Goal: Task Accomplishment & Management: Use online tool/utility

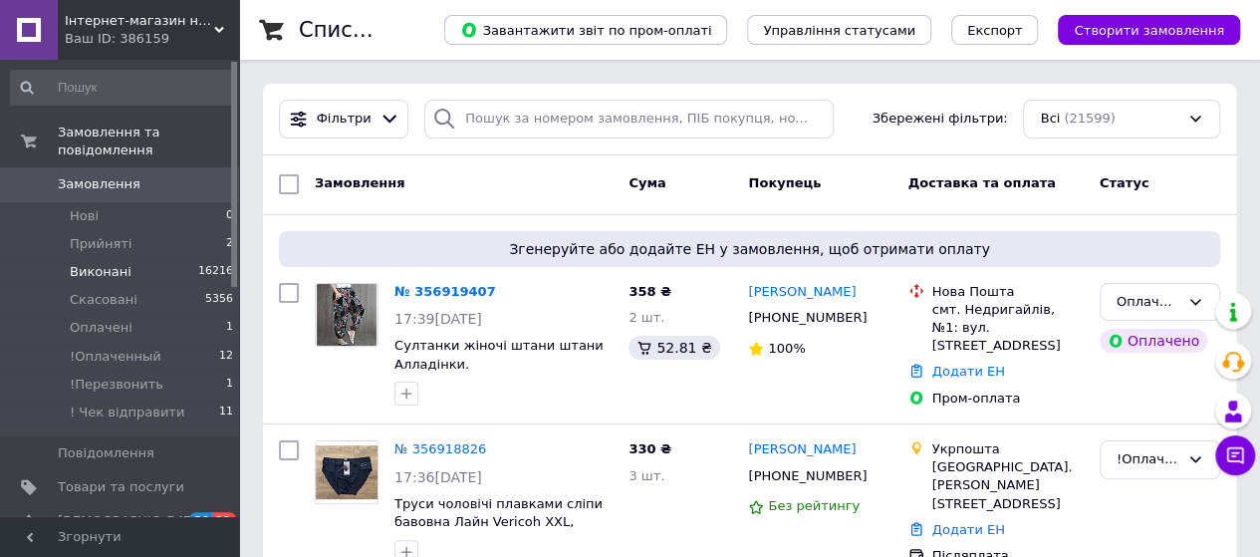
click at [84, 263] on span "Виконані" at bounding box center [101, 272] width 62 height 18
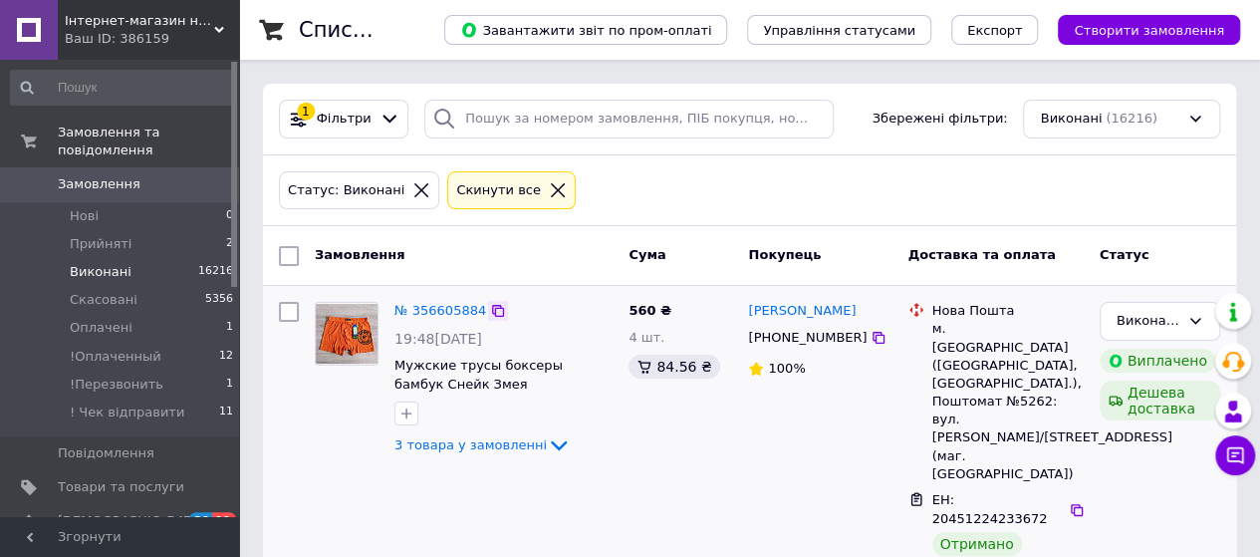
click at [492, 310] on icon at bounding box center [498, 311] width 12 height 12
click at [434, 303] on link "№ 356605884" at bounding box center [440, 310] width 92 height 15
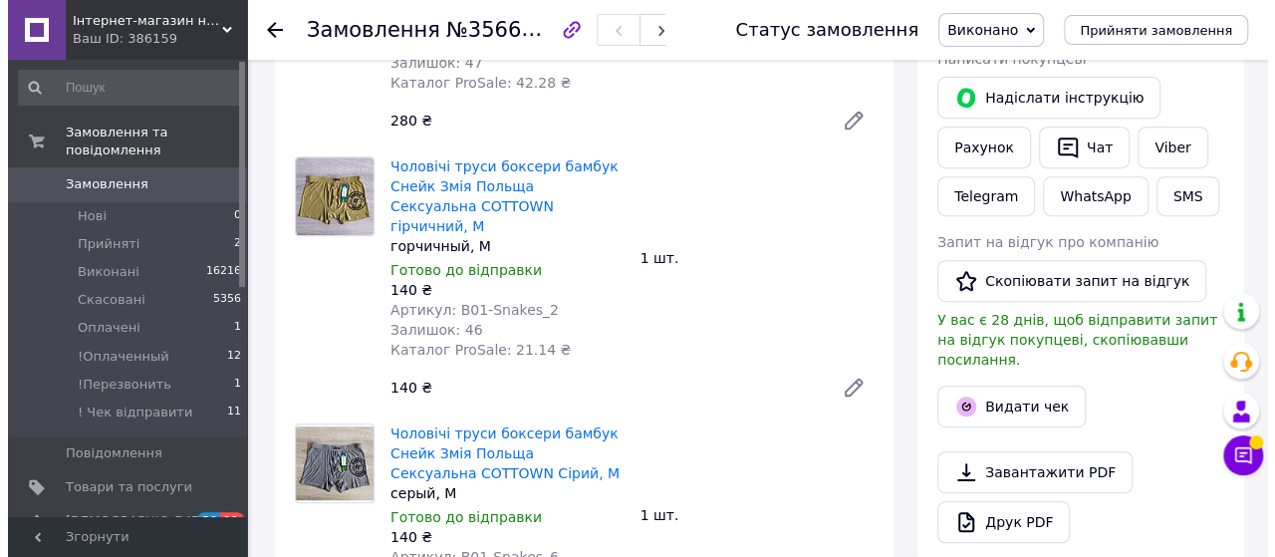
scroll to position [498, 0]
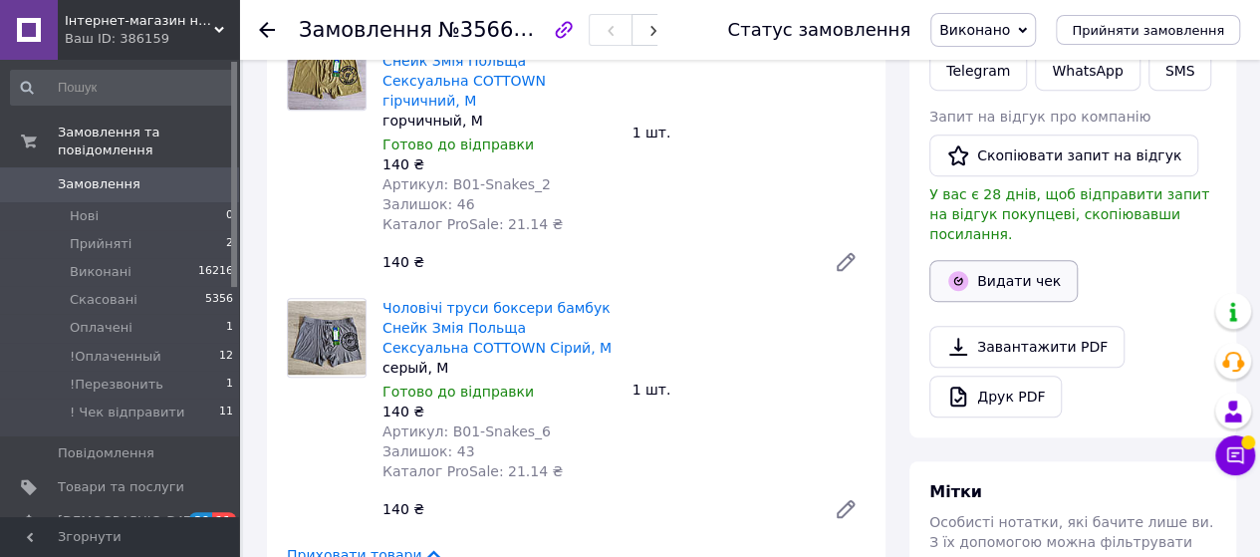
click at [1014, 264] on button "Видати чек" at bounding box center [1003, 281] width 148 height 42
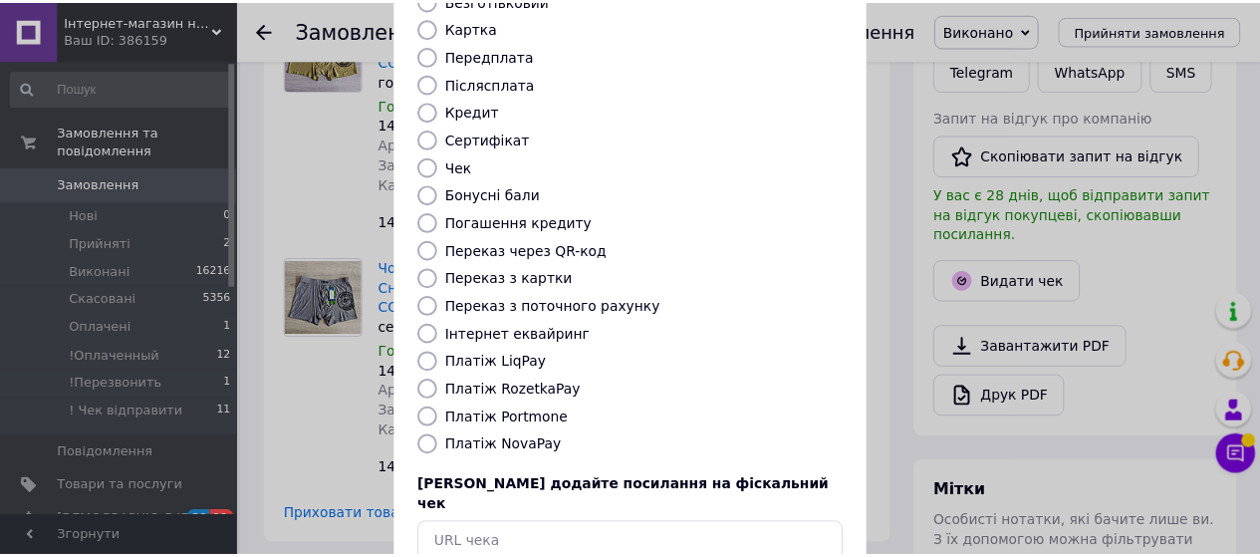
scroll to position [297, 0]
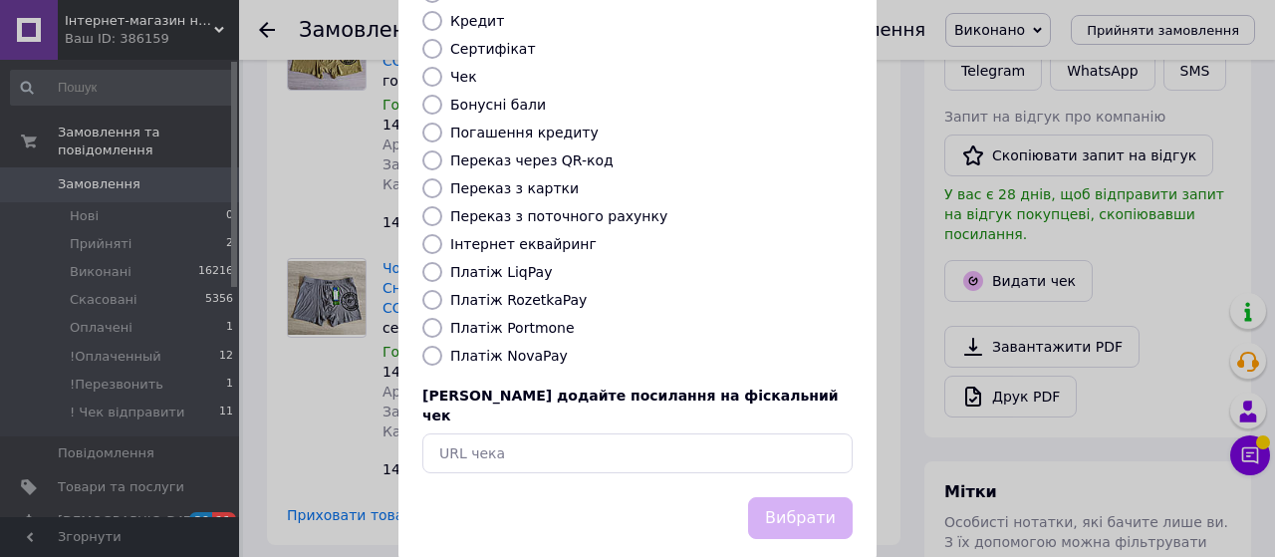
click at [430, 290] on input "Платіж RozetkaPay" at bounding box center [432, 300] width 20 height 20
radio input "true"
click at [793, 497] on button "Вибрати" at bounding box center [800, 518] width 105 height 43
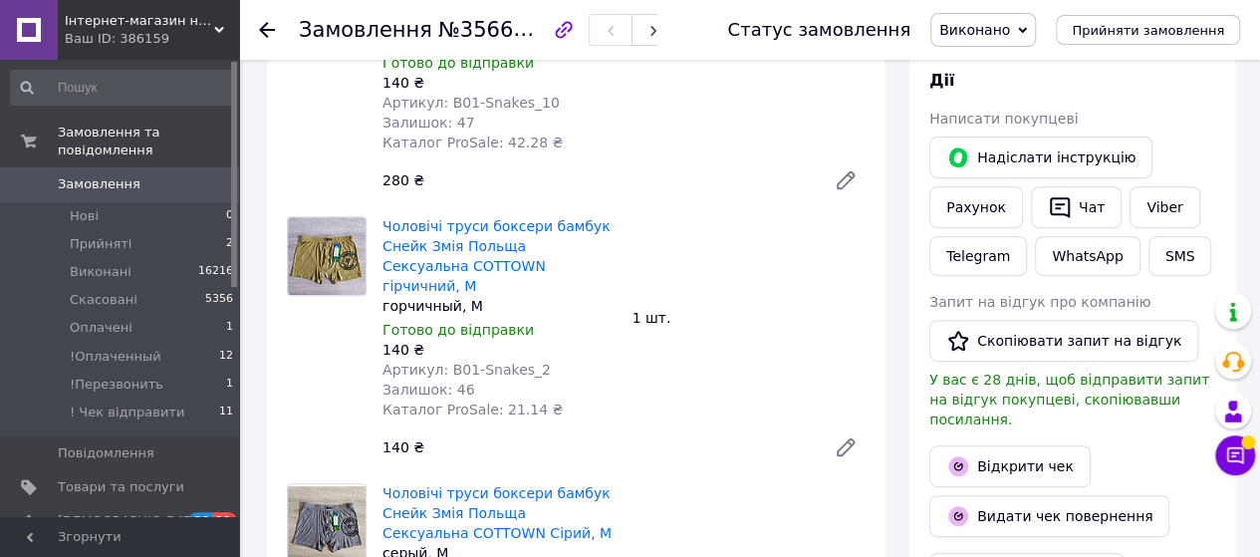
scroll to position [498, 0]
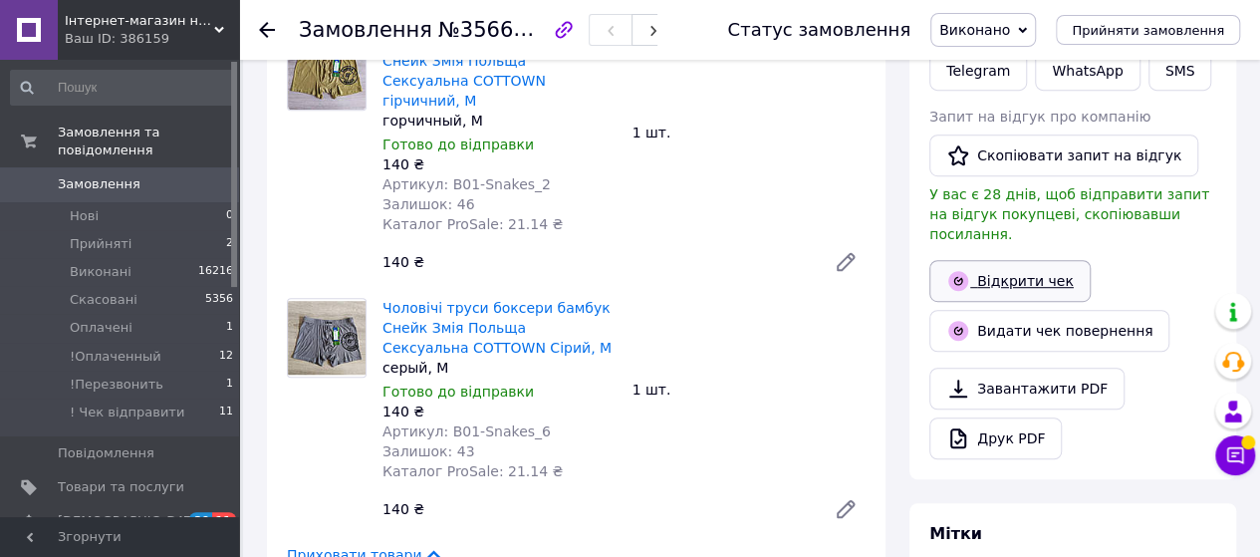
click at [996, 260] on link "Відкрити чек" at bounding box center [1009, 281] width 161 height 42
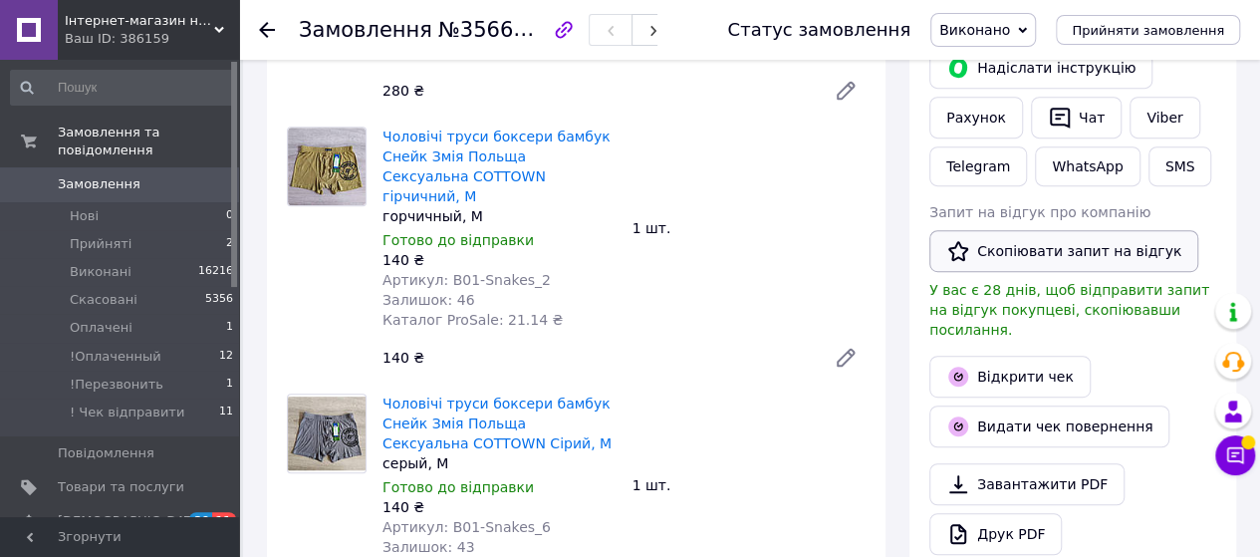
scroll to position [299, 0]
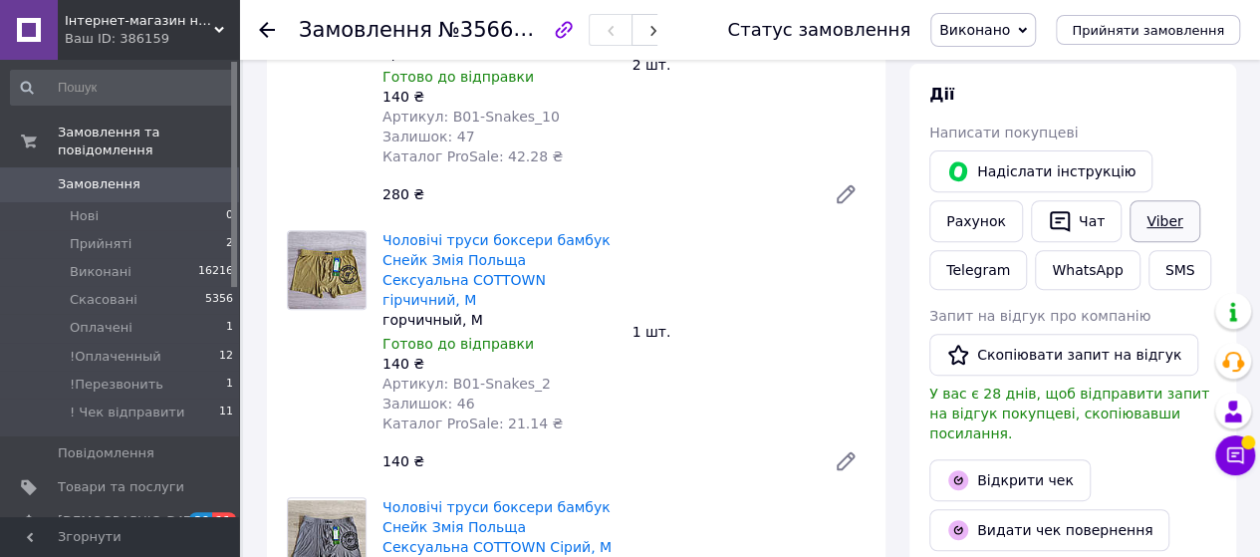
click at [1151, 217] on link "Viber" at bounding box center [1165, 221] width 70 height 42
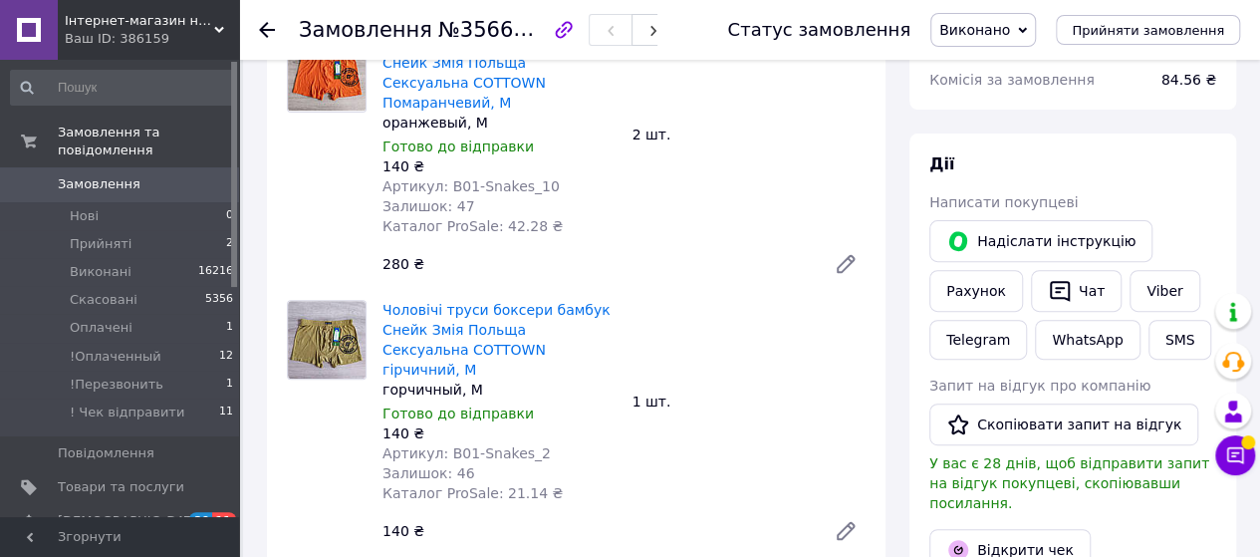
scroll to position [199, 0]
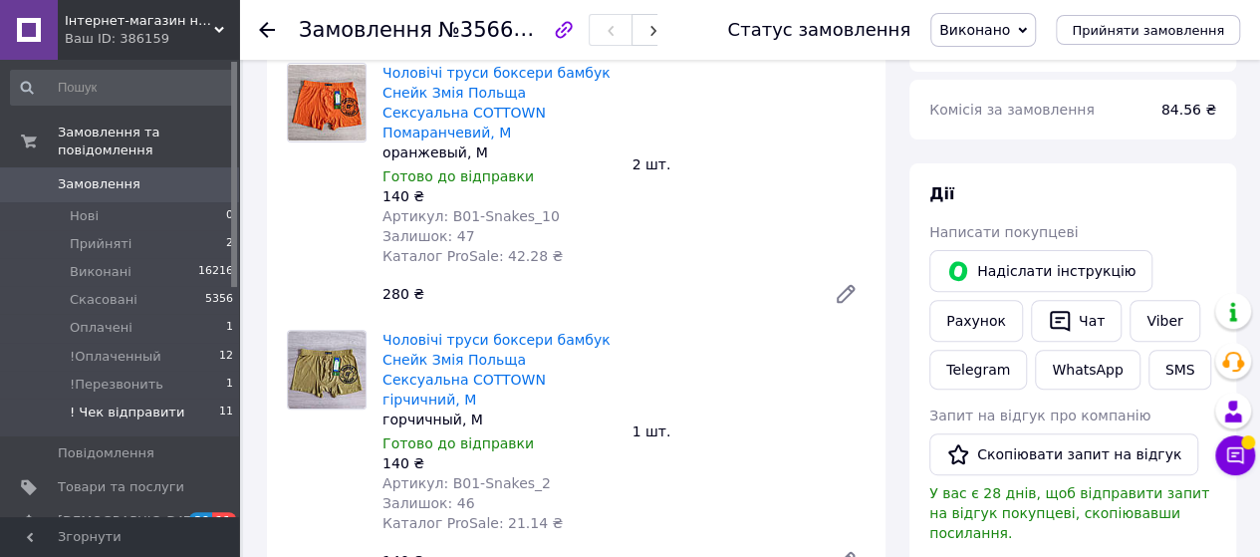
click at [105, 403] on span "! Чек відправити" at bounding box center [127, 412] width 115 height 18
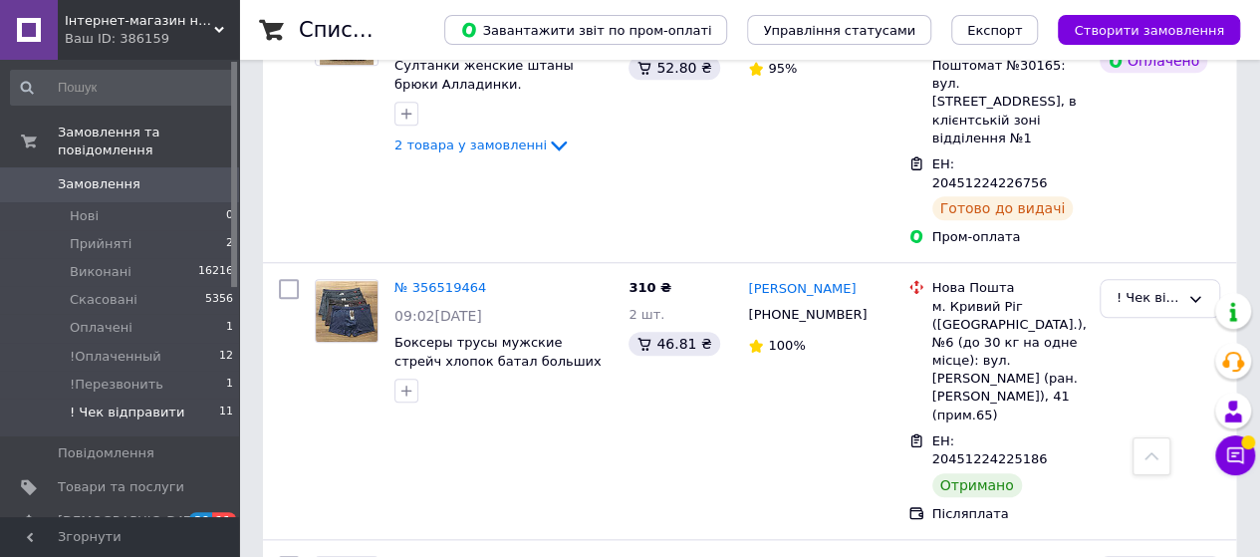
scroll to position [697, 0]
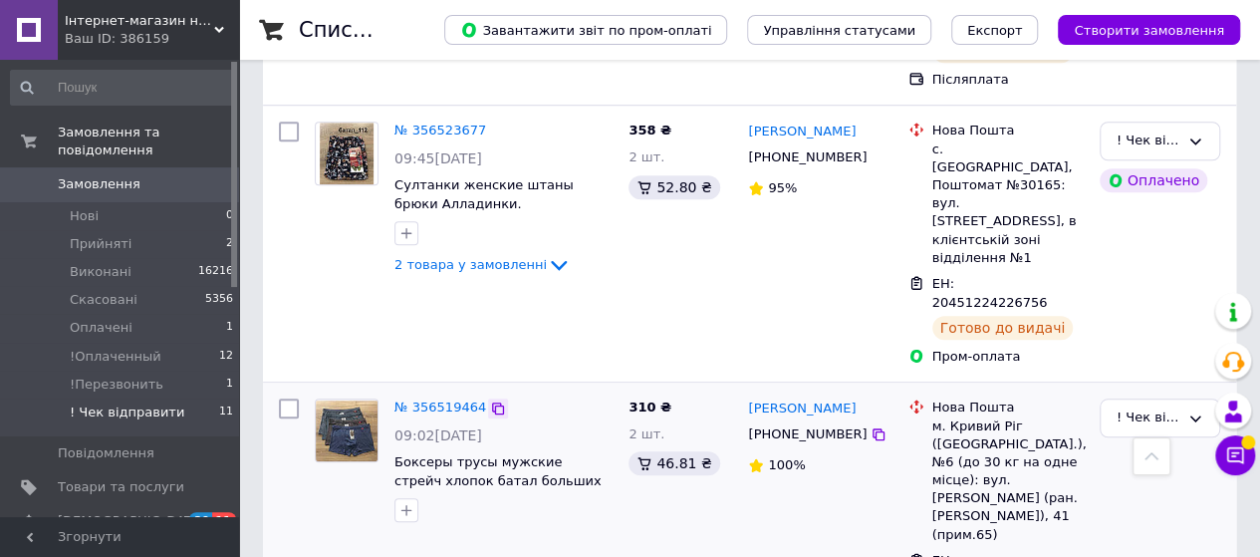
click at [490, 400] on icon at bounding box center [498, 408] width 16 height 16
click at [434, 399] on link "№ 356519464" at bounding box center [440, 406] width 92 height 15
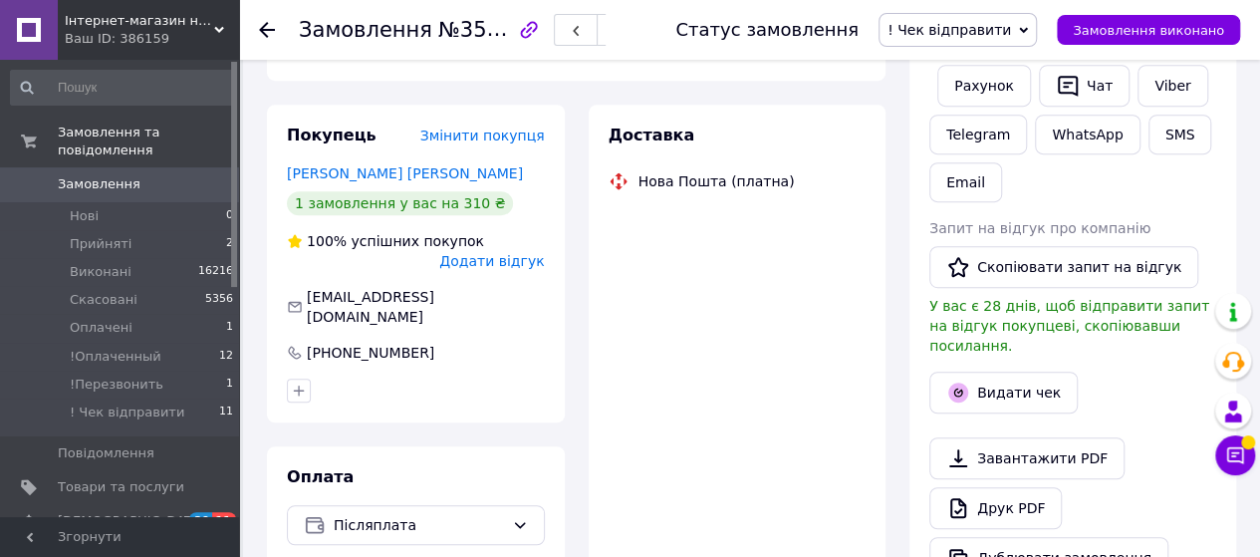
scroll to position [697, 0]
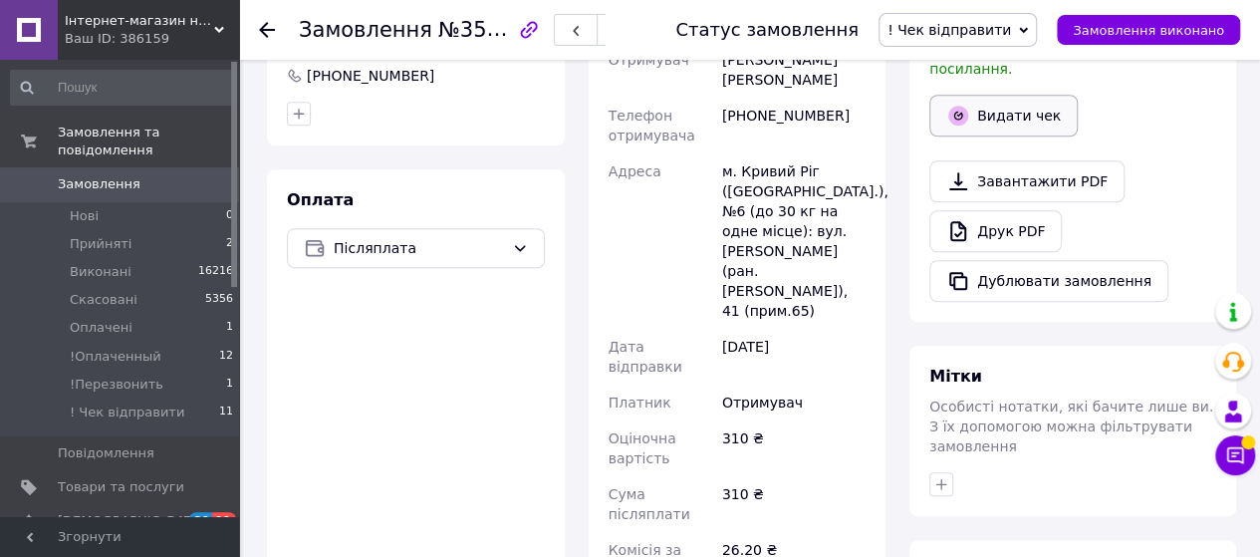
click at [1016, 95] on button "Видати чек" at bounding box center [1003, 116] width 148 height 42
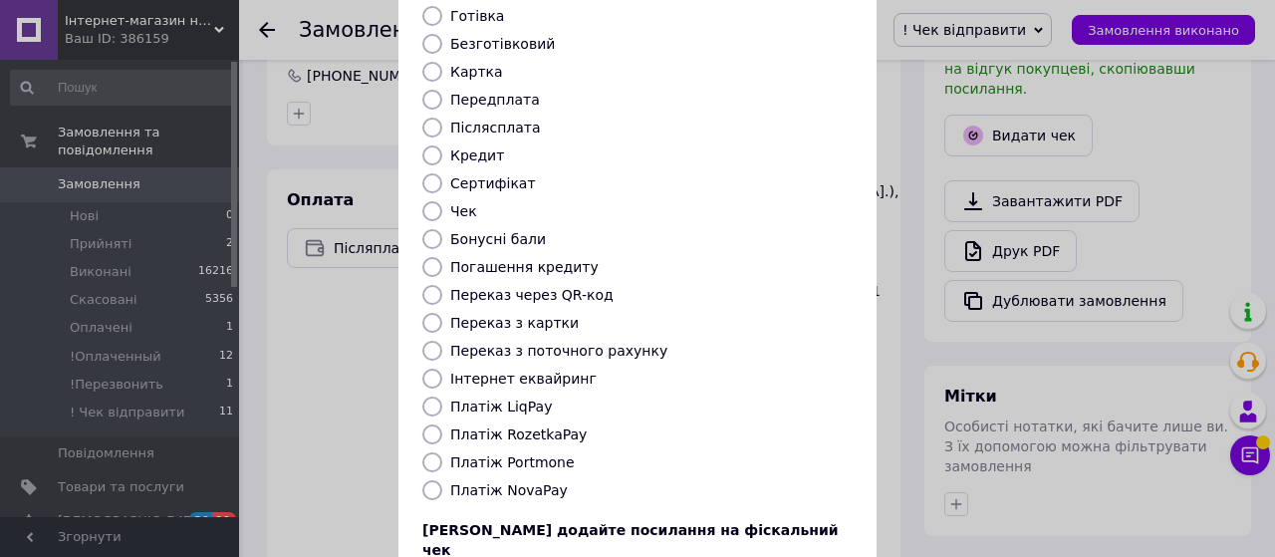
scroll to position [297, 0]
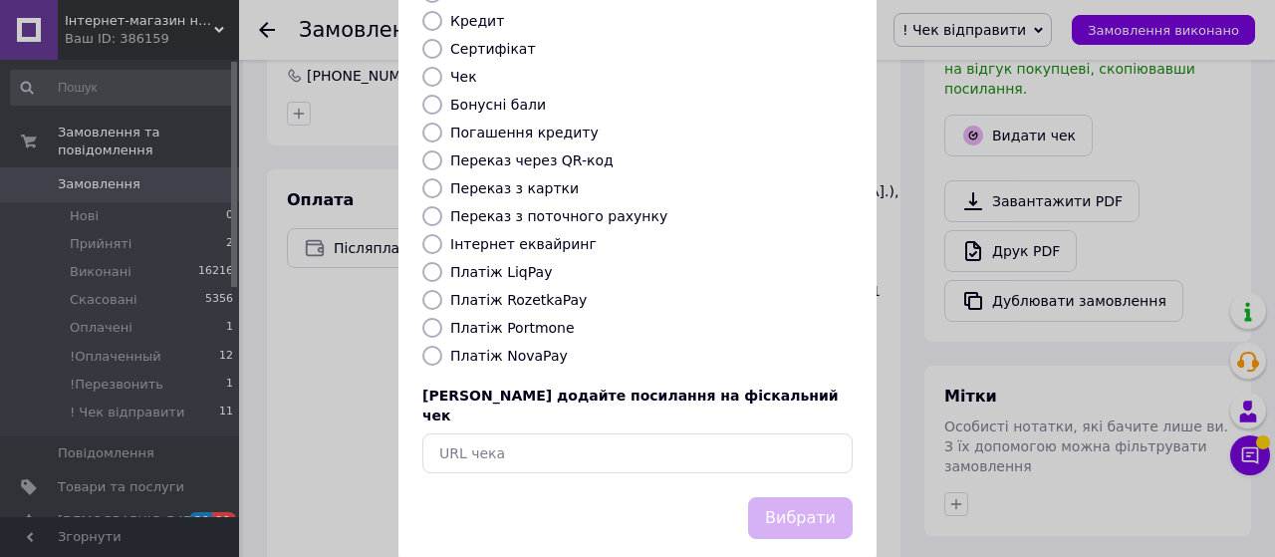
click at [434, 346] on input "Платіж NovaPay" at bounding box center [432, 356] width 20 height 20
radio input "true"
click at [798, 497] on button "Вибрати" at bounding box center [800, 518] width 105 height 43
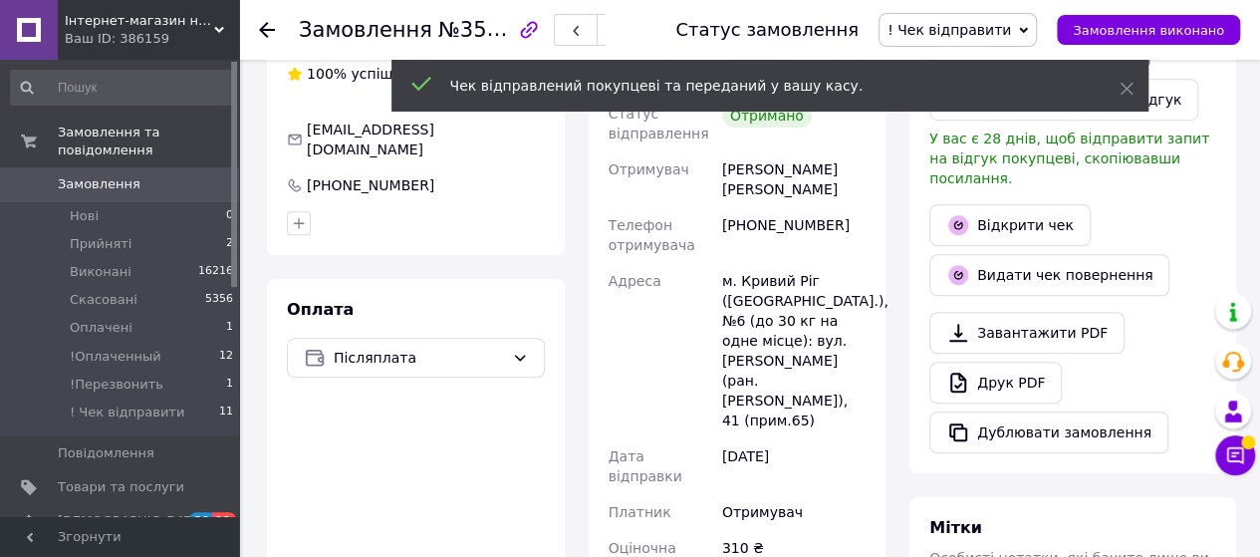
scroll to position [398, 0]
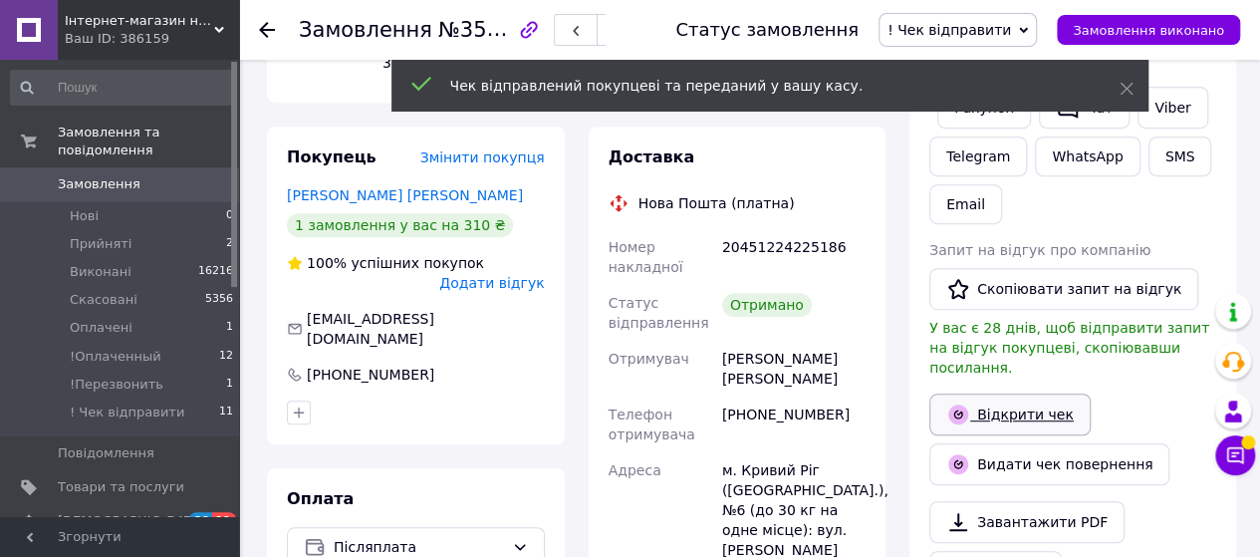
click at [1049, 393] on link "Відкрити чек" at bounding box center [1009, 414] width 161 height 42
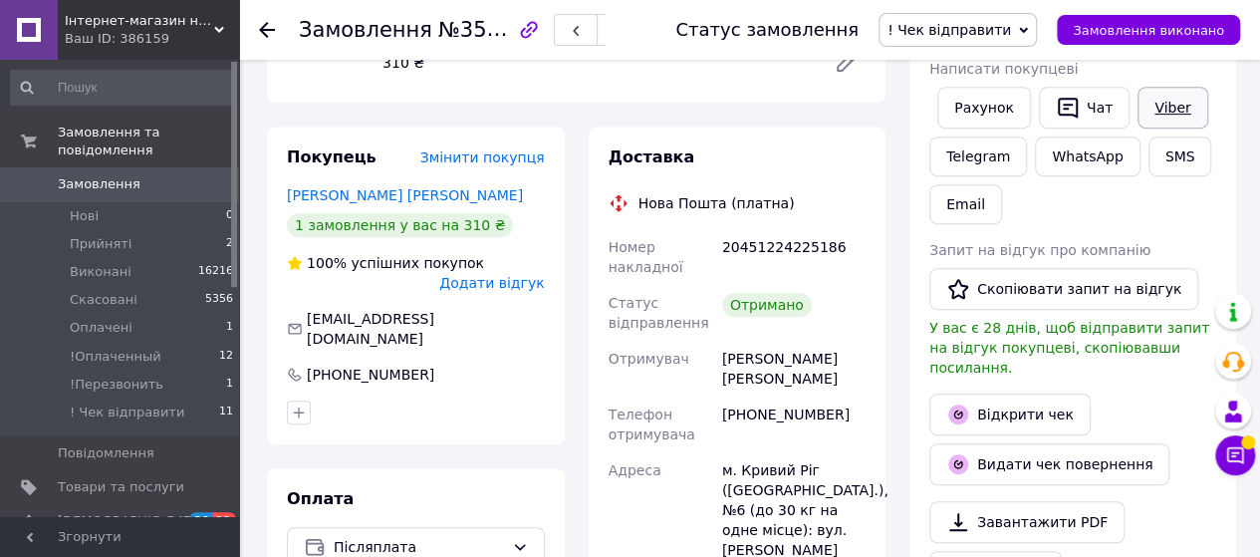
click at [1169, 102] on link "Viber" at bounding box center [1173, 108] width 70 height 42
click at [956, 30] on span "! Чек відправити" at bounding box center [950, 30] width 124 height 16
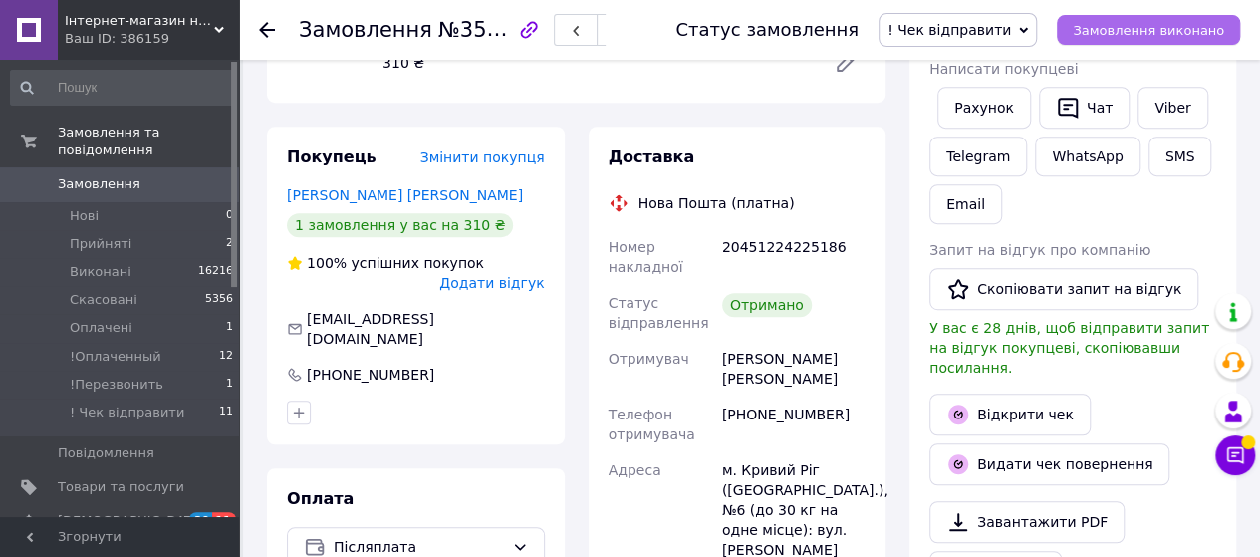
click at [1147, 24] on span "Замовлення виконано" at bounding box center [1148, 30] width 151 height 15
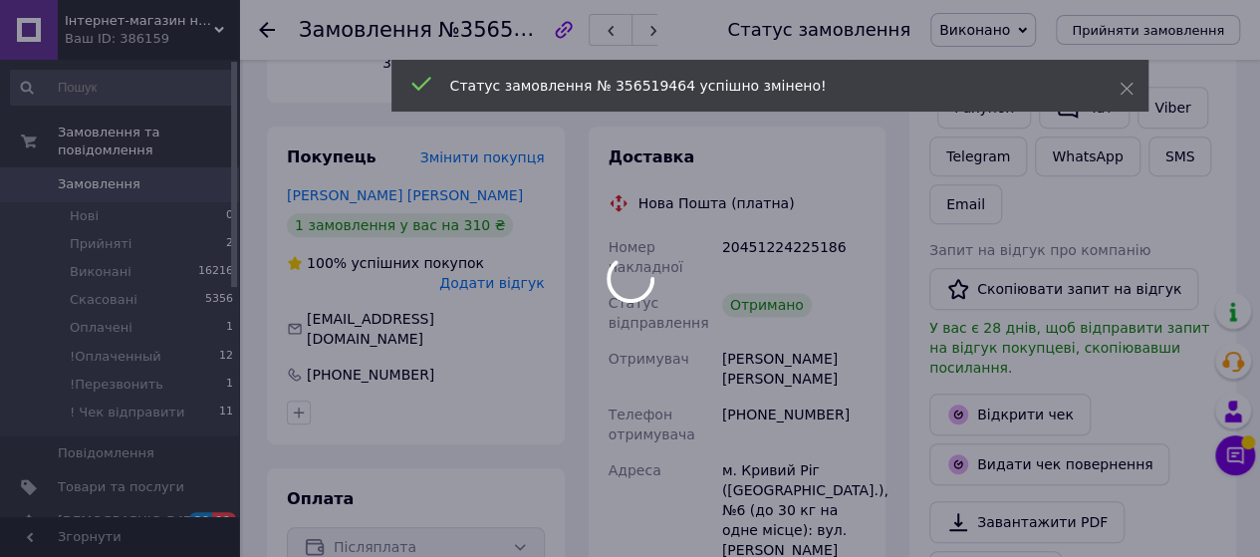
scroll to position [28, 0]
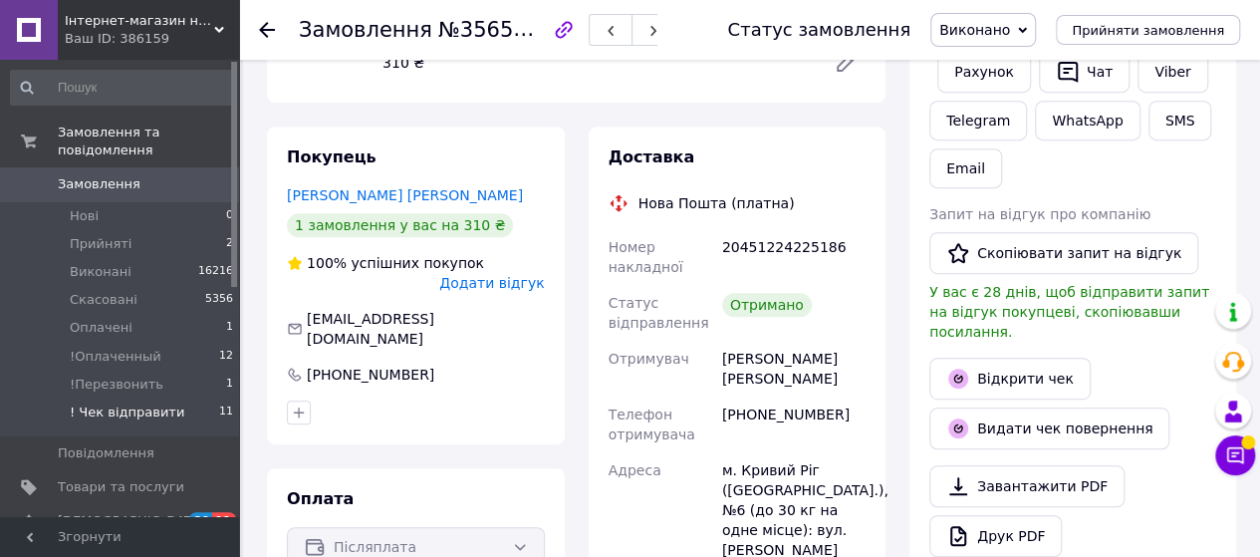
click at [147, 403] on span "! Чек відправити" at bounding box center [127, 412] width 115 height 18
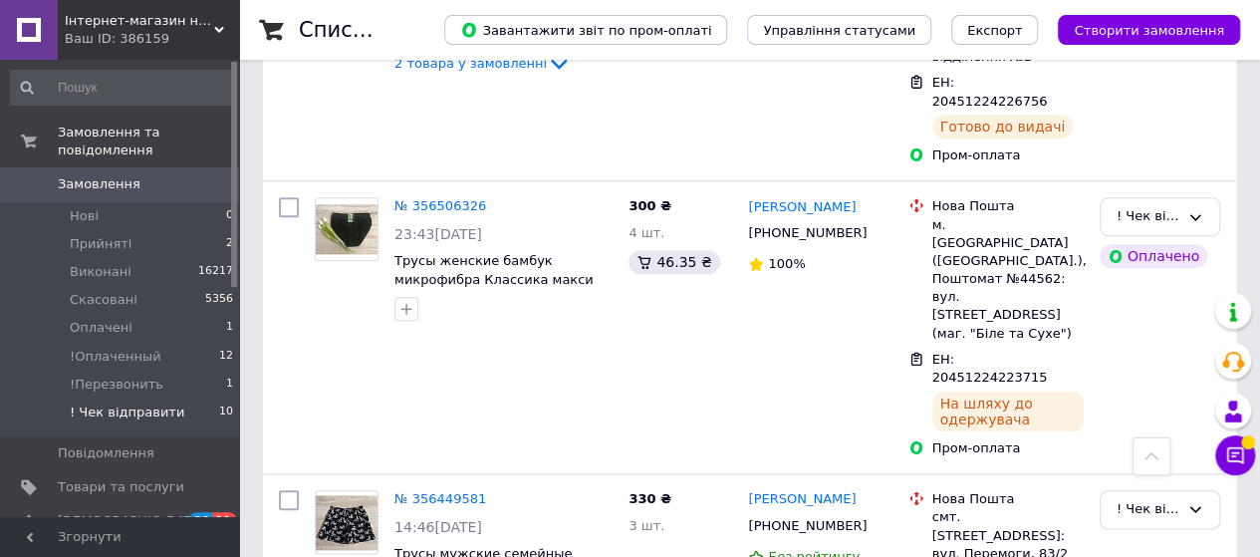
scroll to position [896, 0]
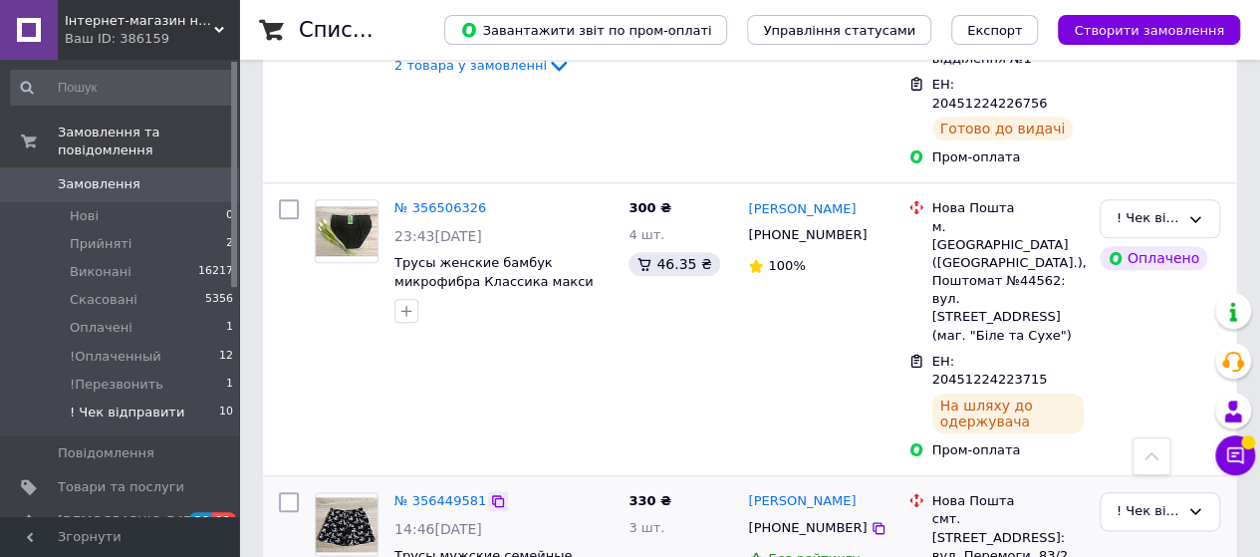
click at [492, 495] on icon at bounding box center [498, 501] width 12 height 12
click at [442, 493] on link "№ 356449581" at bounding box center [440, 500] width 92 height 15
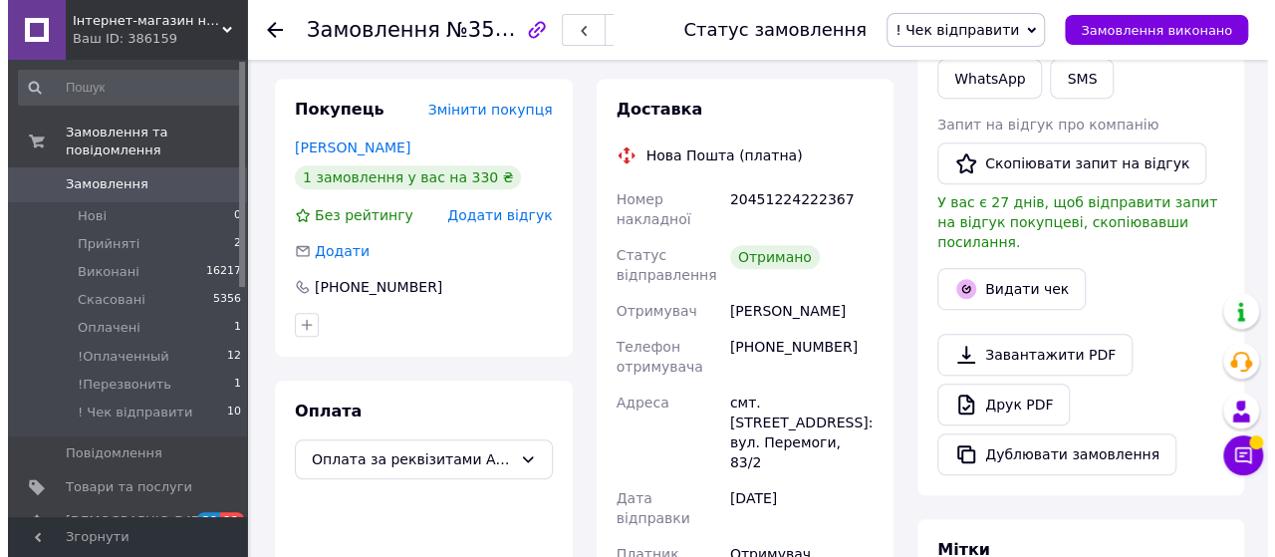
scroll to position [398, 0]
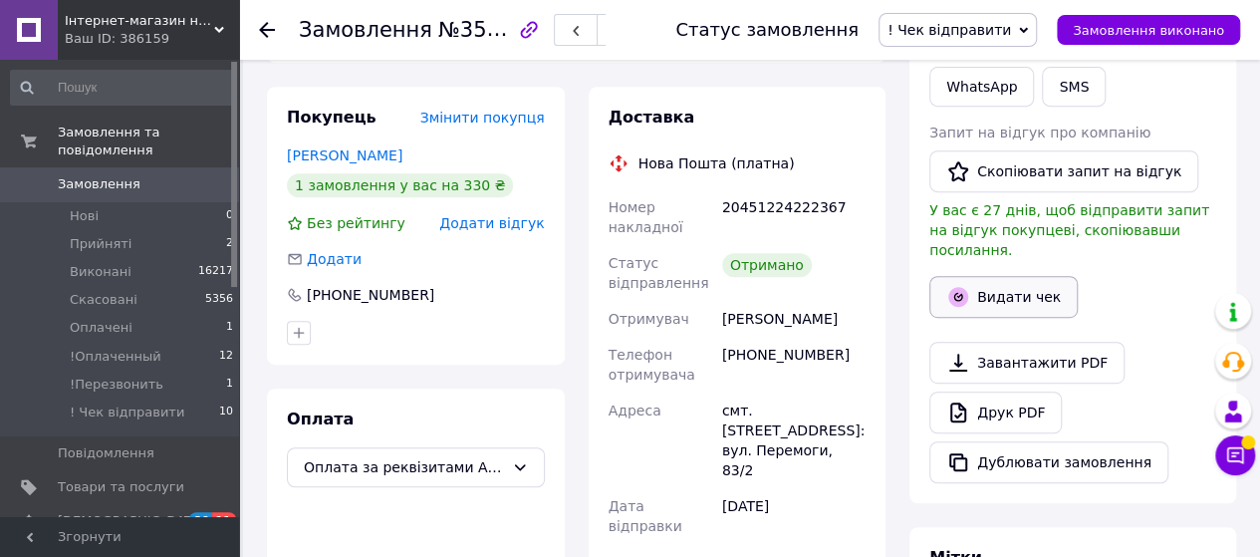
click at [1002, 276] on button "Видати чек" at bounding box center [1003, 297] width 148 height 42
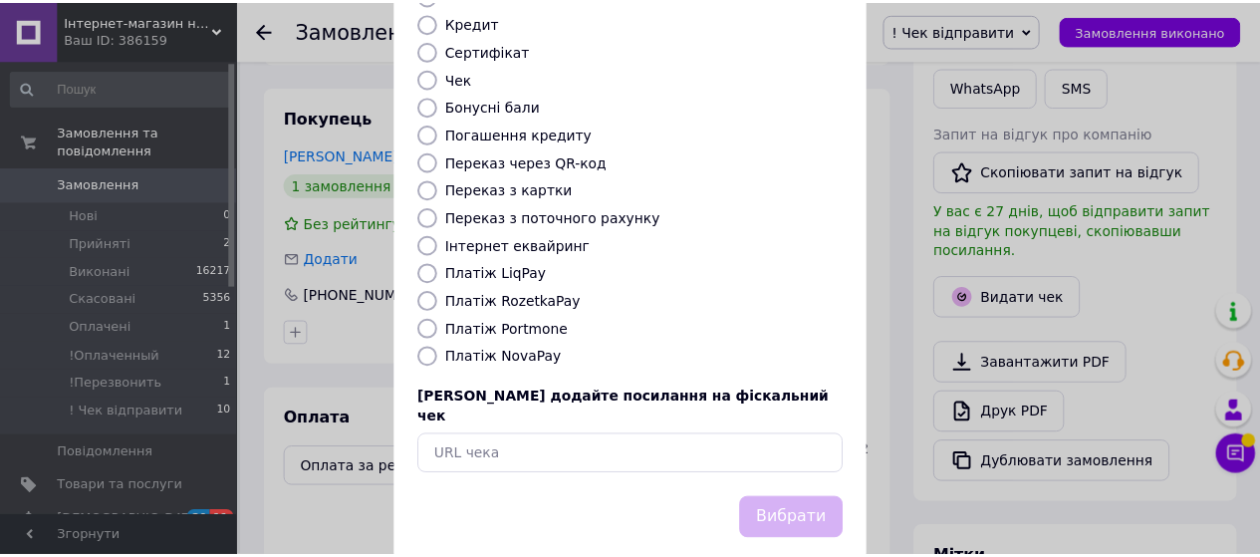
scroll to position [297, 0]
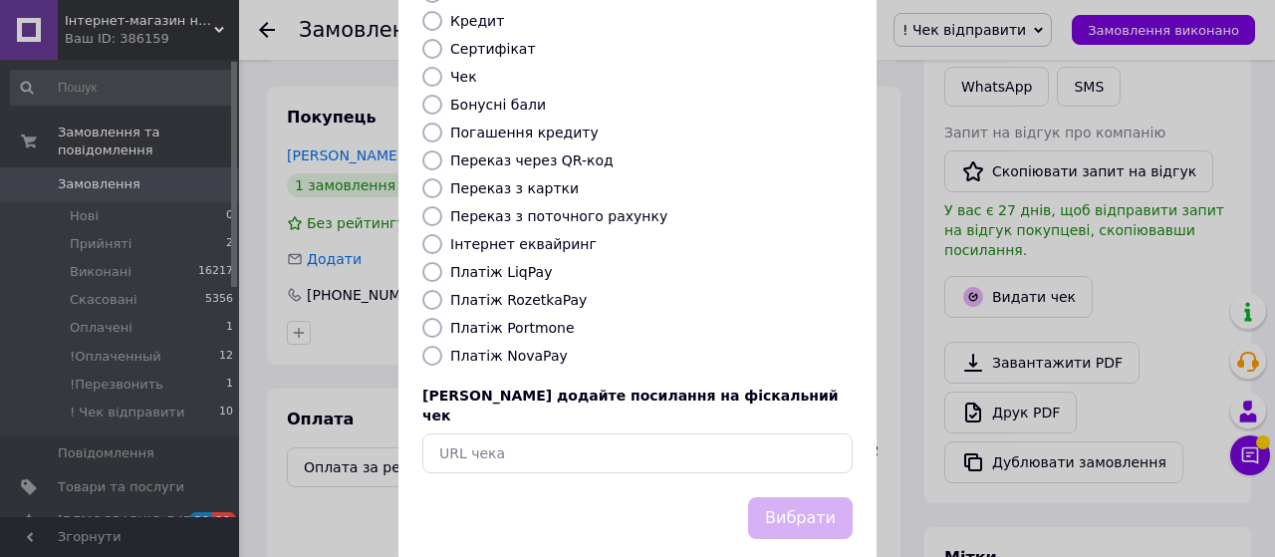
click at [424, 178] on input "Переказ з картки" at bounding box center [432, 188] width 20 height 20
radio input "true"
click at [784, 497] on button "Вибрати" at bounding box center [800, 518] width 105 height 43
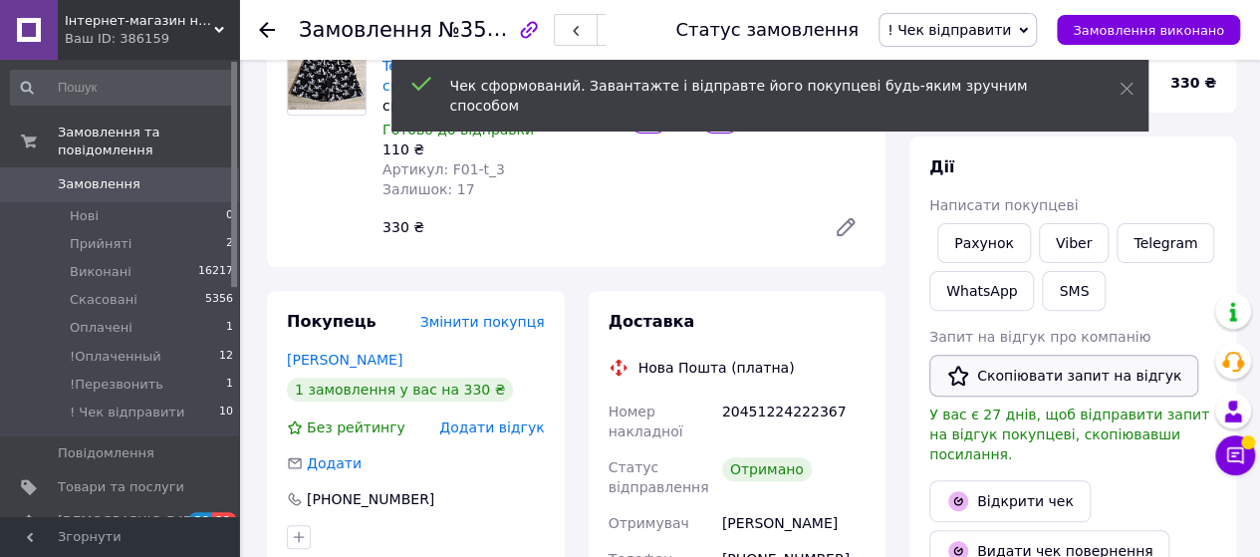
scroll to position [199, 0]
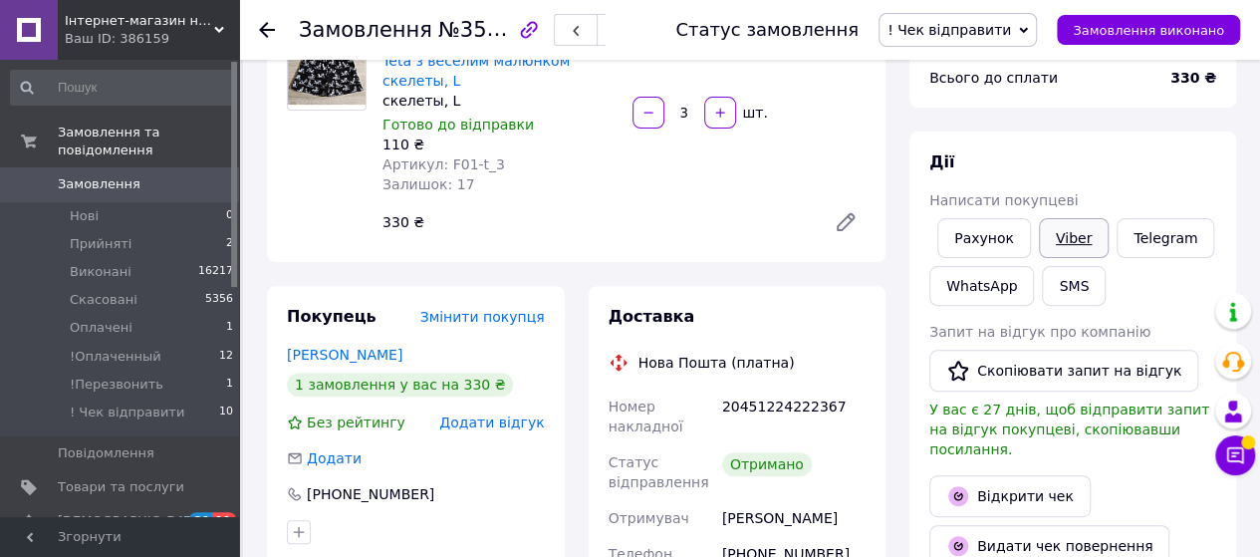
click at [1070, 236] on link "Viber" at bounding box center [1074, 238] width 70 height 40
click at [1010, 476] on link "Відкрити чек" at bounding box center [1009, 496] width 161 height 42
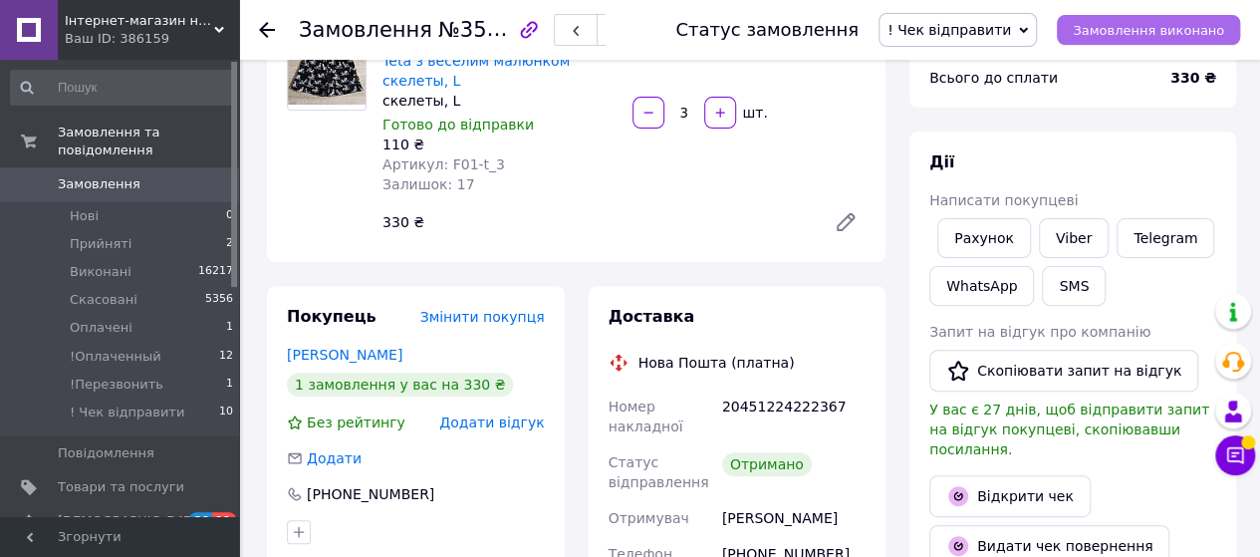
click at [1122, 33] on span "Замовлення виконано" at bounding box center [1148, 30] width 151 height 15
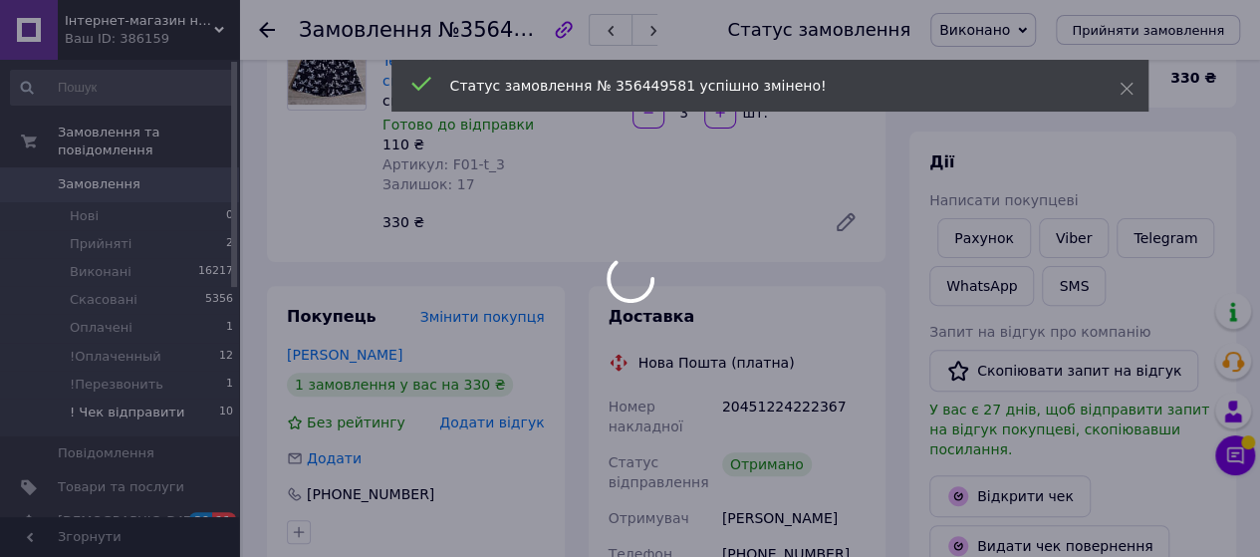
scroll to position [94, 0]
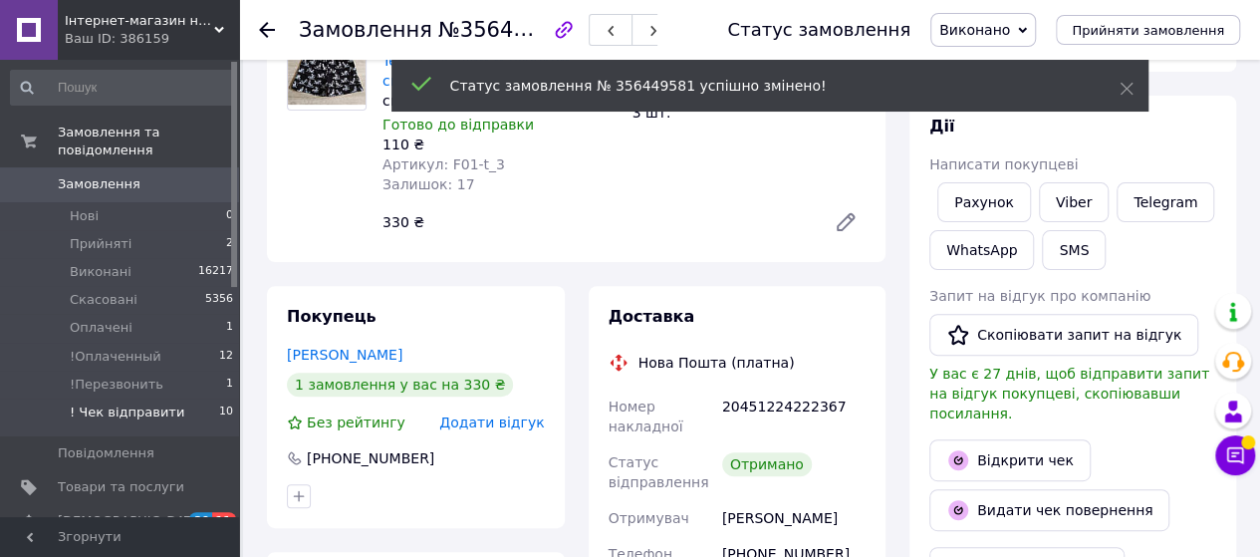
click at [126, 403] on span "! Чек відправити" at bounding box center [127, 412] width 115 height 18
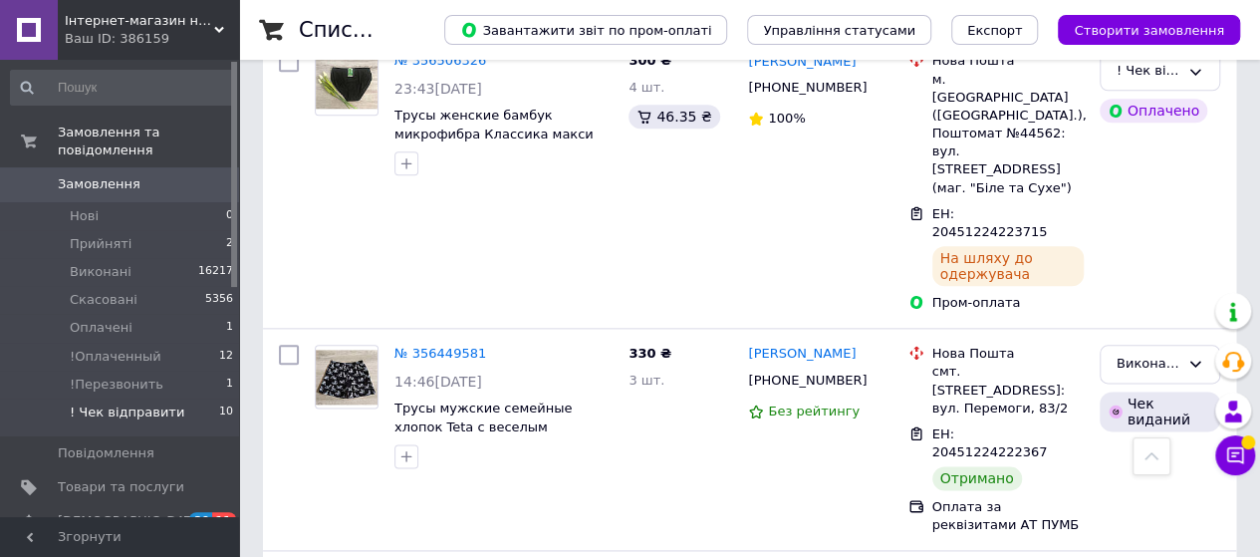
scroll to position [1144, 0]
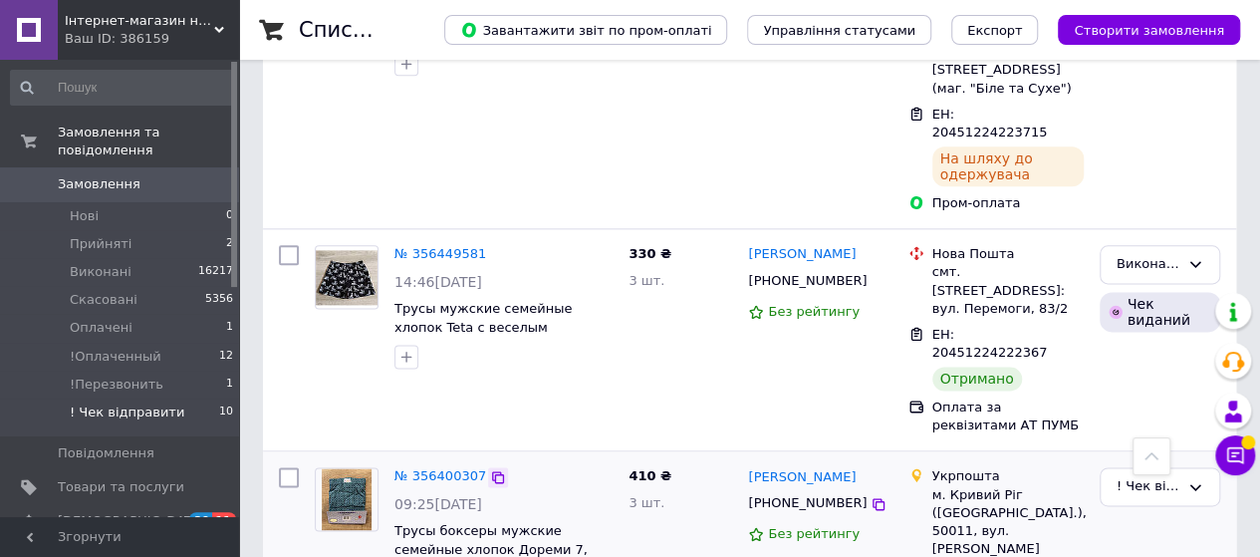
click at [494, 469] on icon at bounding box center [498, 477] width 16 height 16
click at [438, 468] on link "№ 356400307" at bounding box center [440, 475] width 92 height 15
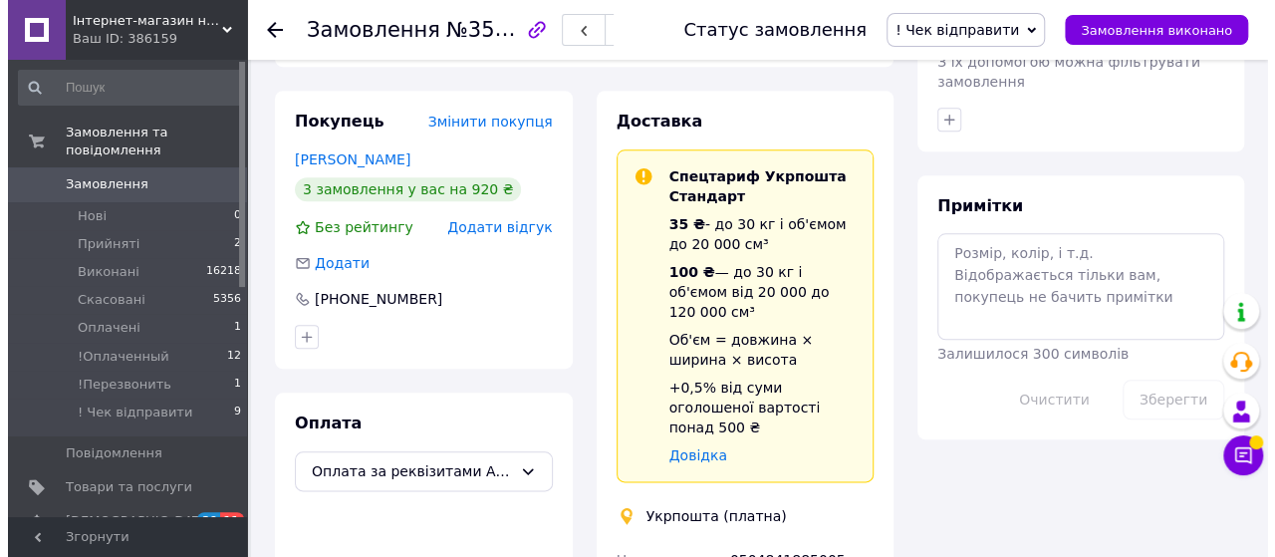
scroll to position [546, 0]
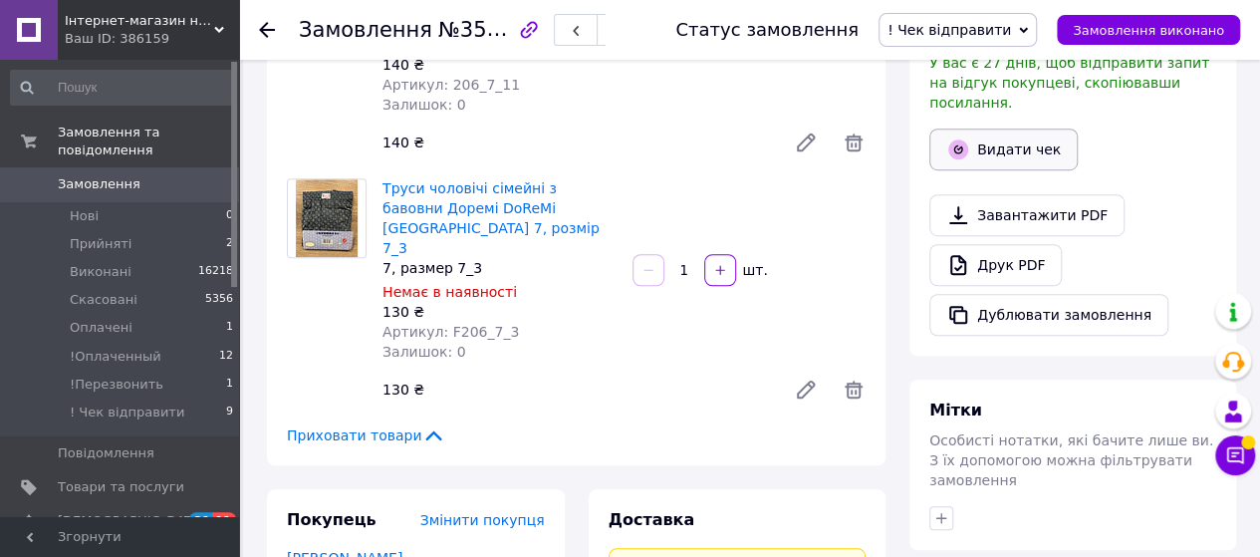
click at [1007, 128] on button "Видати чек" at bounding box center [1003, 149] width 148 height 42
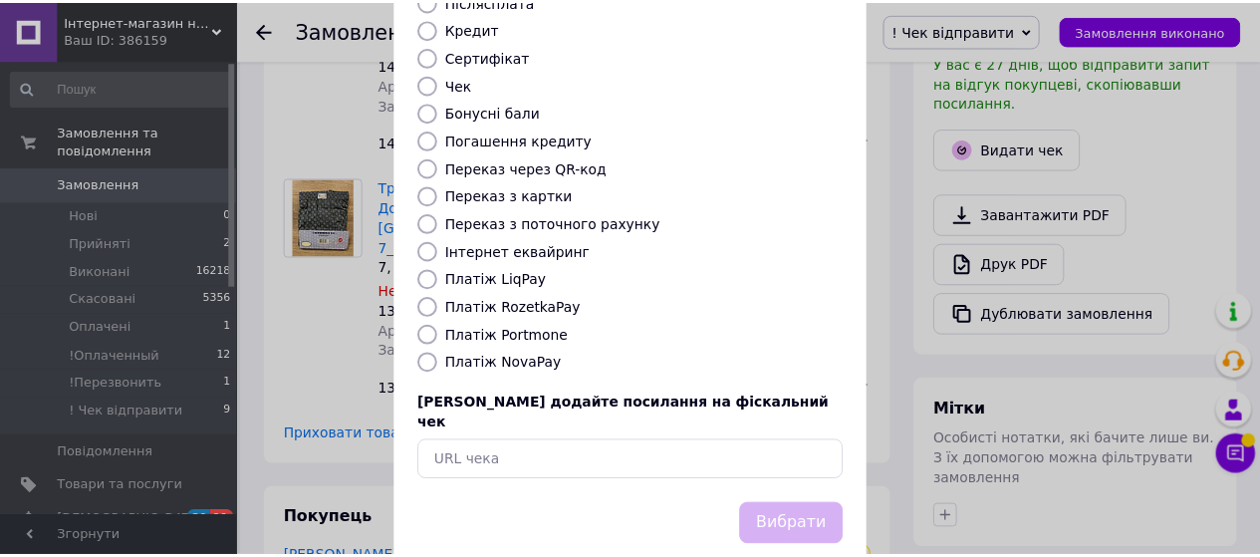
scroll to position [297, 0]
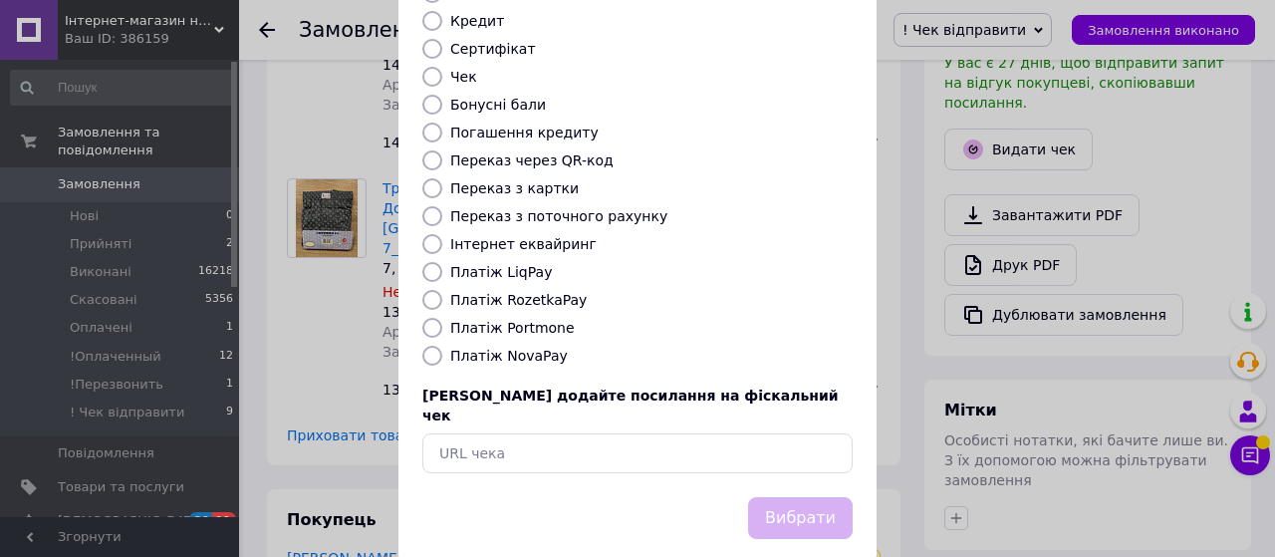
click at [434, 178] on input "Переказ з картки" at bounding box center [432, 188] width 20 height 20
radio input "true"
click at [807, 497] on button "Вибрати" at bounding box center [800, 518] width 105 height 43
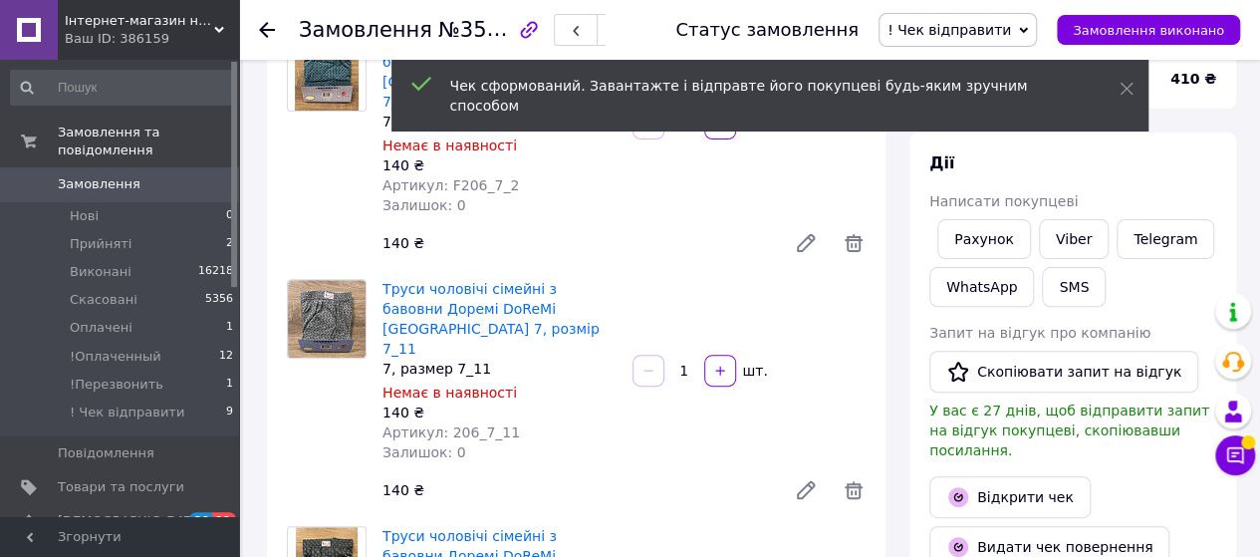
scroll to position [398, 0]
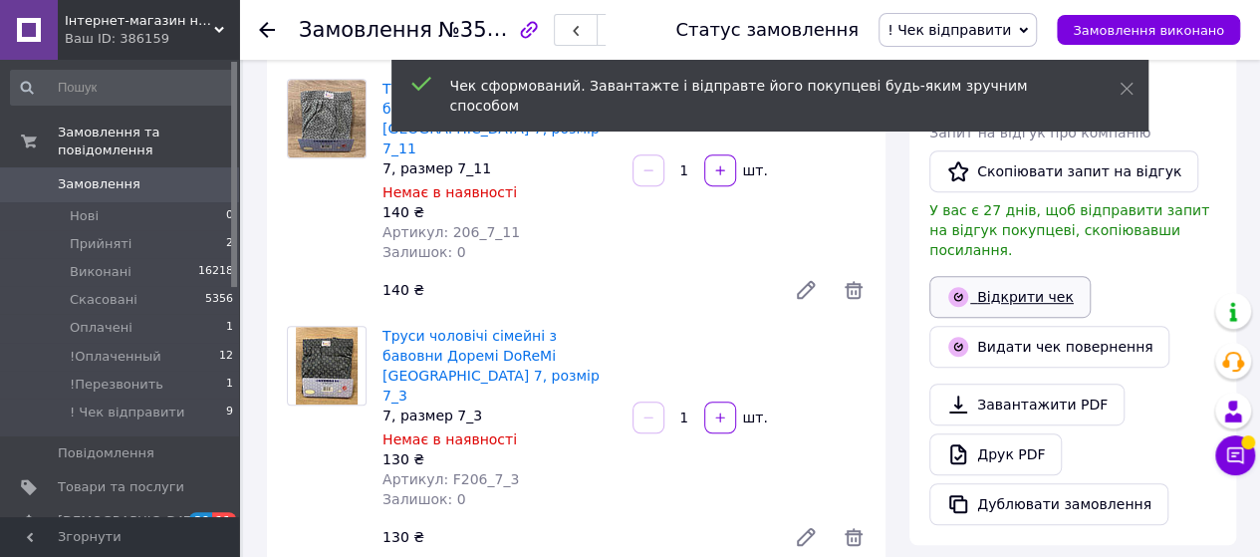
click at [1027, 279] on link "Відкрити чек" at bounding box center [1009, 297] width 161 height 42
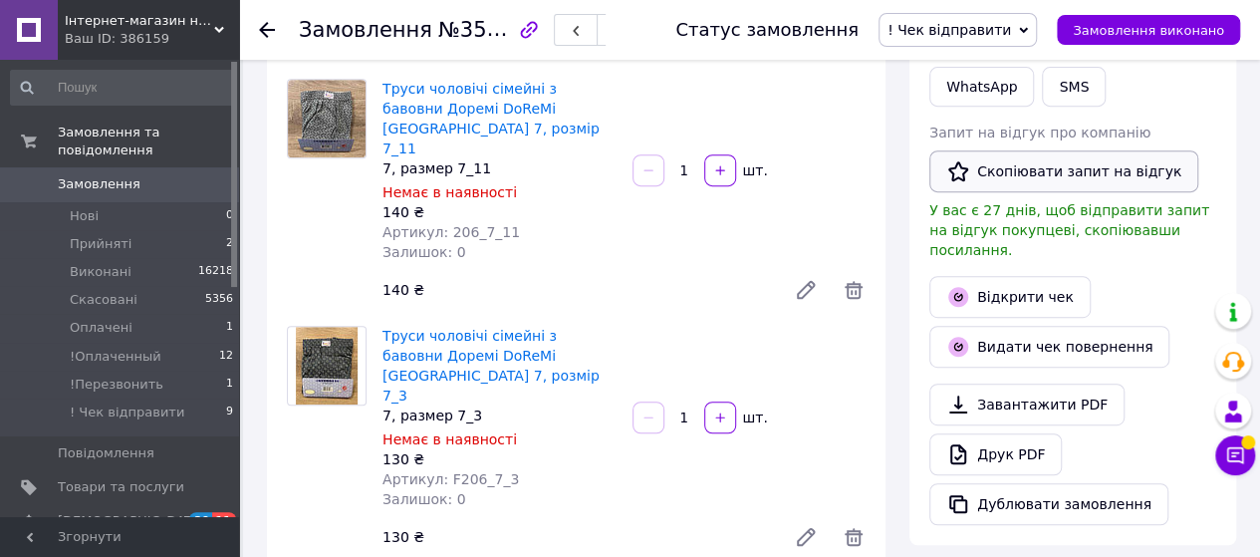
scroll to position [199, 0]
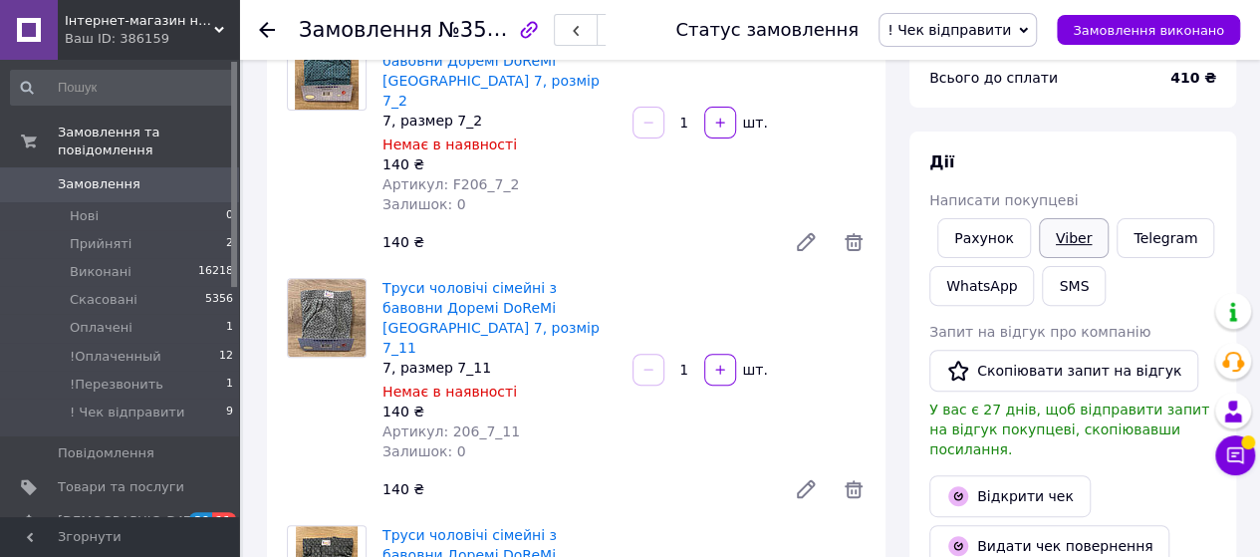
click at [1066, 240] on link "Viber" at bounding box center [1074, 238] width 70 height 40
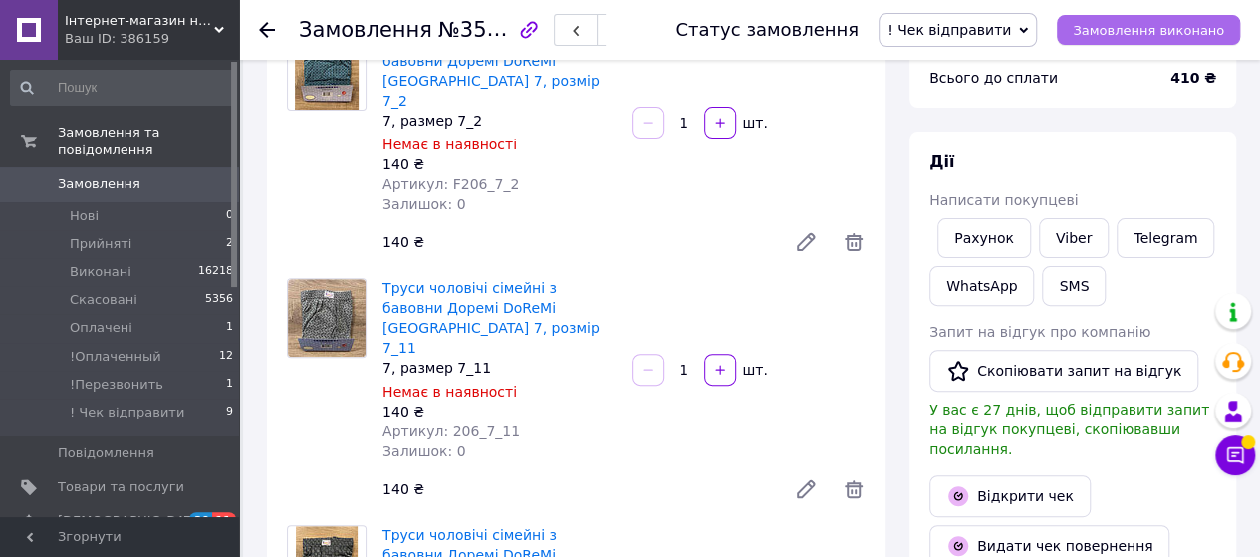
click at [1159, 31] on span "Замовлення виконано" at bounding box center [1148, 30] width 151 height 15
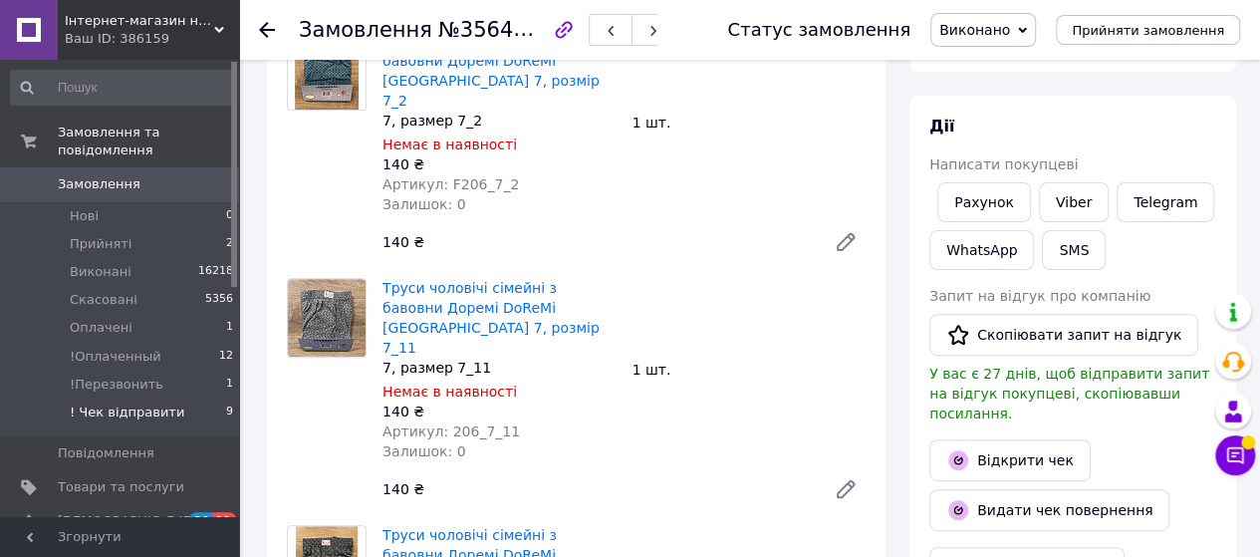
click at [107, 403] on span "! Чек відправити" at bounding box center [127, 412] width 115 height 18
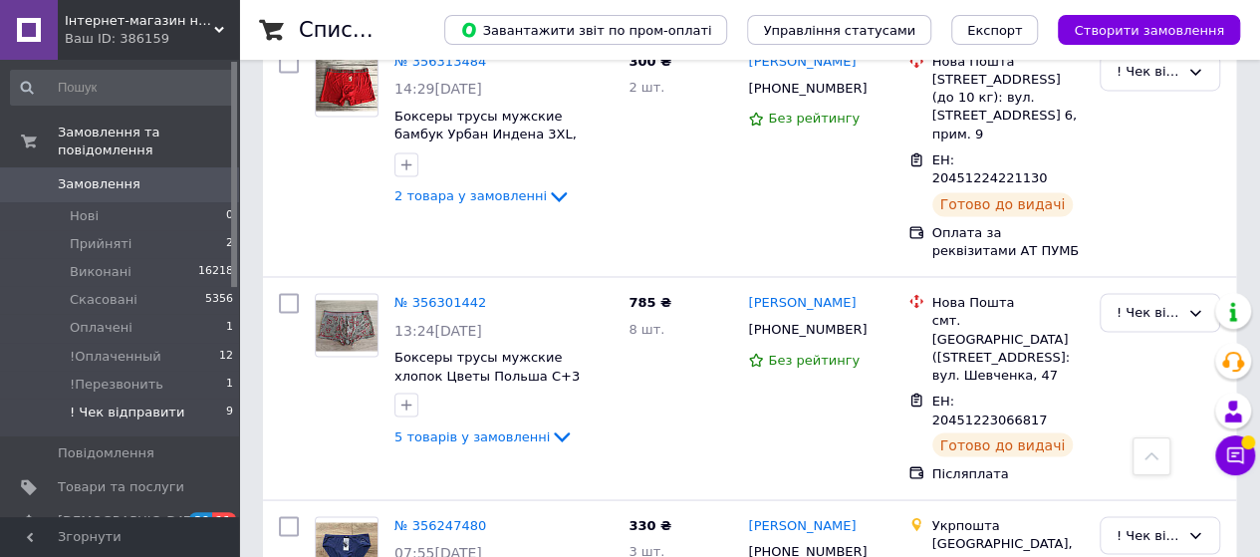
scroll to position [1701, 0]
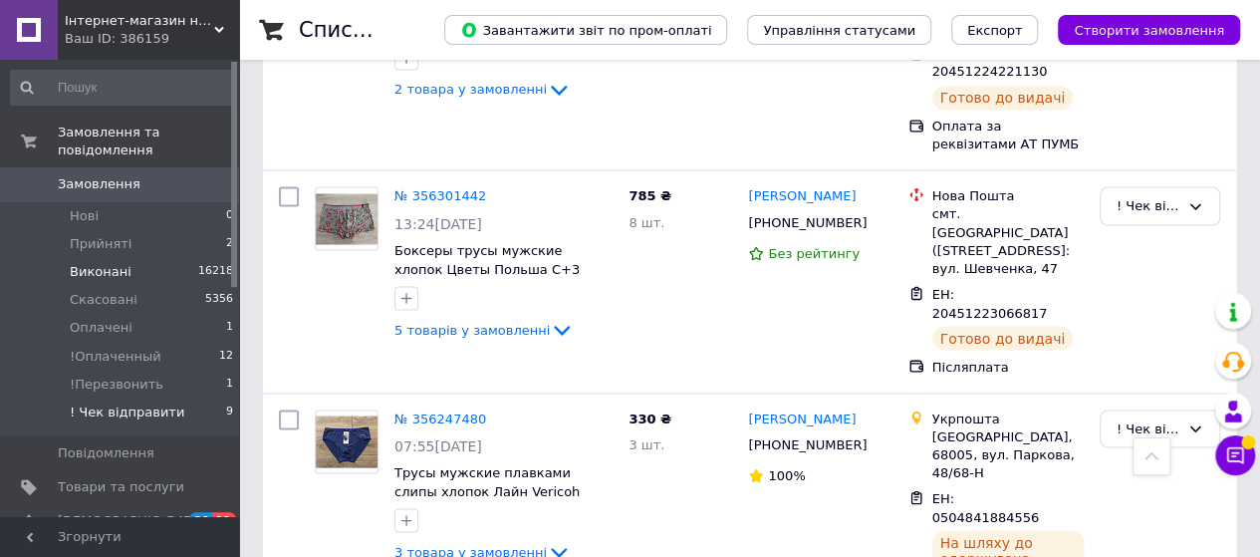
click at [122, 263] on span "Виконані" at bounding box center [101, 272] width 62 height 18
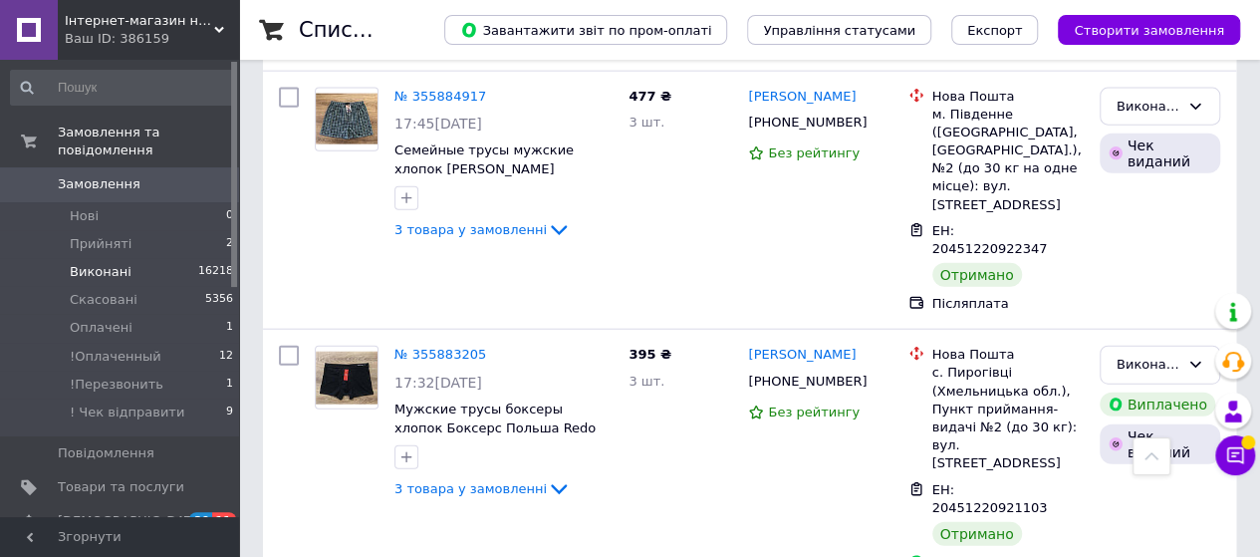
scroll to position [9867, 0]
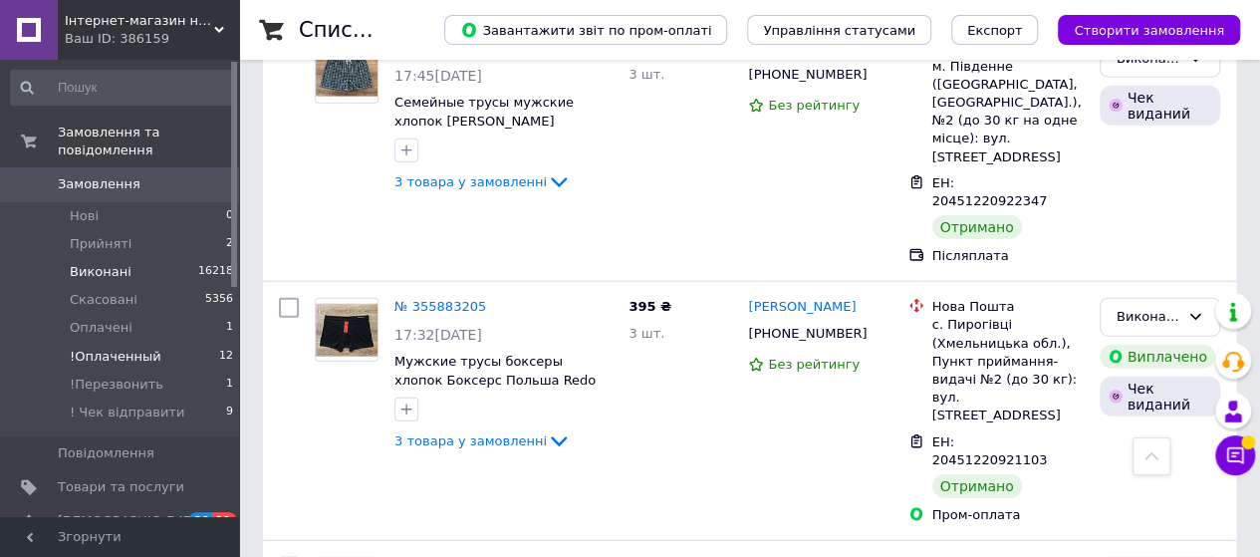
click at [102, 348] on span "!Оплаченный" at bounding box center [116, 357] width 92 height 18
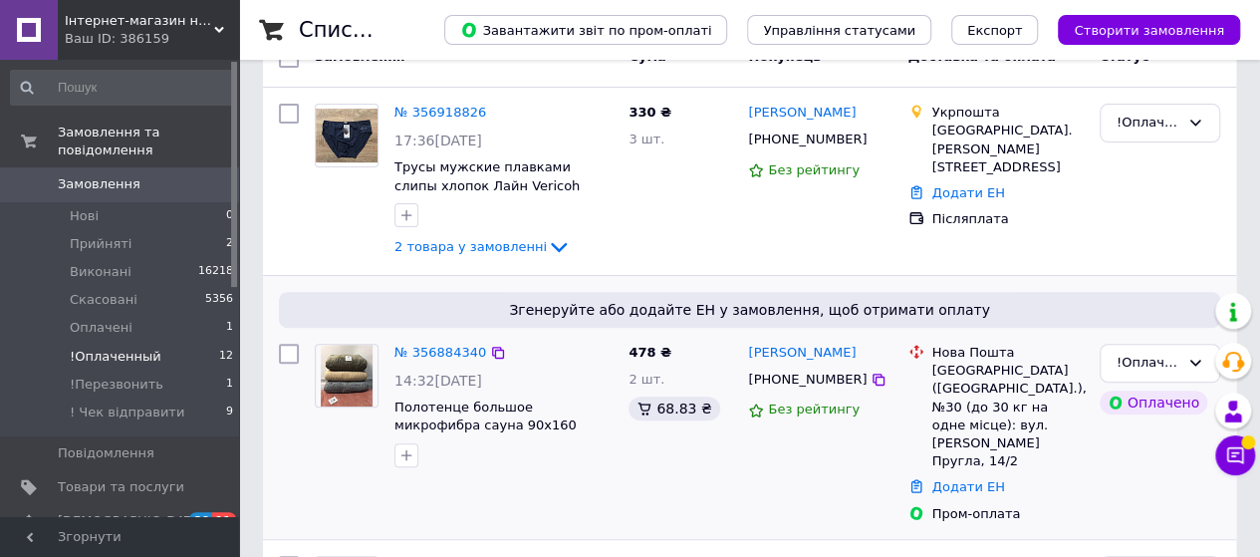
scroll to position [199, 0]
click at [125, 348] on span "!Оплаченный" at bounding box center [116, 357] width 92 height 18
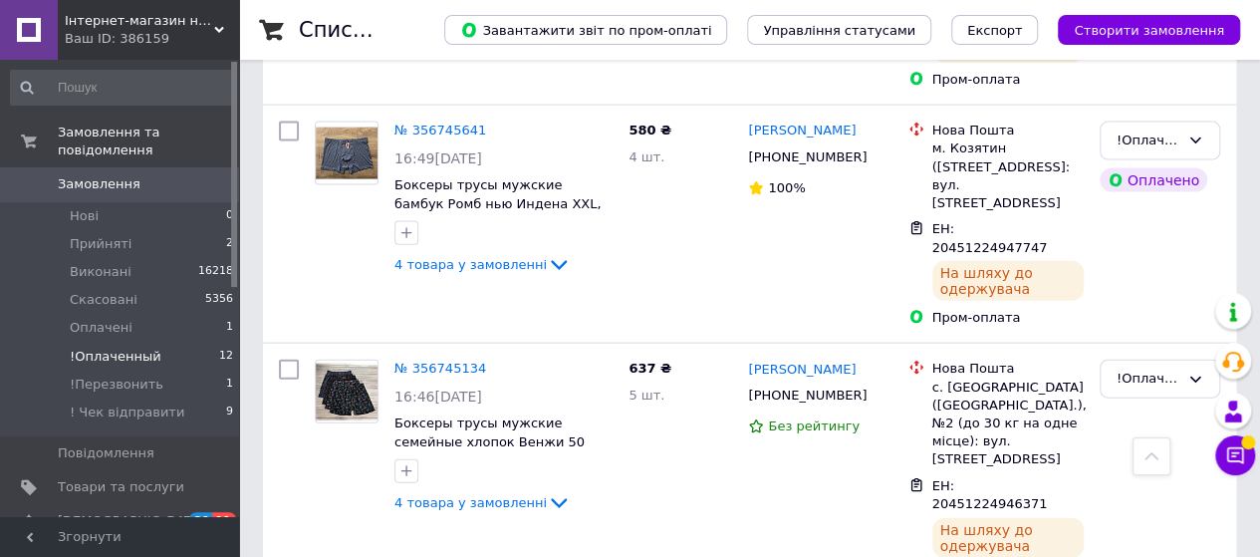
scroll to position [2351, 0]
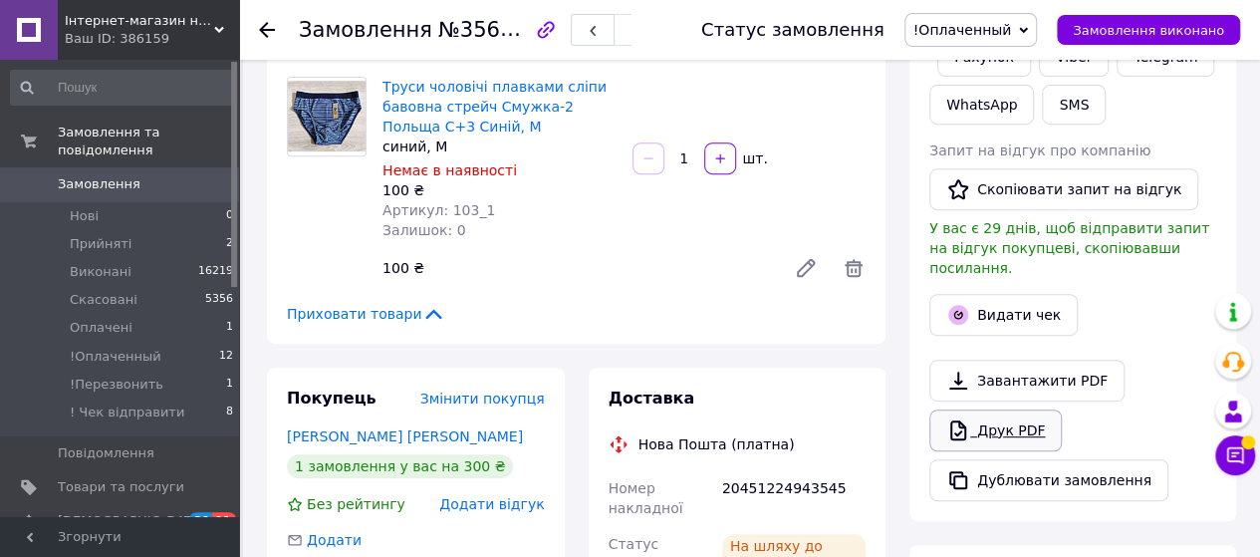
scroll to position [265, 0]
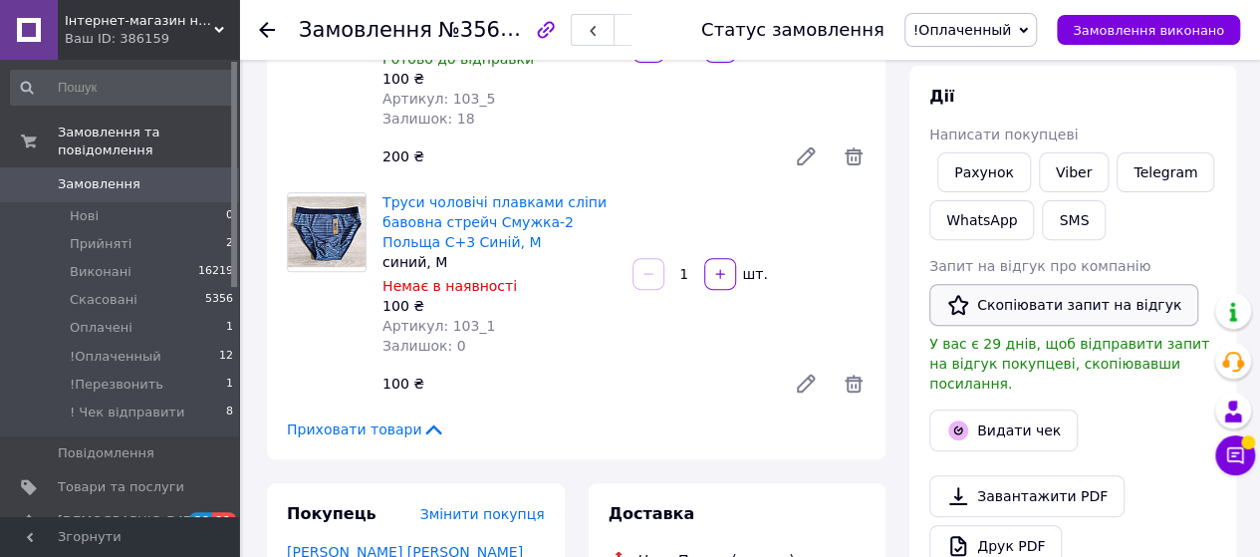
click at [1029, 300] on button "Скопіювати запит на відгук" at bounding box center [1063, 305] width 269 height 42
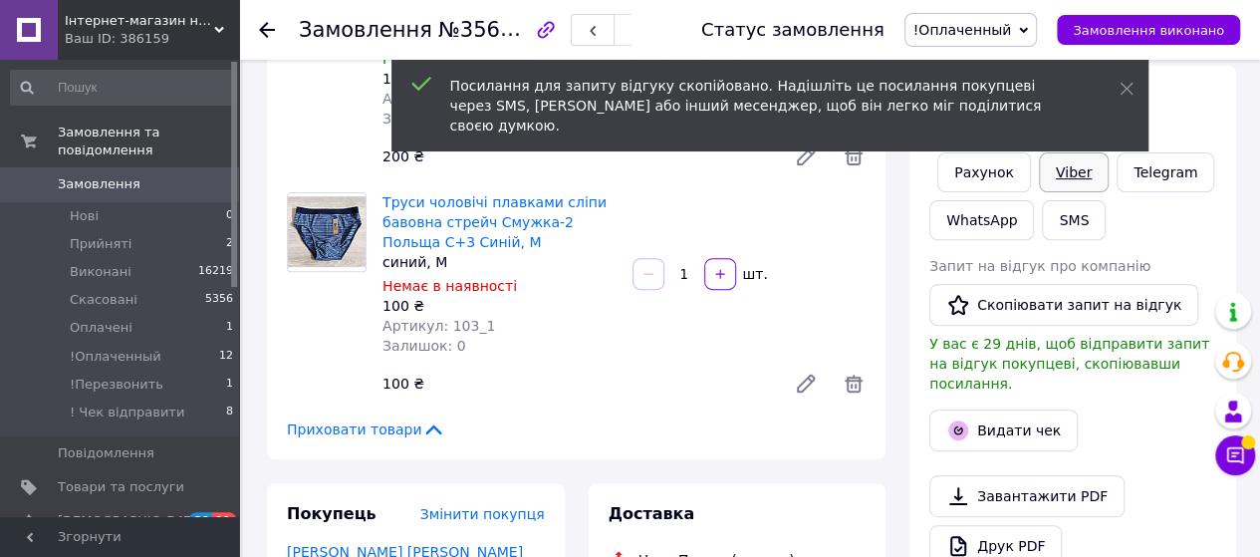
click at [1066, 167] on link "Viber" at bounding box center [1074, 172] width 70 height 40
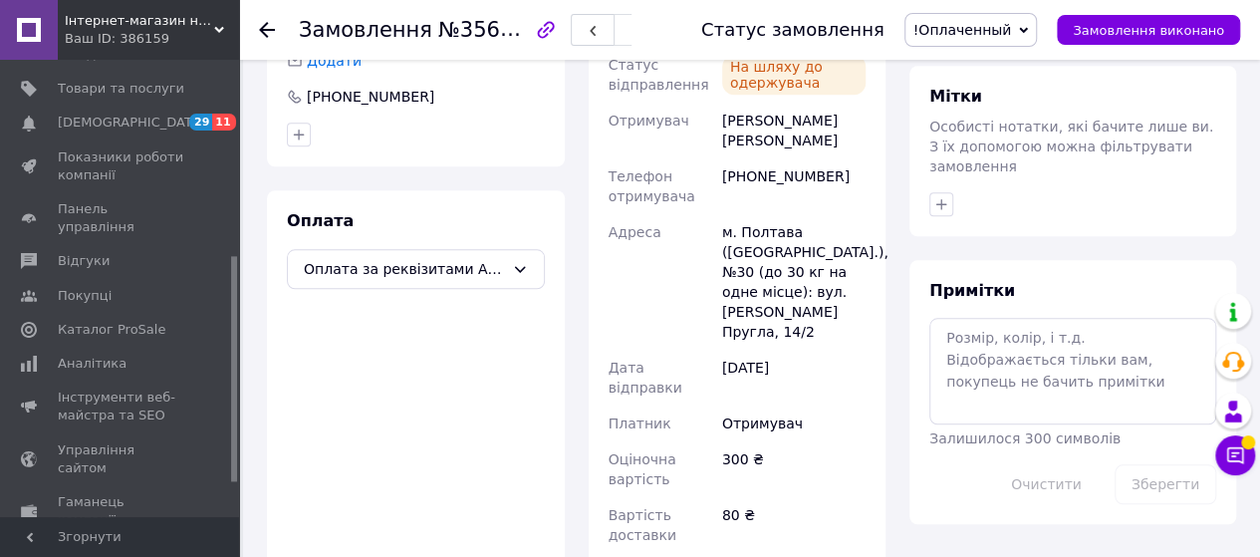
scroll to position [763, 0]
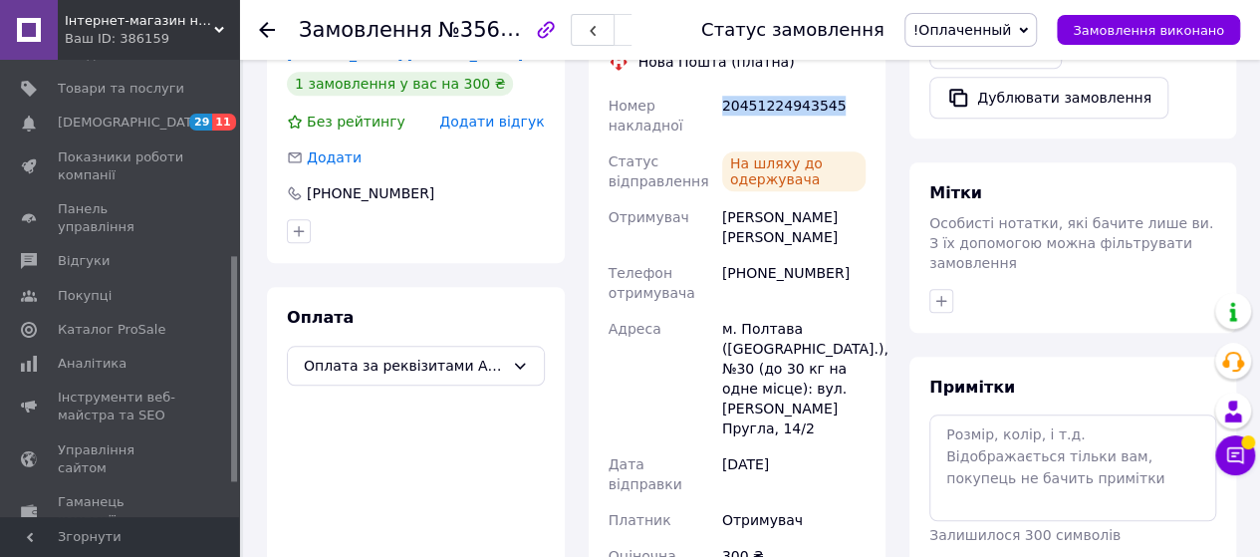
drag, startPoint x: 833, startPoint y: 103, endPoint x: 719, endPoint y: 103, distance: 113.6
click at [719, 103] on div "20451224943545" at bounding box center [793, 116] width 151 height 56
copy div "20451224943545"
click at [1038, 22] on span "!Оплаченный" at bounding box center [970, 30] width 133 height 34
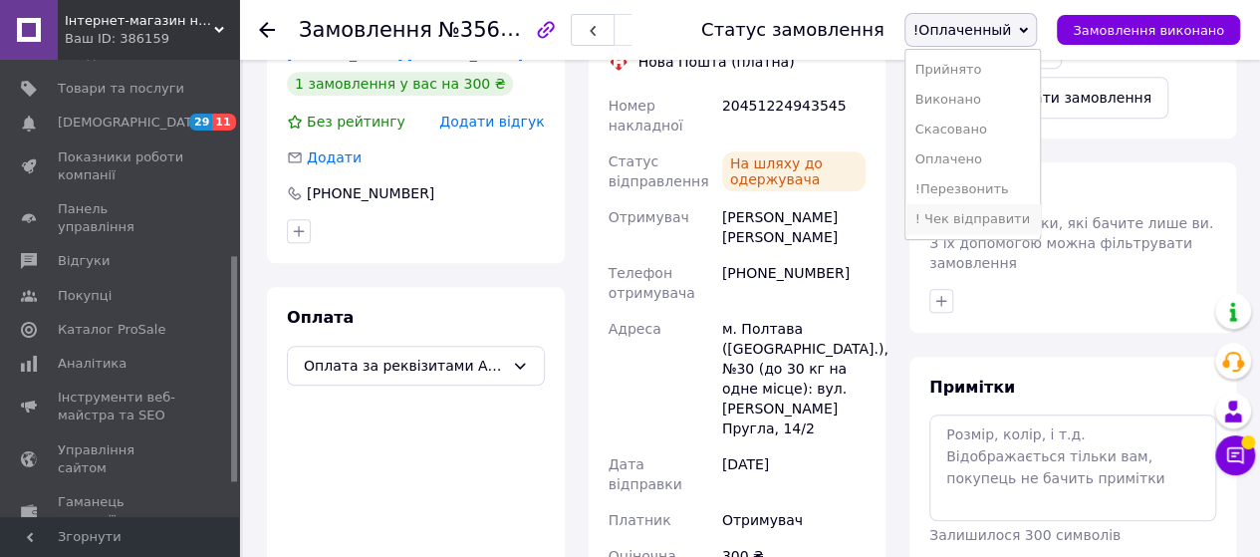
click at [970, 214] on li "! Чек відправити" at bounding box center [972, 219] width 134 height 30
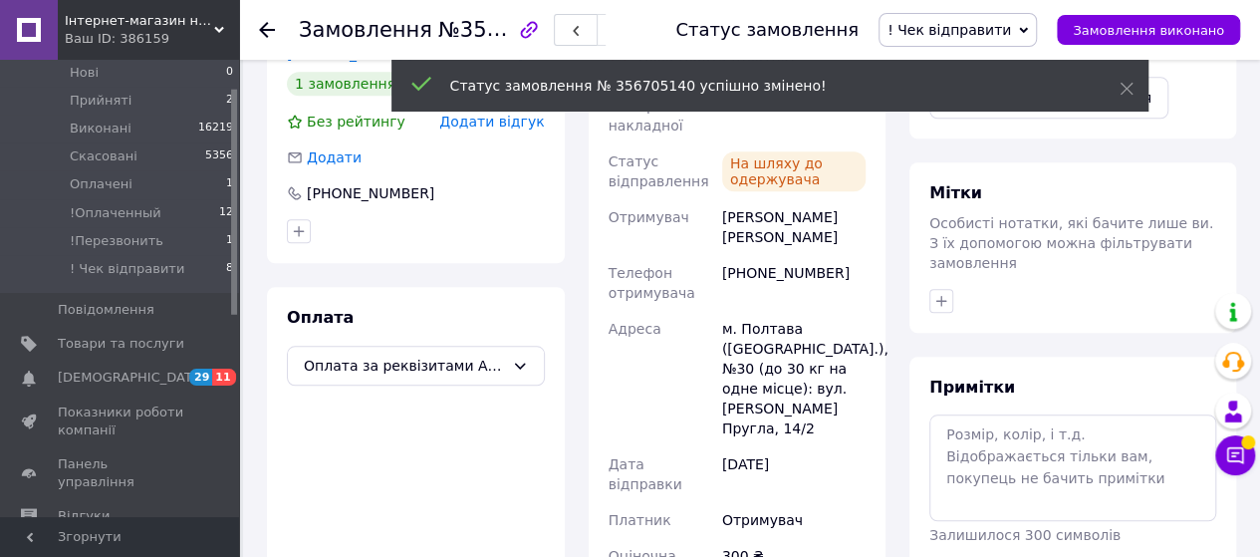
scroll to position [0, 0]
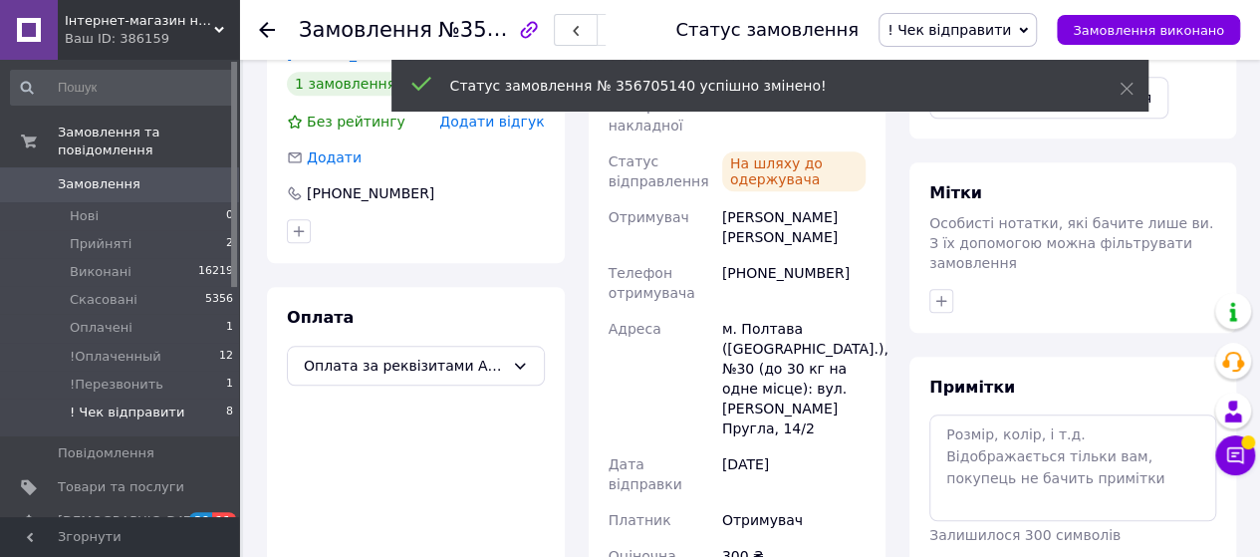
click at [111, 403] on span "! Чек відправити" at bounding box center [127, 412] width 115 height 18
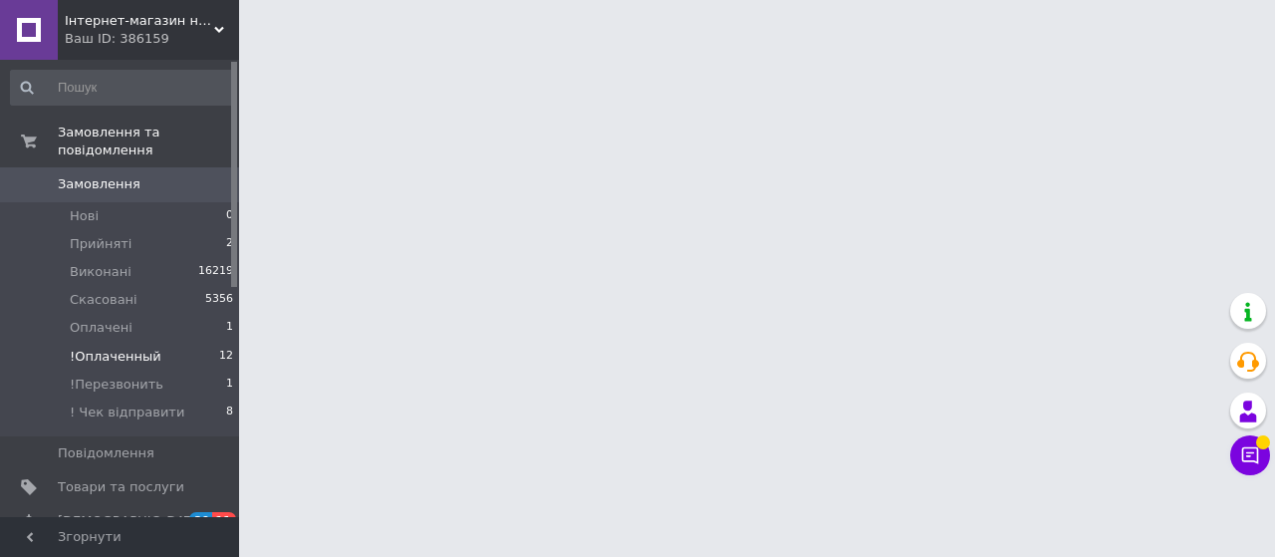
click at [114, 348] on span "!Оплаченный" at bounding box center [116, 357] width 92 height 18
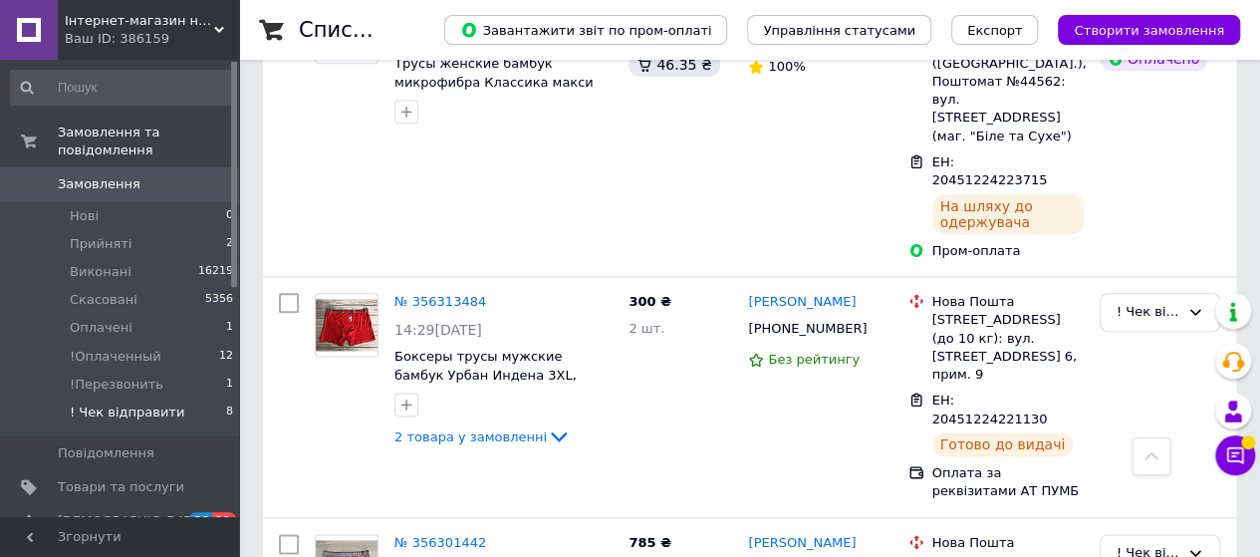
scroll to position [1479, 0]
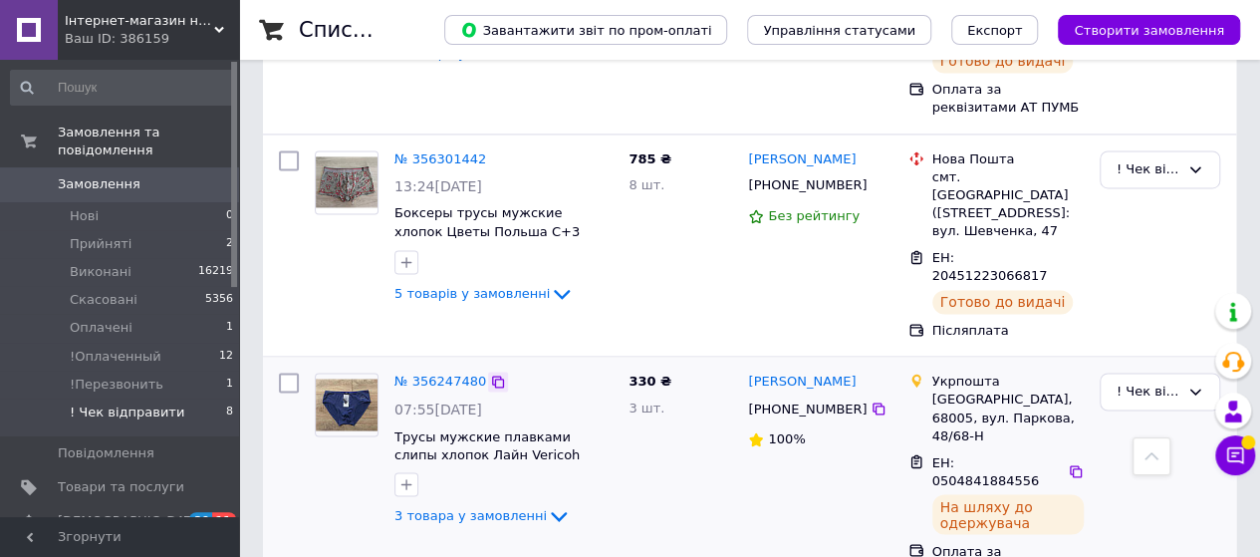
click at [492, 374] on icon at bounding box center [498, 382] width 16 height 16
click at [432, 374] on link "№ 356247480" at bounding box center [440, 381] width 92 height 15
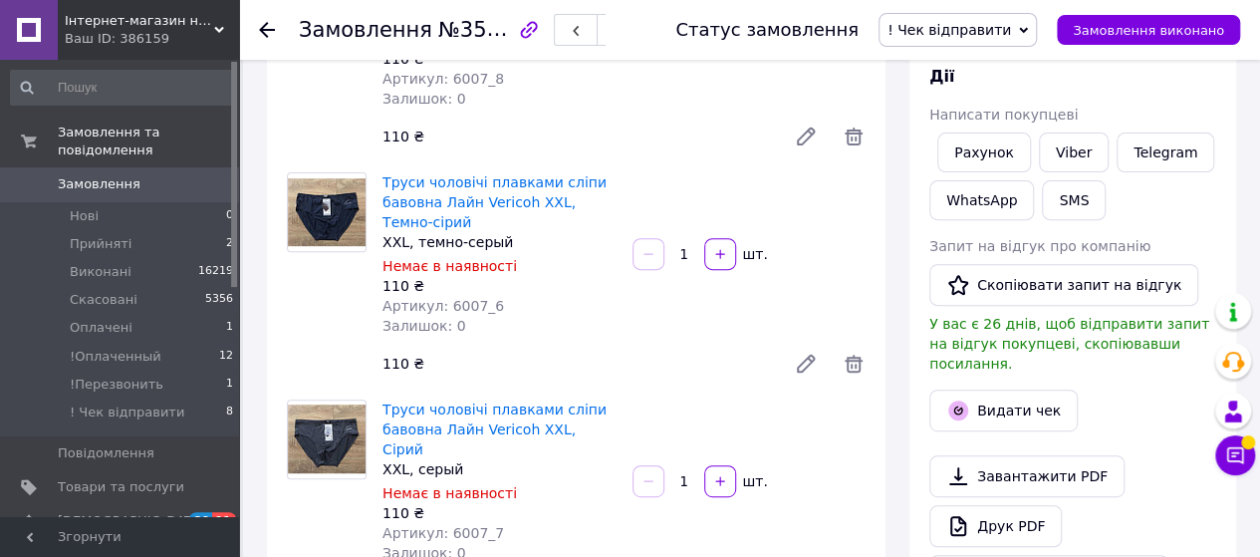
scroll to position [284, 0]
click at [1039, 284] on button "Скопіювати запит на відгук" at bounding box center [1063, 286] width 269 height 42
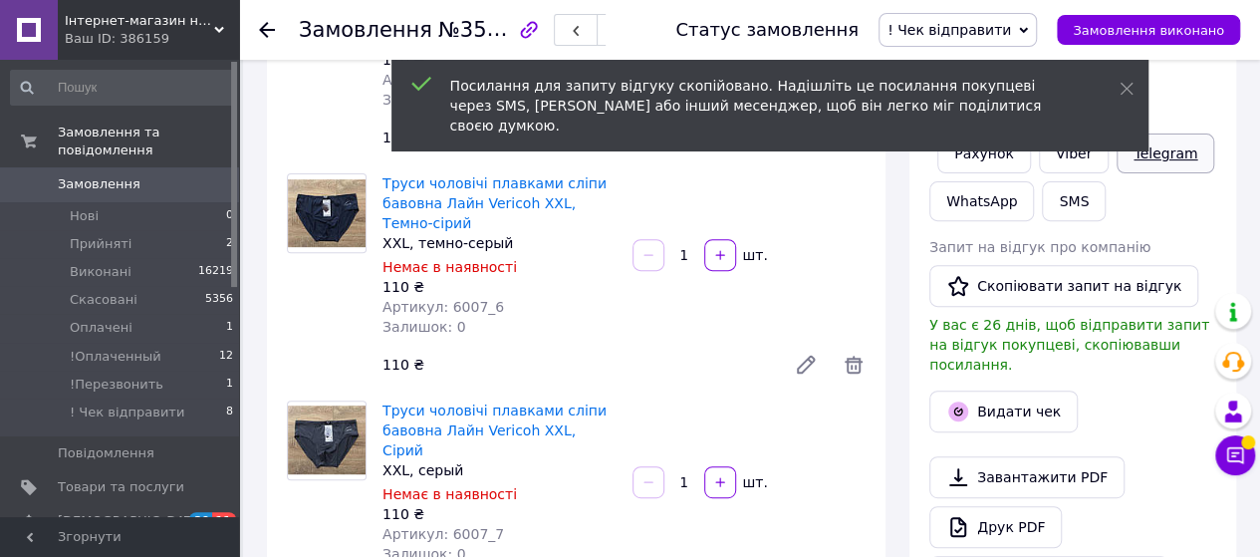
click at [1150, 154] on link "Telegram" at bounding box center [1166, 153] width 98 height 40
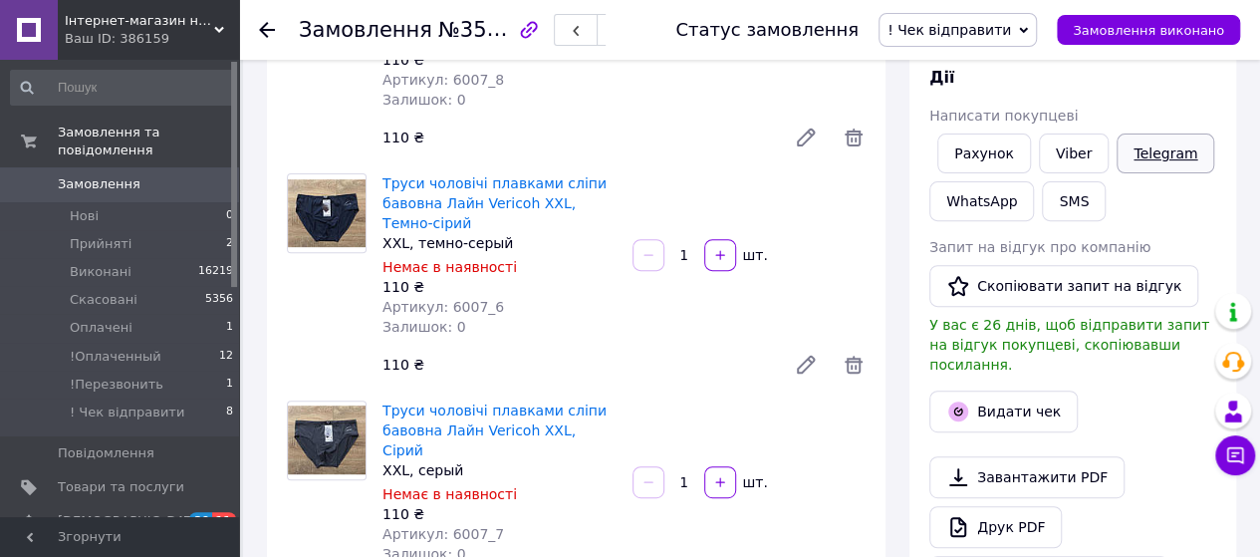
scroll to position [218, 0]
click at [1072, 148] on link "Viber" at bounding box center [1074, 153] width 70 height 40
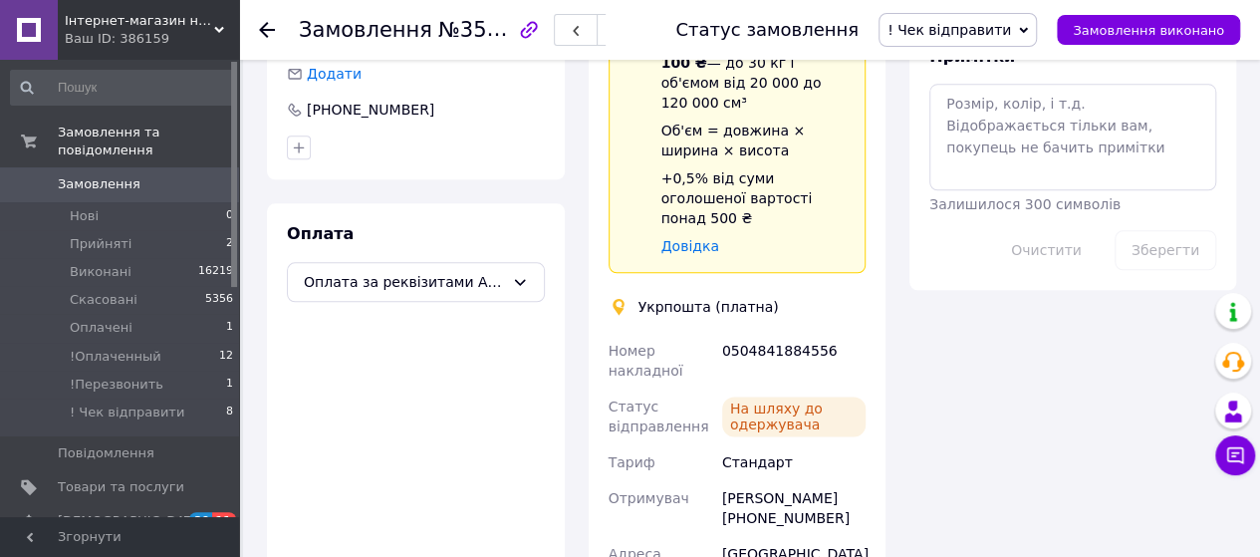
scroll to position [1096, 0]
drag, startPoint x: 827, startPoint y: 290, endPoint x: 718, endPoint y: 290, distance: 108.6
click at [718, 331] on div "0504841884556" at bounding box center [793, 359] width 151 height 56
copy div "0504841884556"
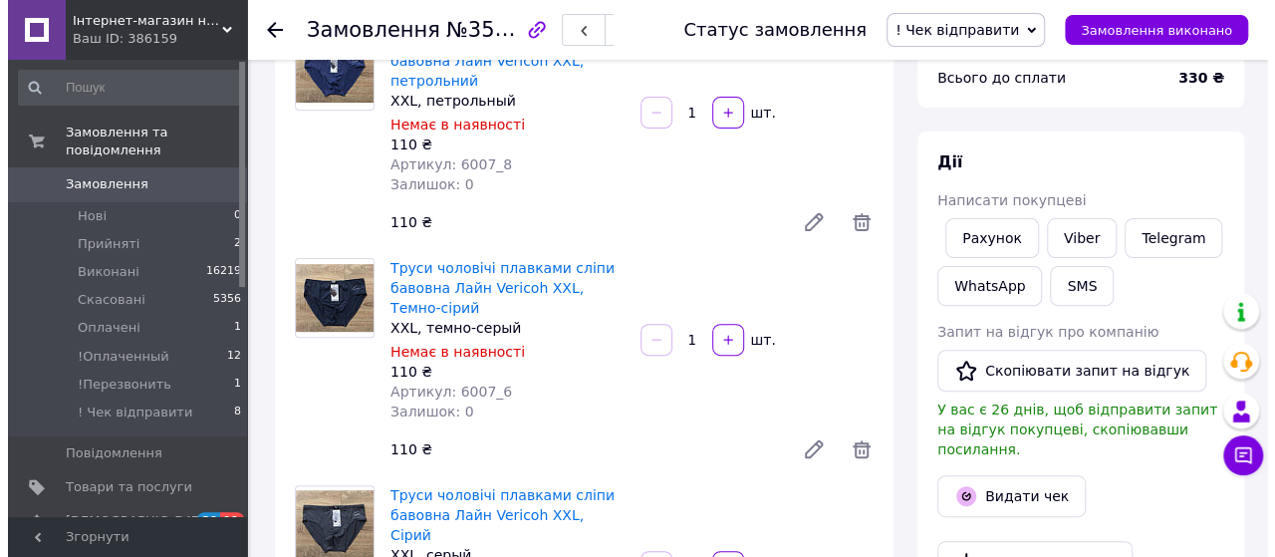
scroll to position [0, 0]
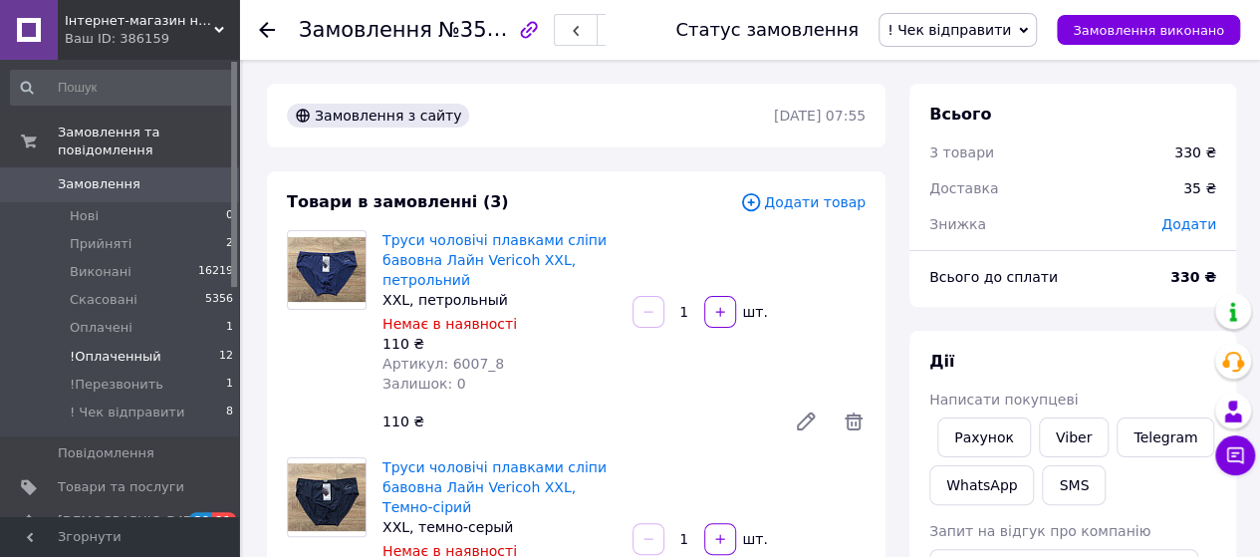
click at [127, 348] on span "!Оплаченный" at bounding box center [116, 357] width 92 height 18
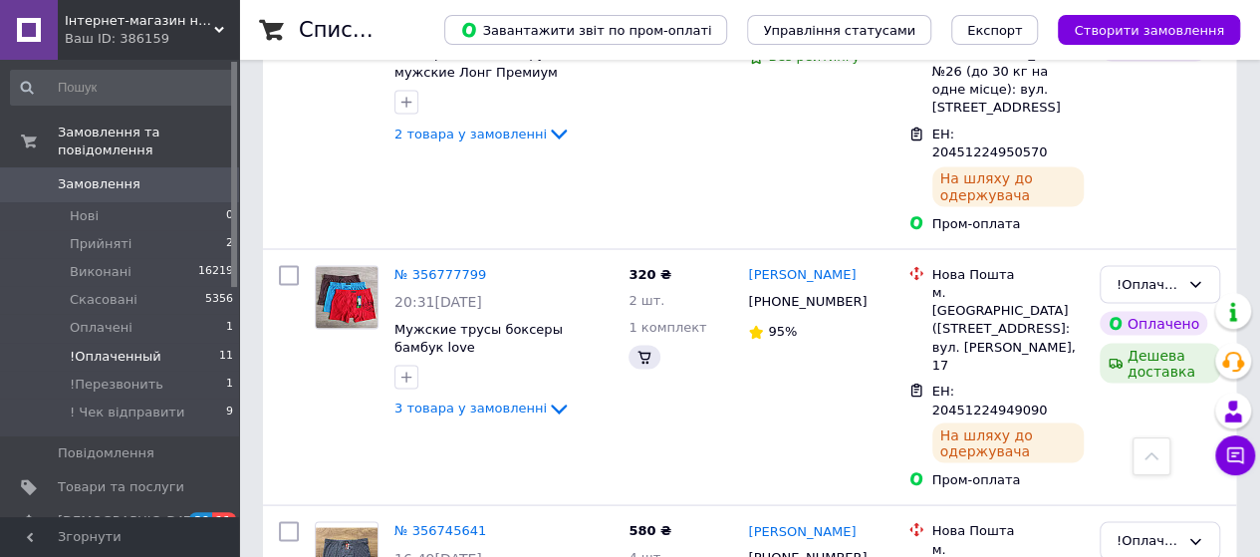
scroll to position [291, 0]
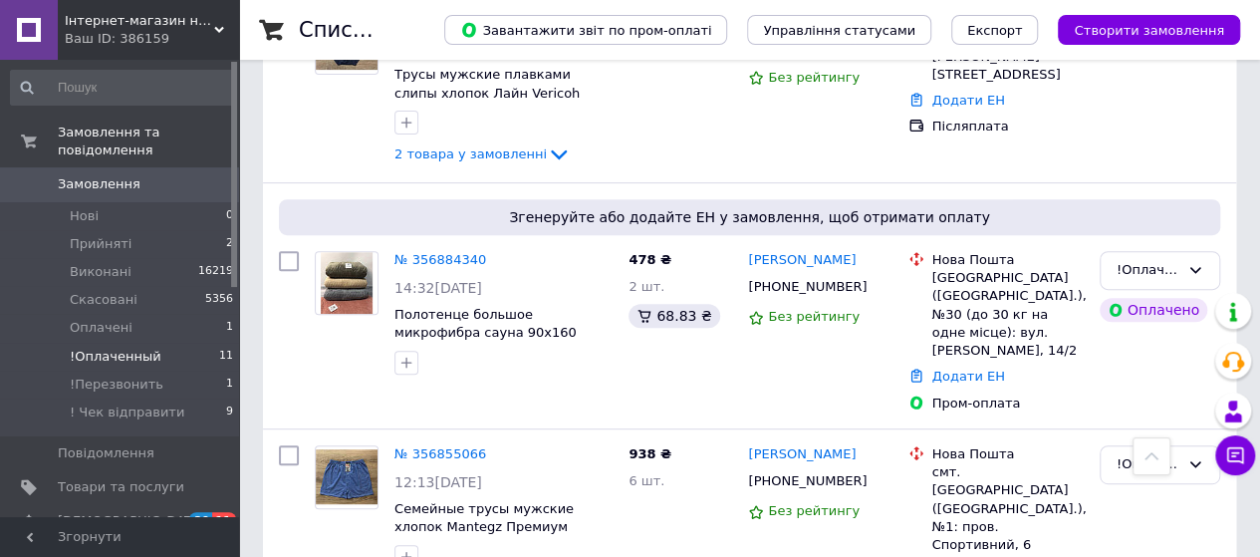
click at [118, 348] on span "!Оплаченный" at bounding box center [116, 357] width 92 height 18
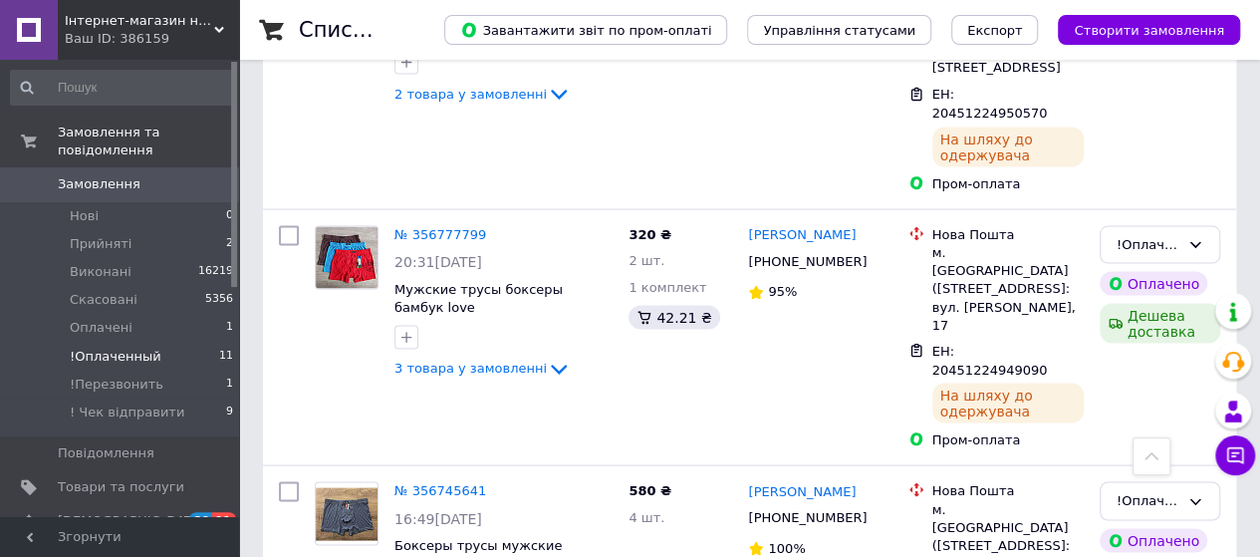
scroll to position [2114, 0]
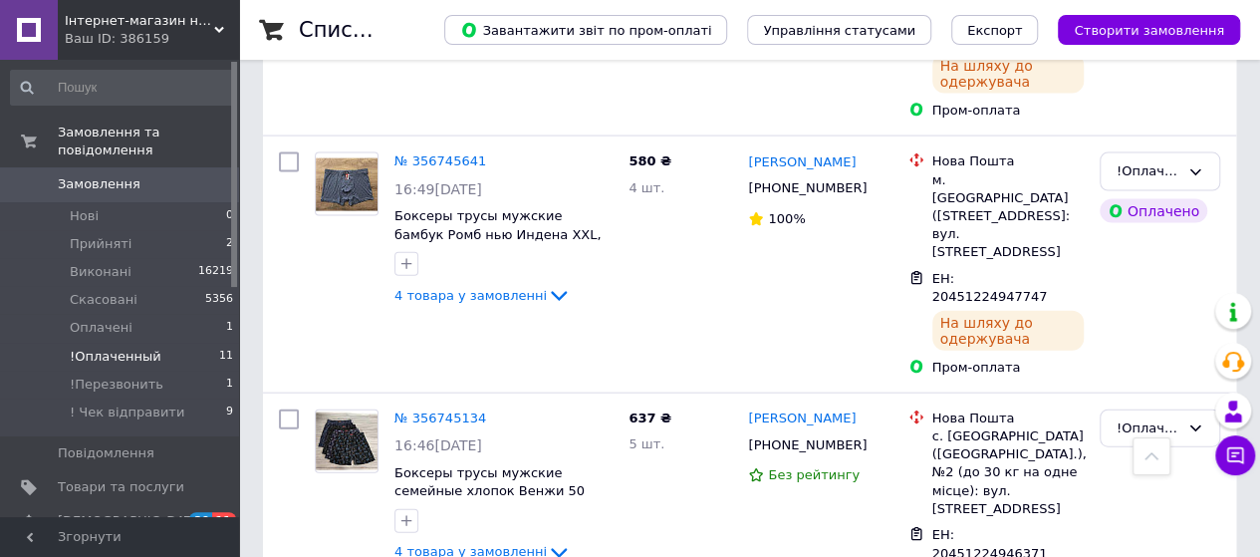
click at [129, 348] on span "!Оплаченный" at bounding box center [116, 357] width 92 height 18
click at [98, 175] on span "Замовлення" at bounding box center [99, 184] width 83 height 18
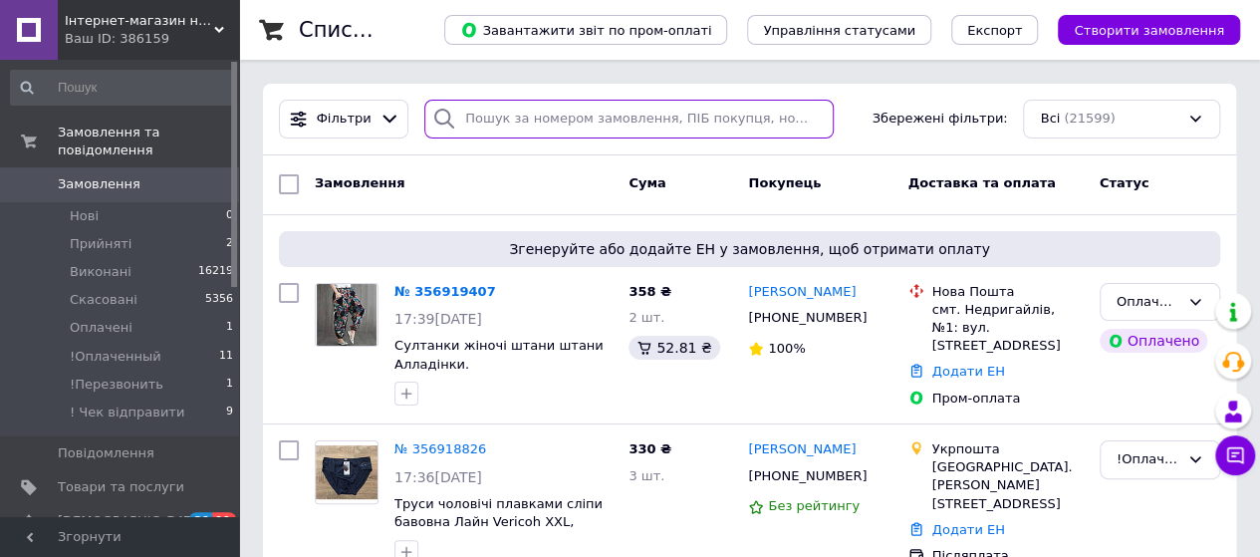
click at [483, 118] on input "search" at bounding box center [628, 119] width 409 height 39
paste input "356247480"
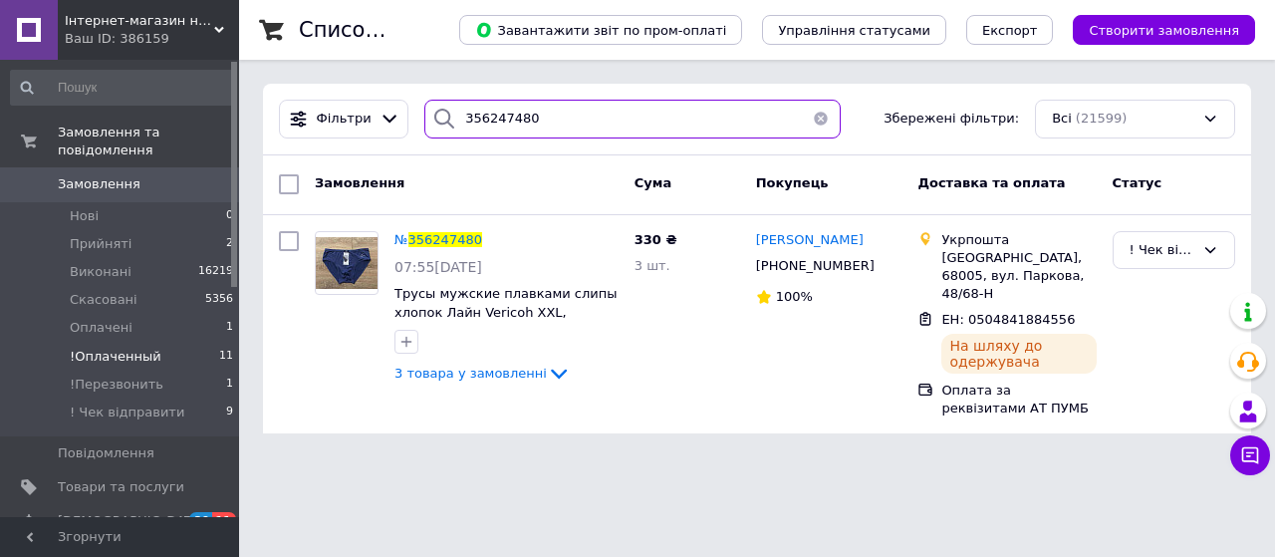
type input "356247480"
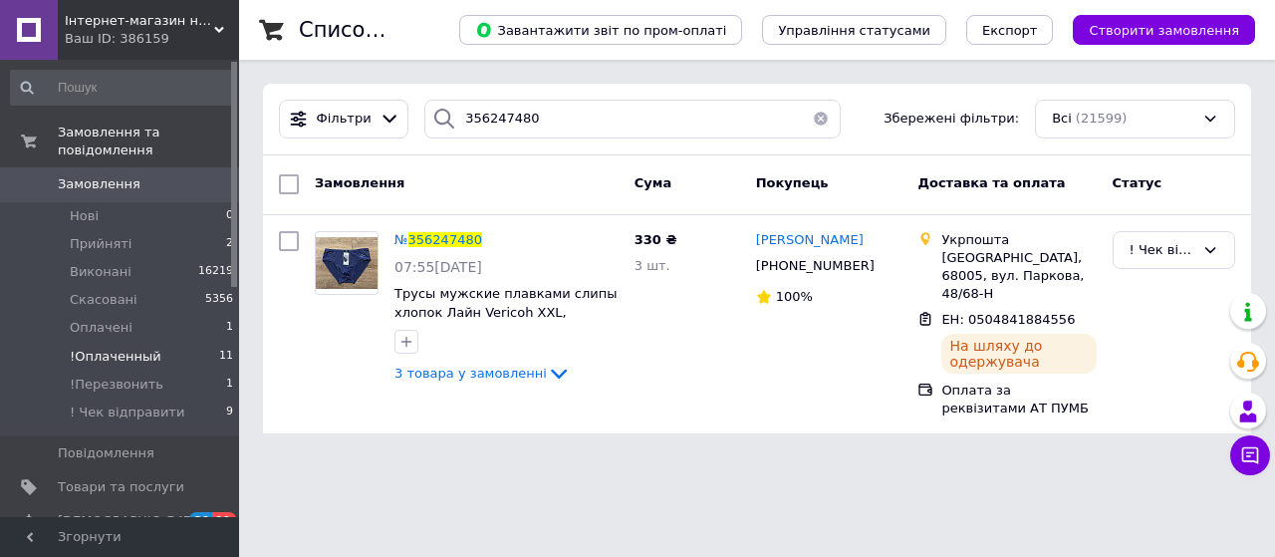
click at [129, 348] on span "!Оплаченный" at bounding box center [116, 357] width 92 height 18
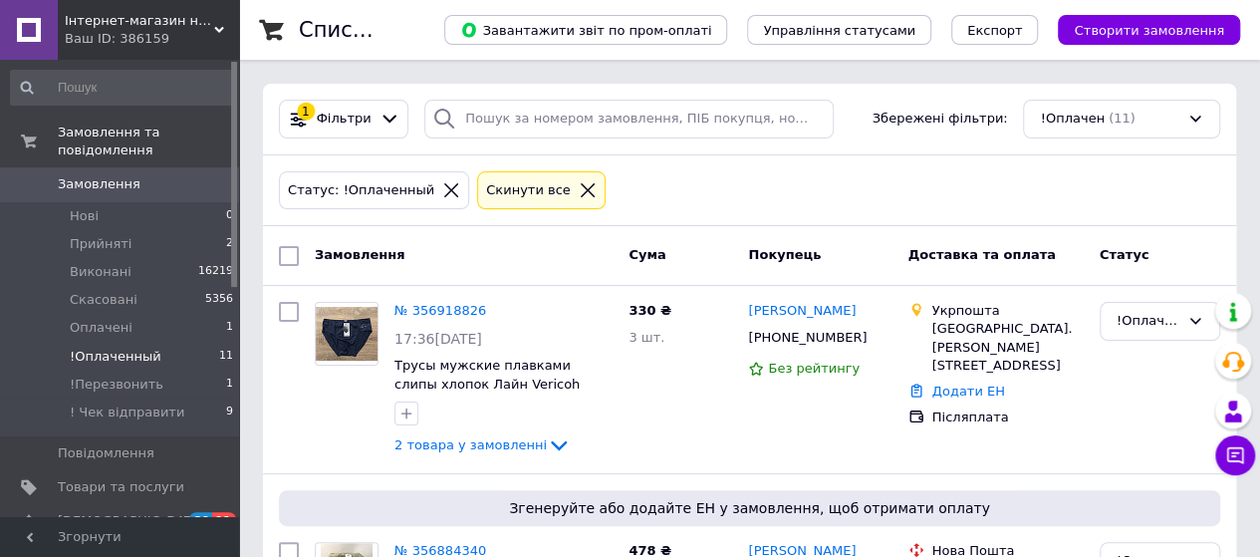
click at [127, 348] on span "!Оплаченный" at bounding box center [116, 357] width 92 height 18
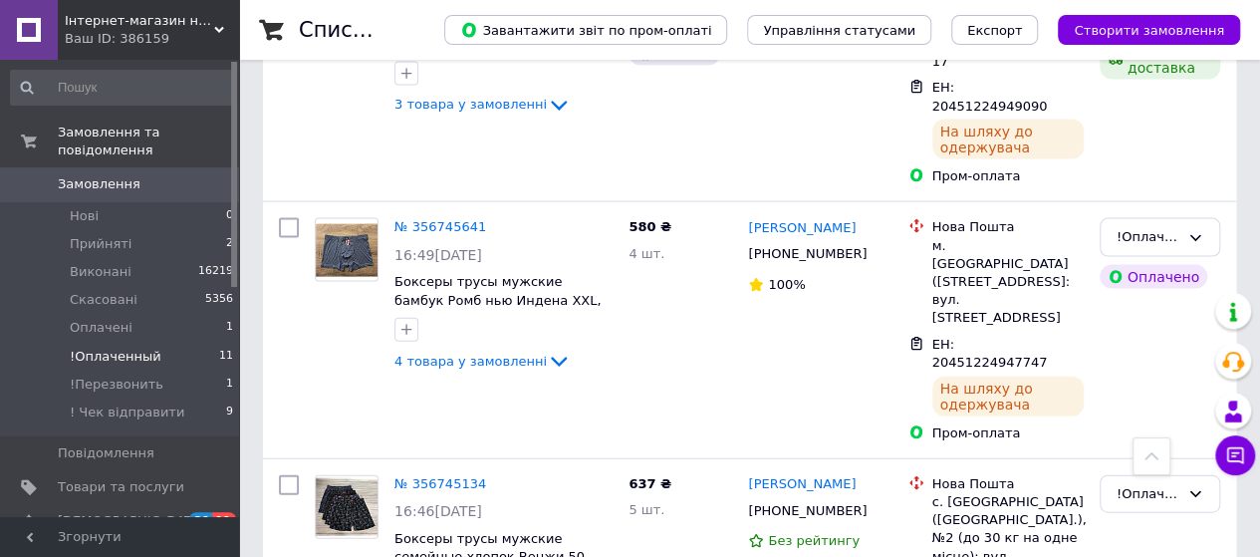
scroll to position [2114, 0]
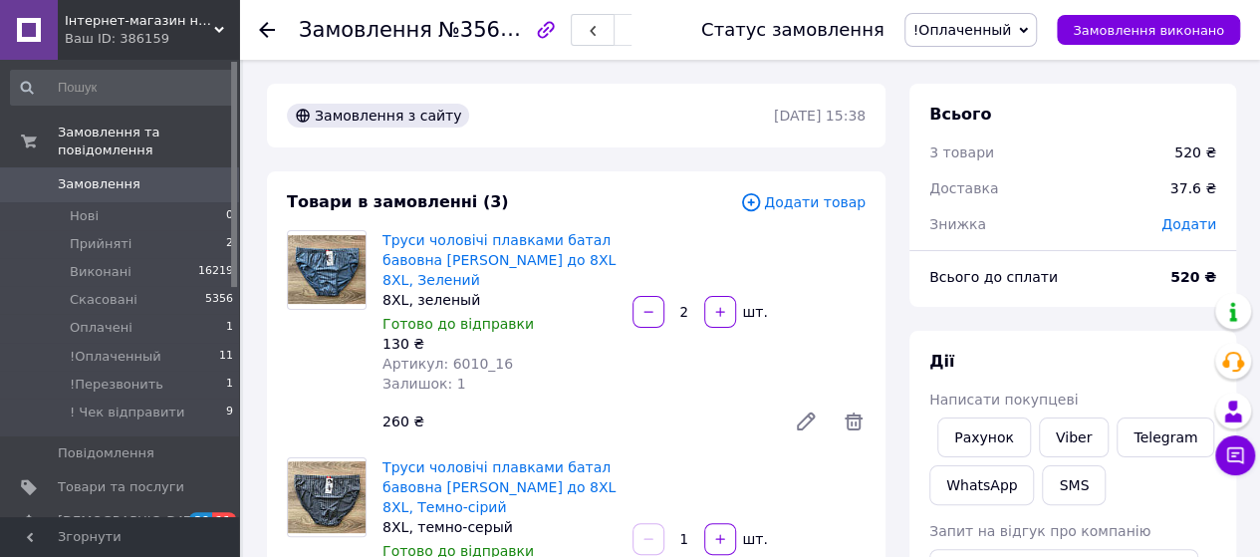
scroll to position [65, 0]
click at [1055, 436] on link "Viber" at bounding box center [1074, 437] width 70 height 40
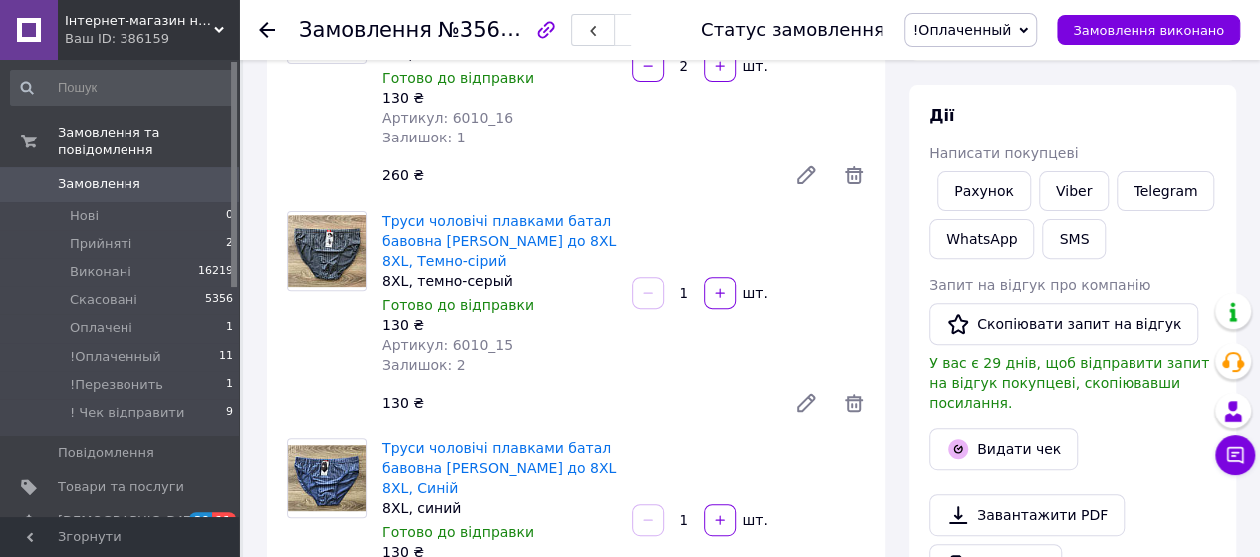
scroll to position [299, 0]
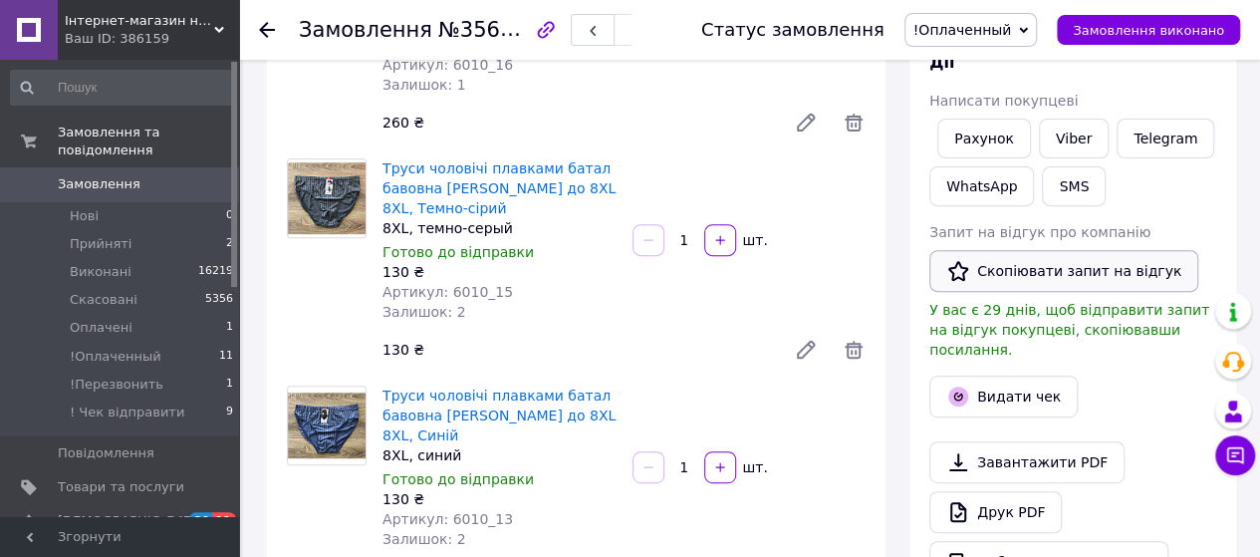
click at [1032, 267] on button "Скопіювати запит на відгук" at bounding box center [1063, 271] width 269 height 42
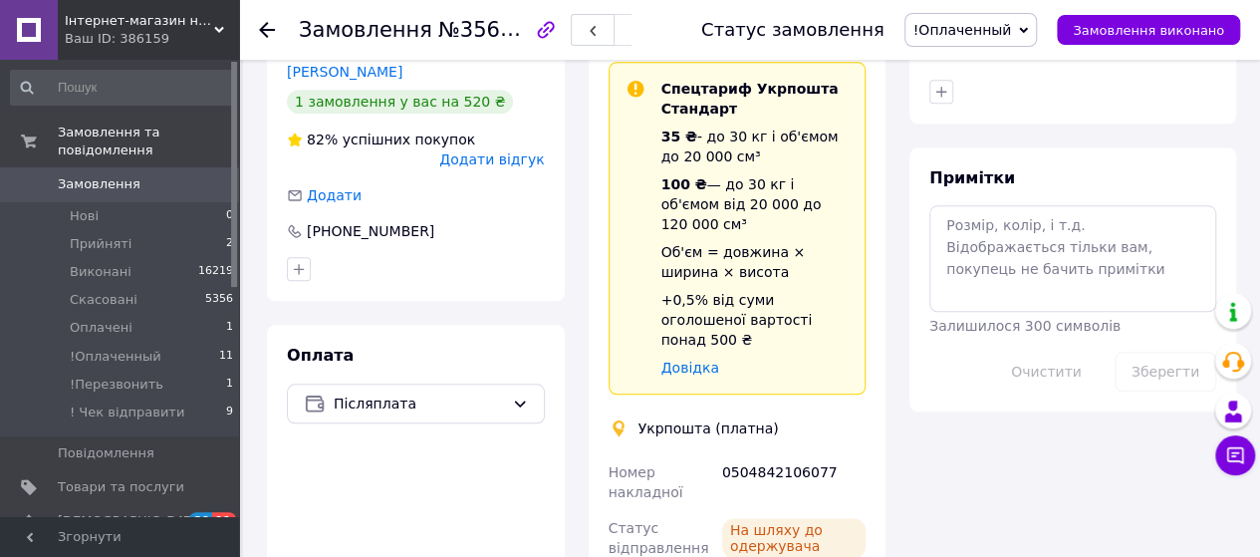
scroll to position [1195, 0]
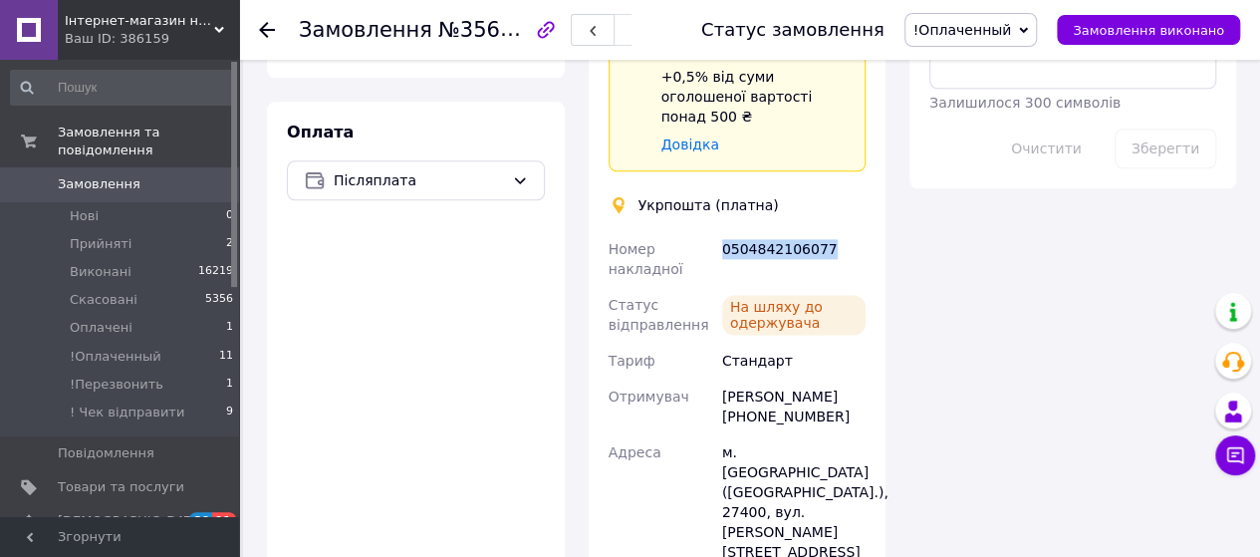
drag, startPoint x: 836, startPoint y: 210, endPoint x: 725, endPoint y: 209, distance: 110.6
click at [725, 231] on div "0504842106077" at bounding box center [793, 259] width 151 height 56
copy div "0504842106077"
click at [1036, 28] on span "!Оплаченный" at bounding box center [970, 30] width 133 height 34
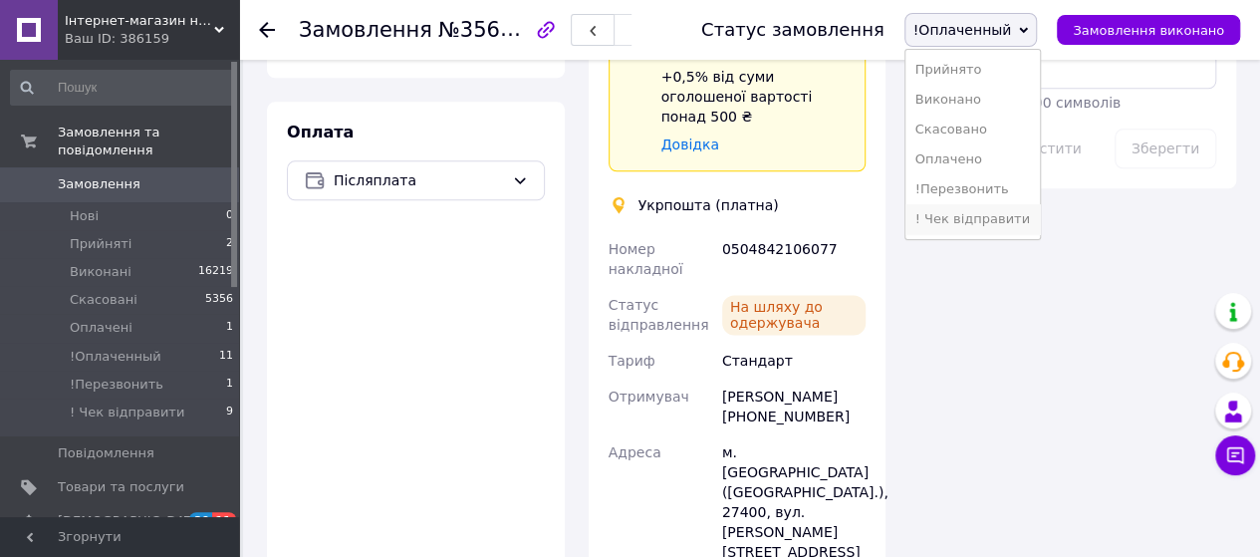
click at [988, 226] on li "! Чек відправити" at bounding box center [972, 219] width 134 height 30
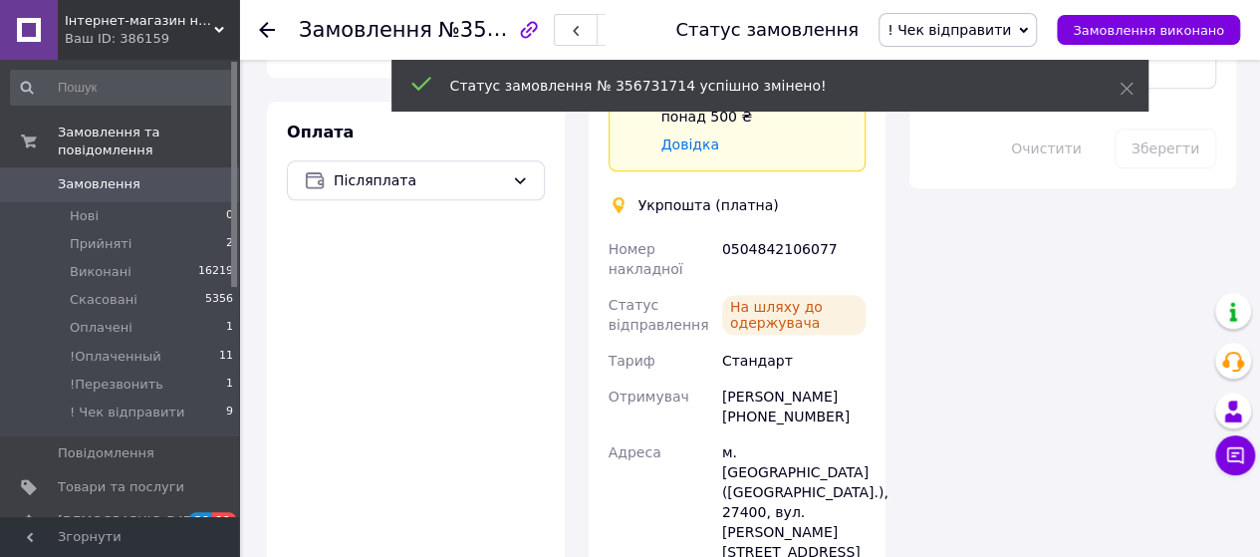
scroll to position [114, 0]
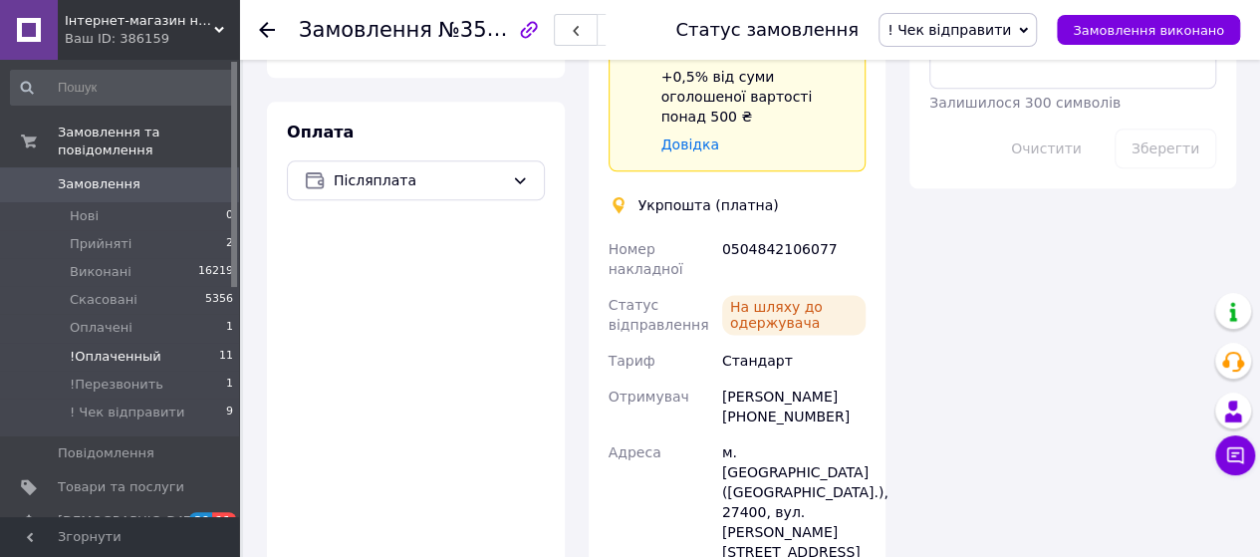
click at [126, 348] on span "!Оплаченный" at bounding box center [116, 357] width 92 height 18
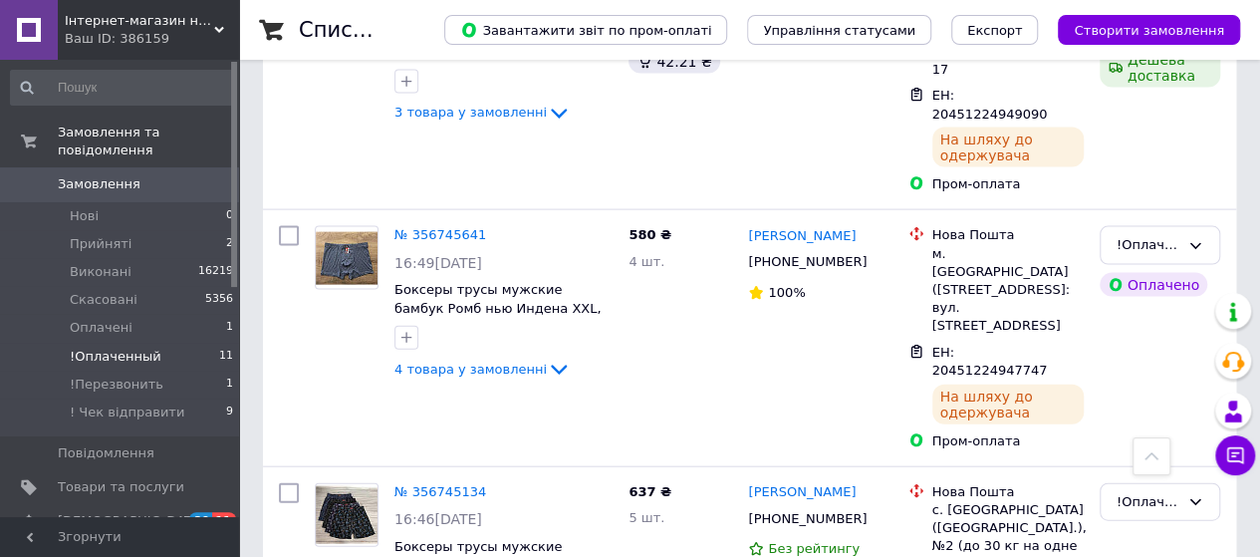
scroll to position [2114, 0]
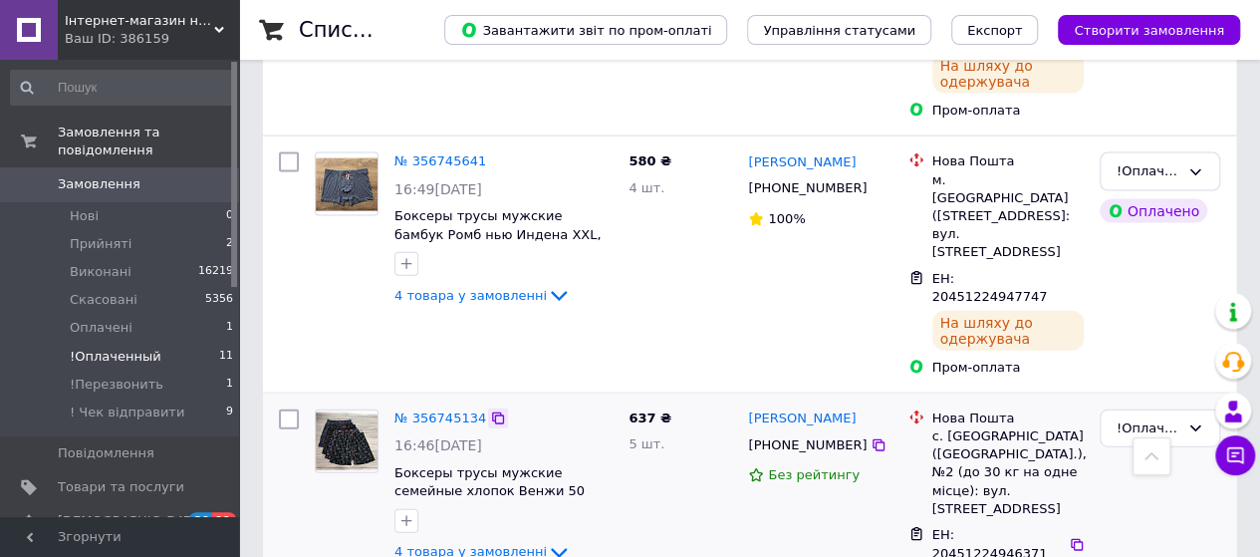
click at [490, 410] on icon at bounding box center [498, 418] width 16 height 16
click at [441, 410] on link "№ 356745134" at bounding box center [440, 417] width 92 height 15
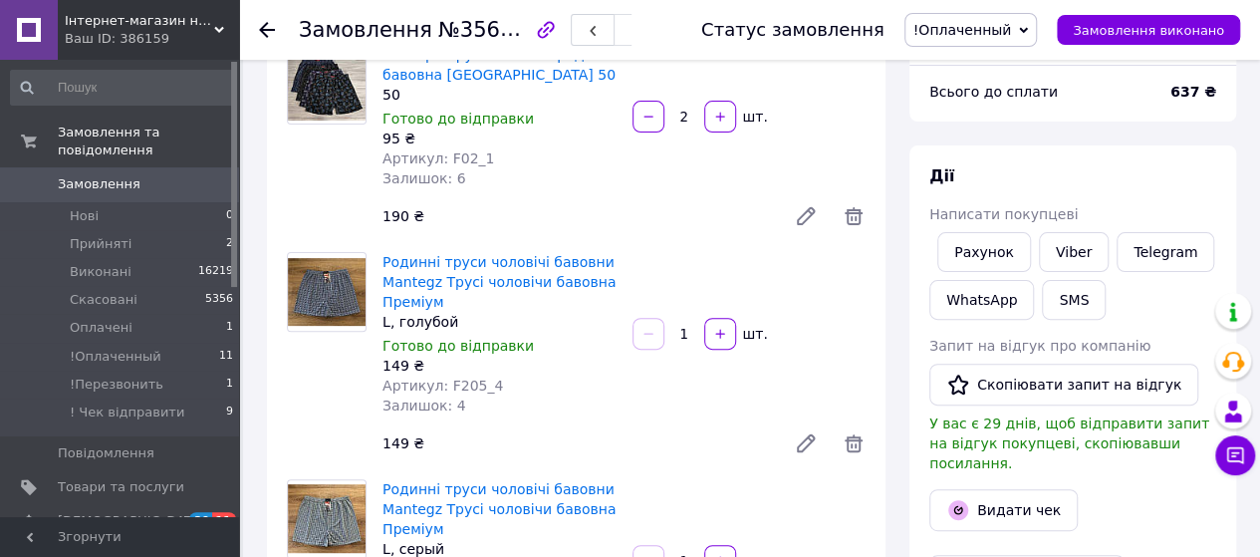
scroll to position [185, 0]
click at [1076, 254] on link "Viber" at bounding box center [1074, 252] width 70 height 40
click at [1047, 377] on button "Скопіювати запит на відгук" at bounding box center [1063, 385] width 269 height 42
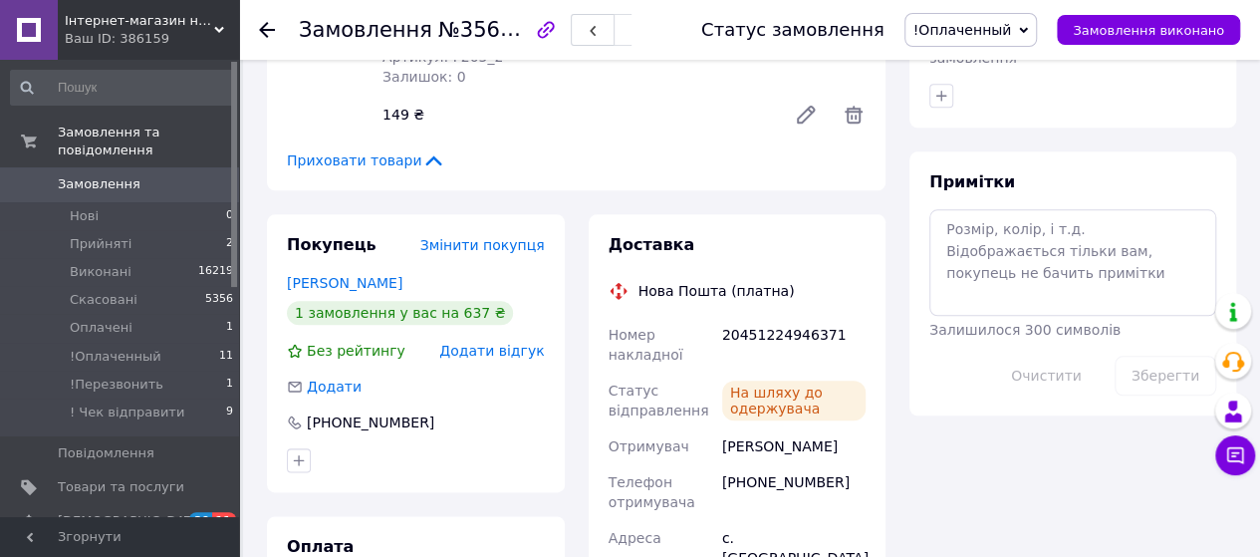
scroll to position [982, 0]
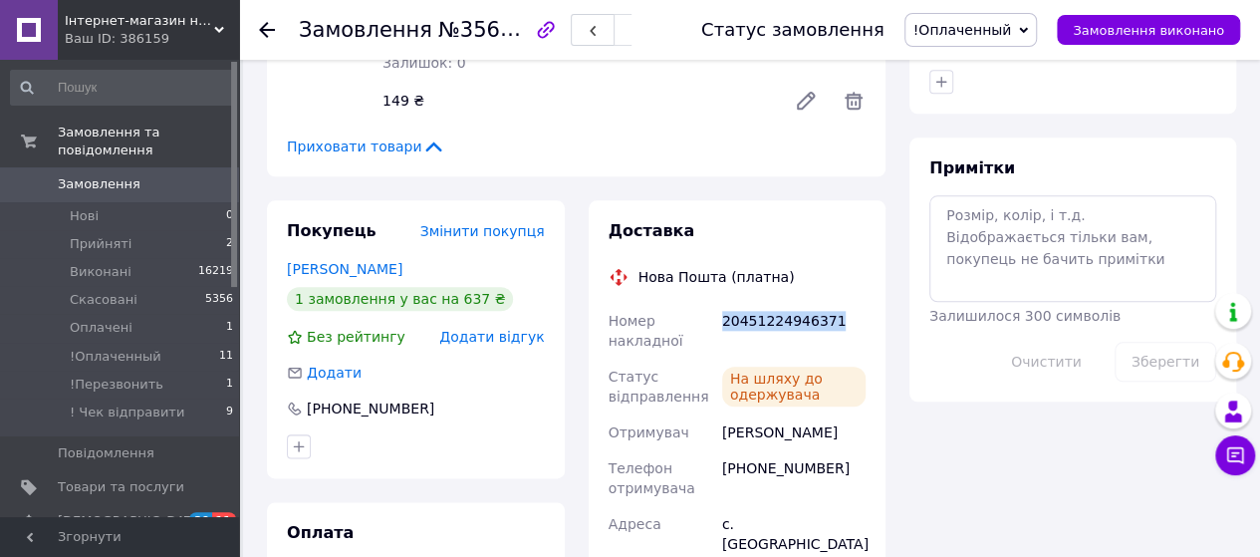
drag, startPoint x: 837, startPoint y: 319, endPoint x: 721, endPoint y: 317, distance: 115.6
click at [721, 317] on div "20451224946371" at bounding box center [793, 331] width 151 height 56
copy div "20451224946371"
click at [996, 33] on span "!Оплаченный" at bounding box center [962, 30] width 99 height 16
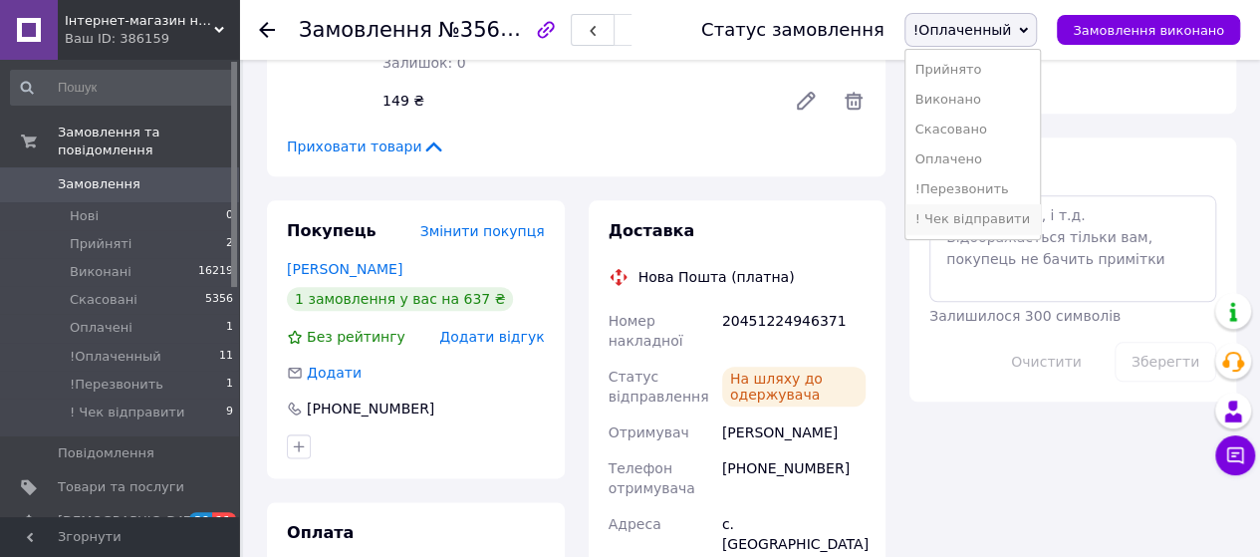
click at [974, 221] on li "! Чек відправити" at bounding box center [972, 219] width 134 height 30
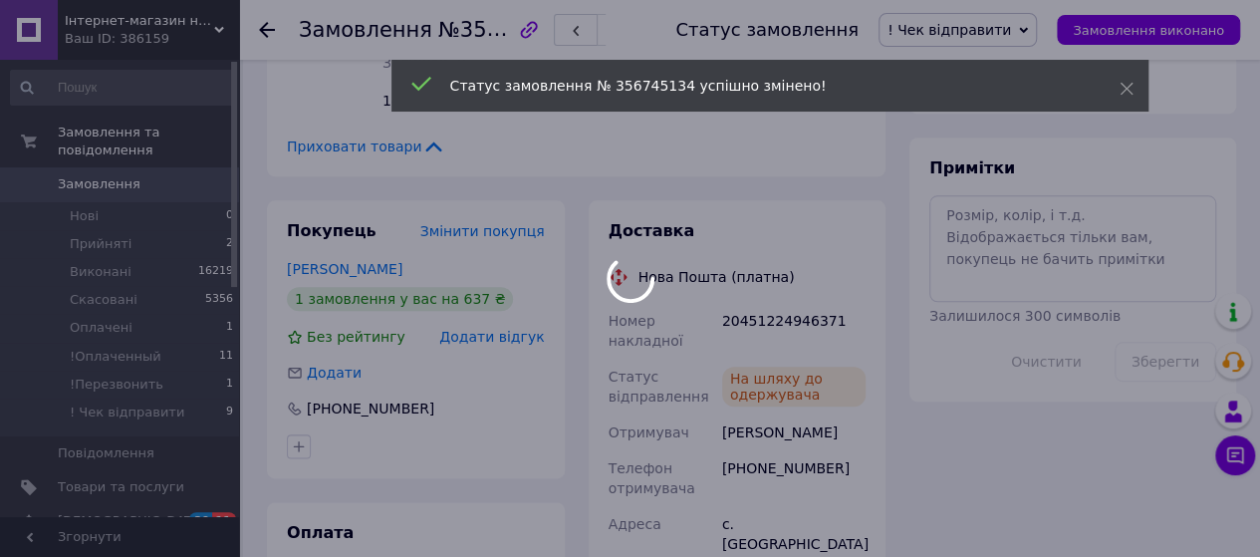
scroll to position [367, 0]
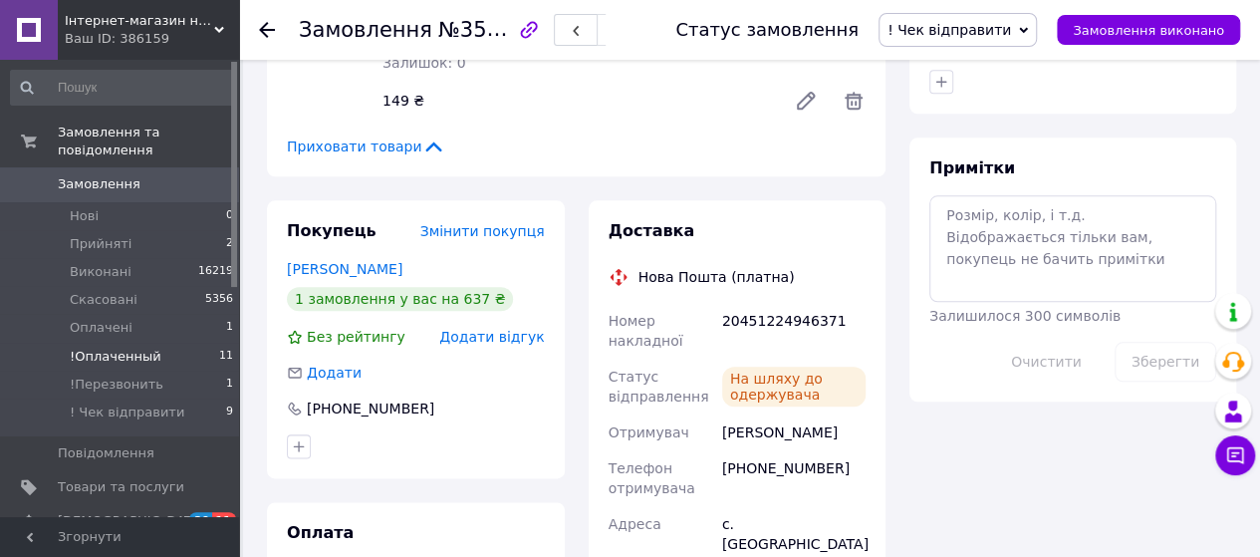
click at [102, 348] on span "!Оплаченный" at bounding box center [116, 357] width 92 height 18
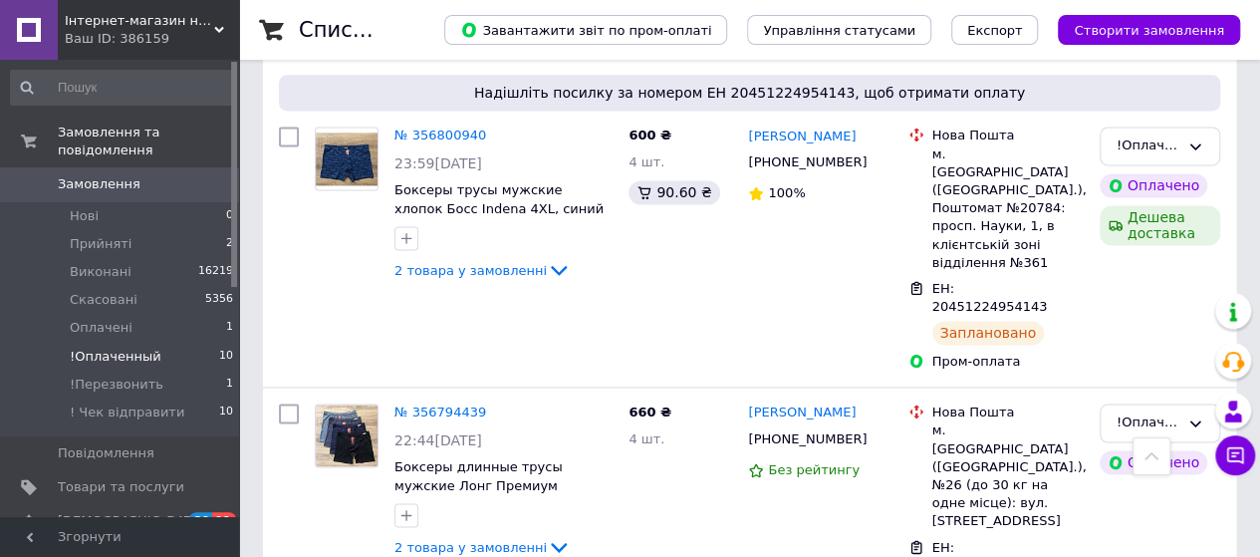
scroll to position [1494, 0]
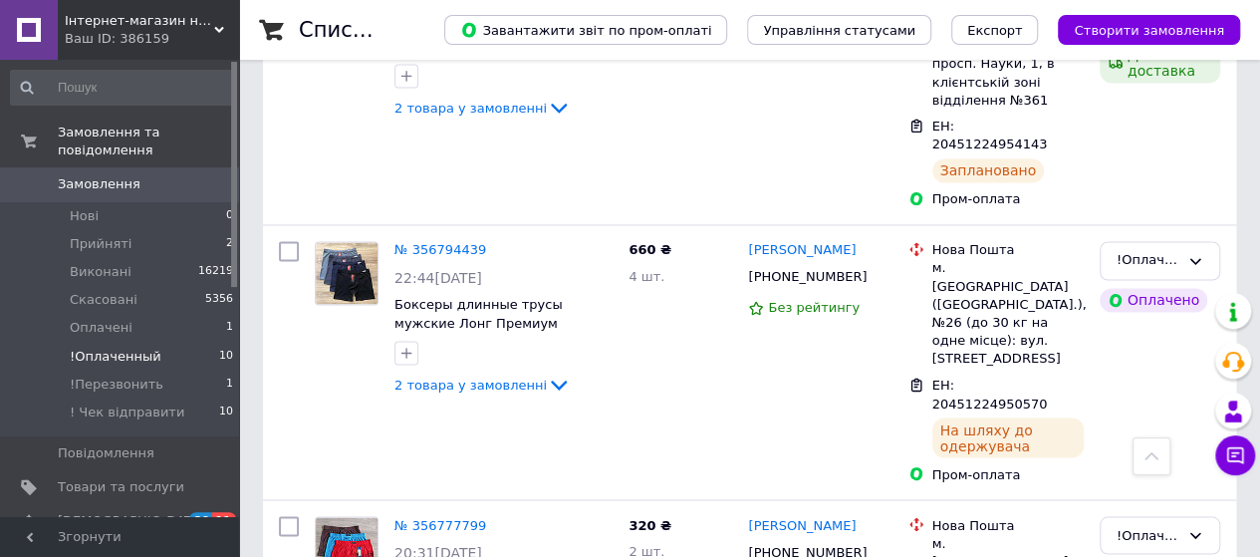
click at [113, 348] on span "!Оплаченный" at bounding box center [116, 357] width 92 height 18
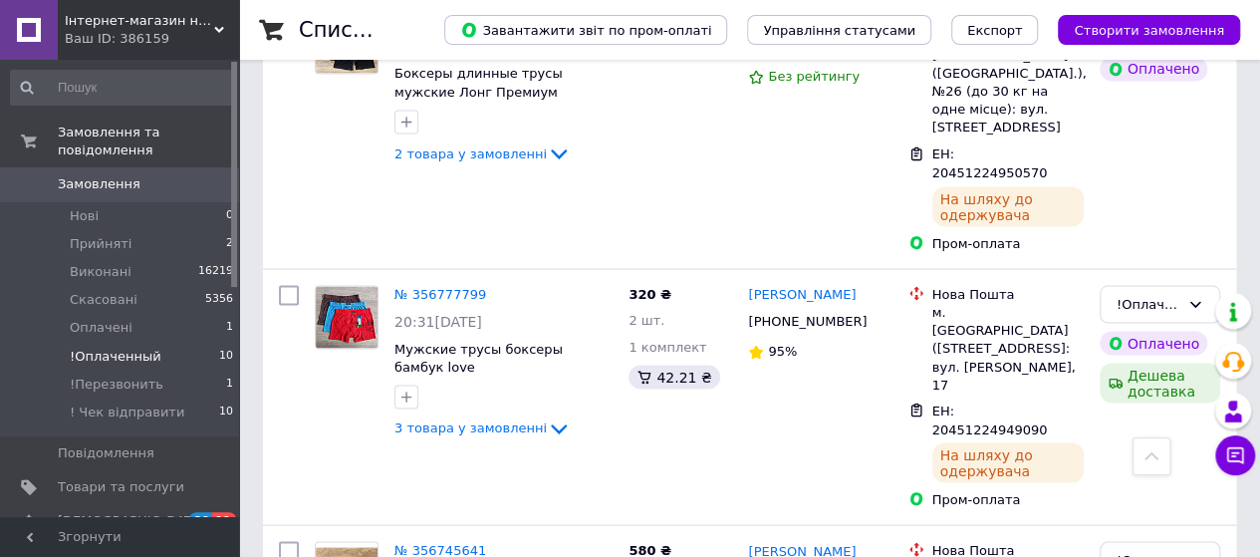
scroll to position [1895, 0]
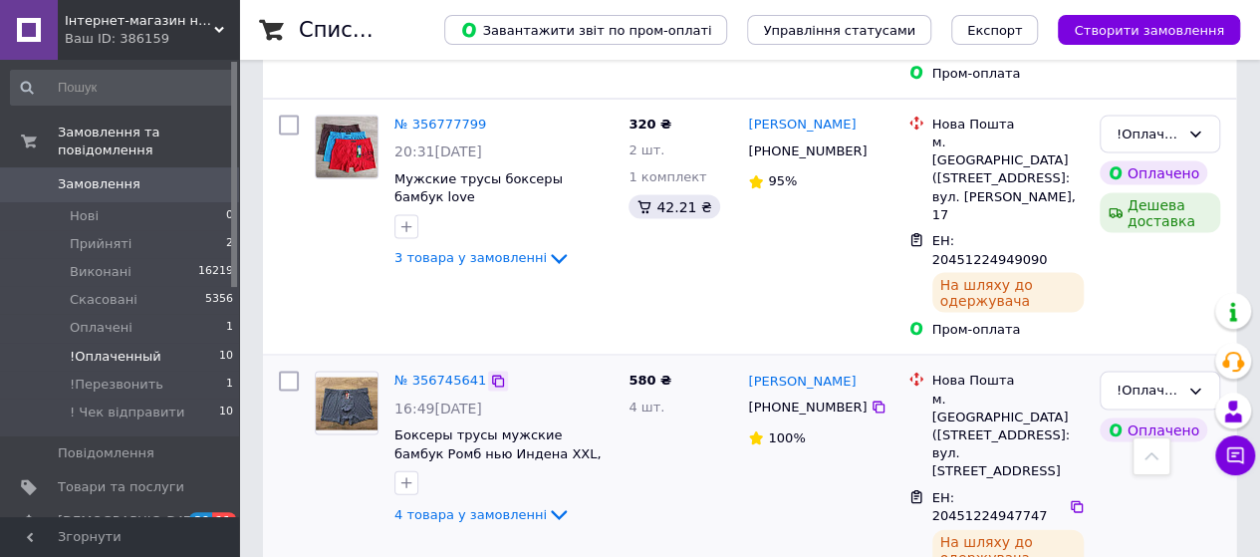
click at [490, 374] on icon at bounding box center [498, 382] width 16 height 16
click at [450, 373] on link "№ 356745641" at bounding box center [440, 380] width 92 height 15
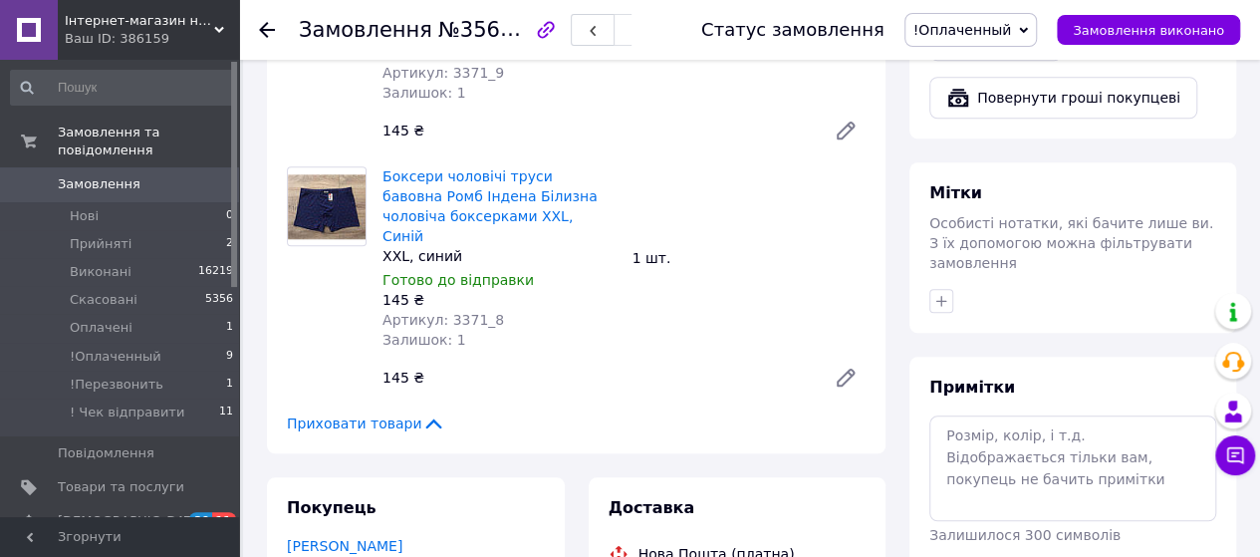
scroll to position [500, 0]
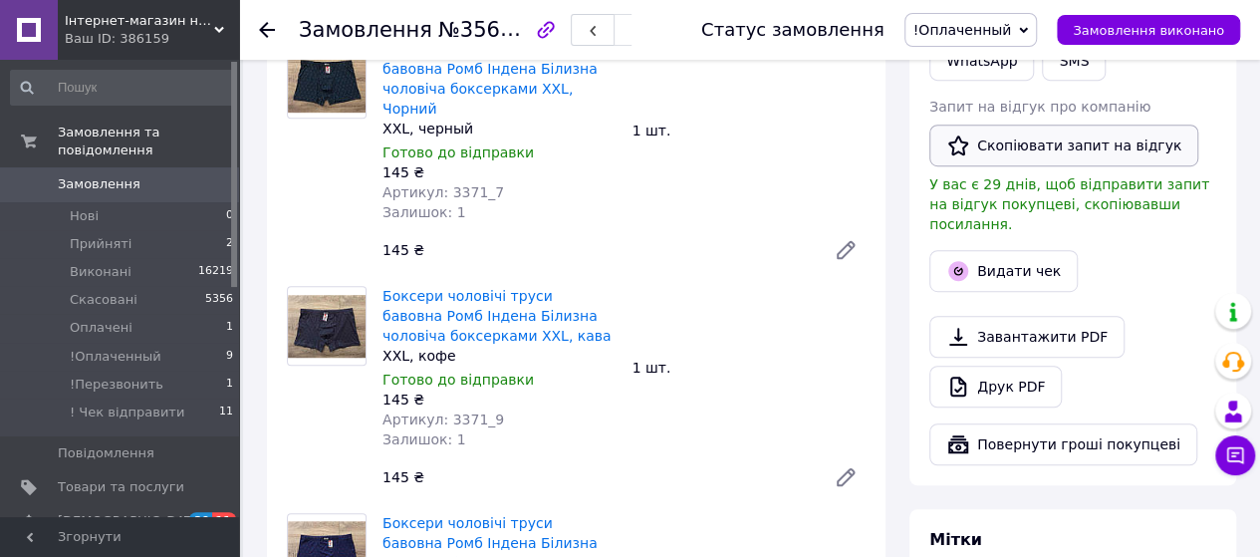
click at [1039, 154] on button "Скопіювати запит на відгук" at bounding box center [1063, 146] width 269 height 42
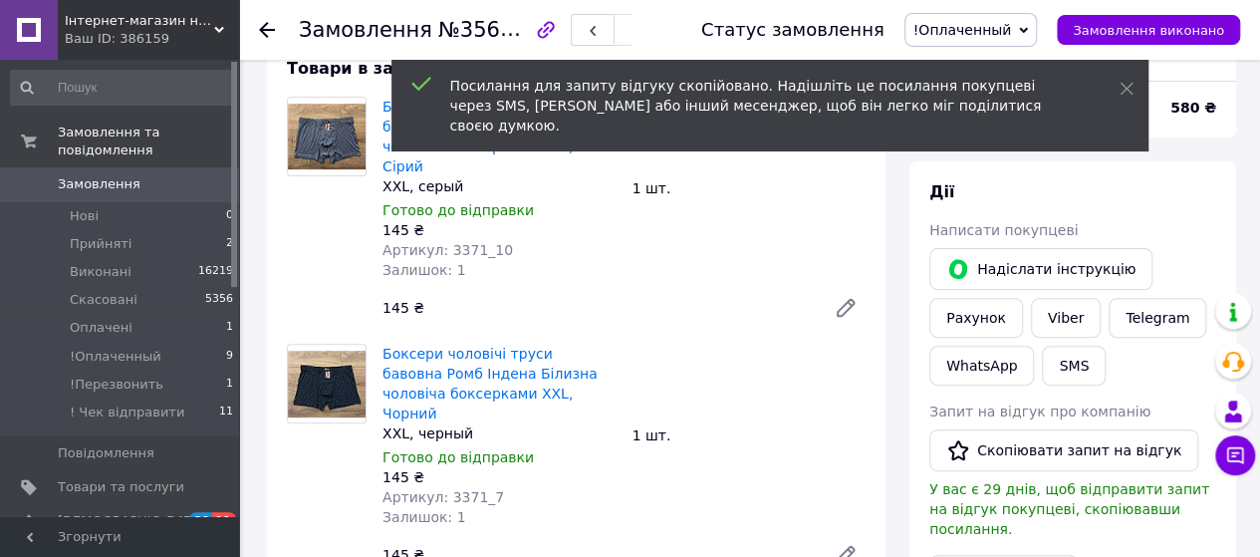
scroll to position [301, 0]
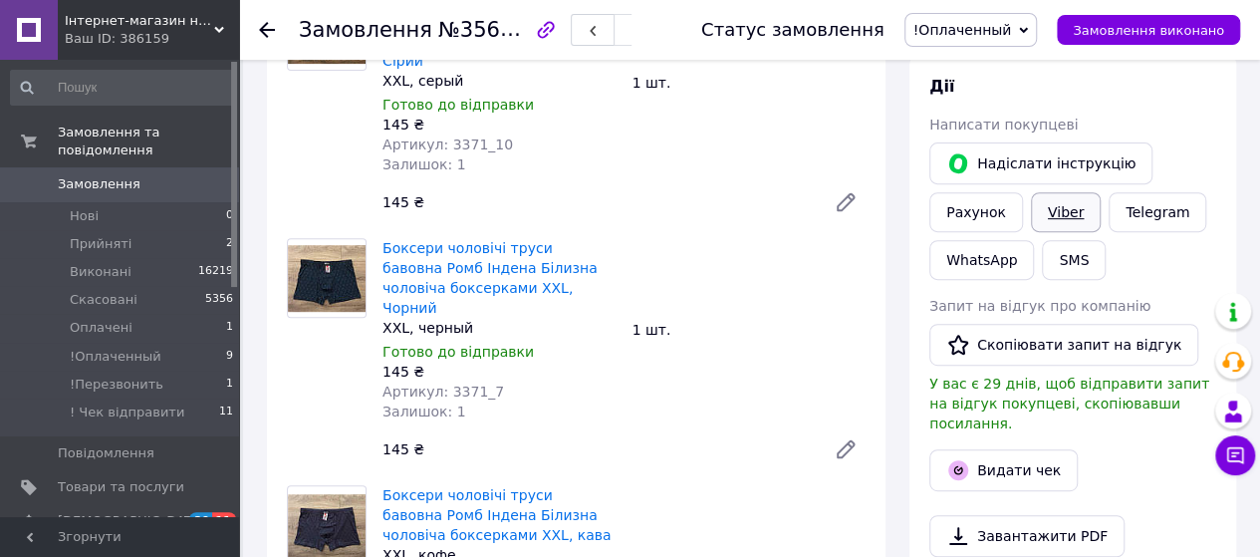
click at [1060, 205] on link "Viber" at bounding box center [1066, 212] width 70 height 40
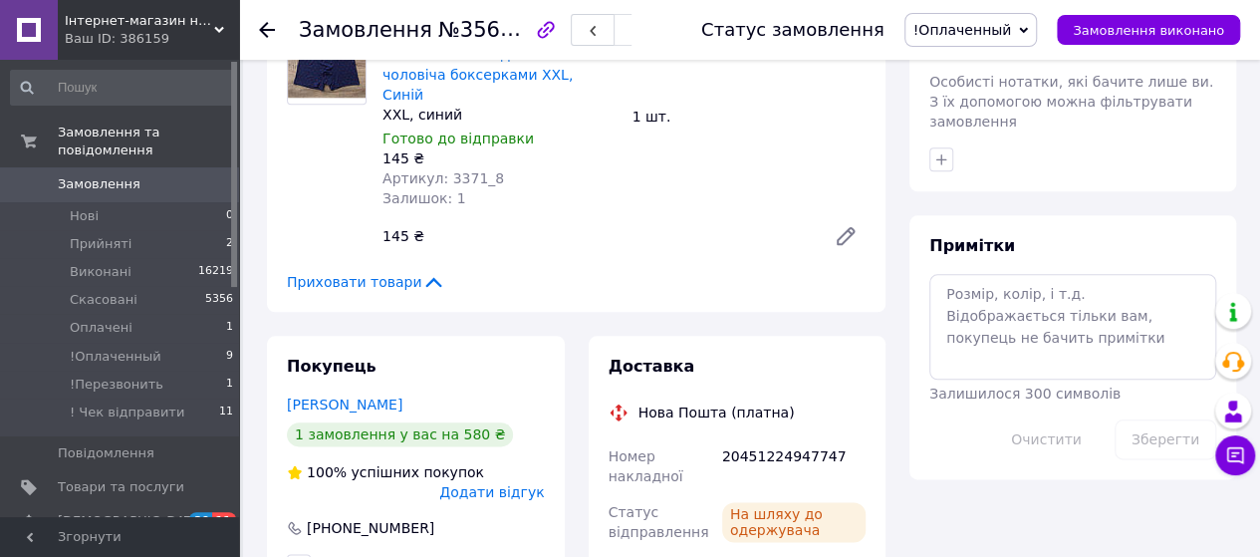
scroll to position [1197, 0]
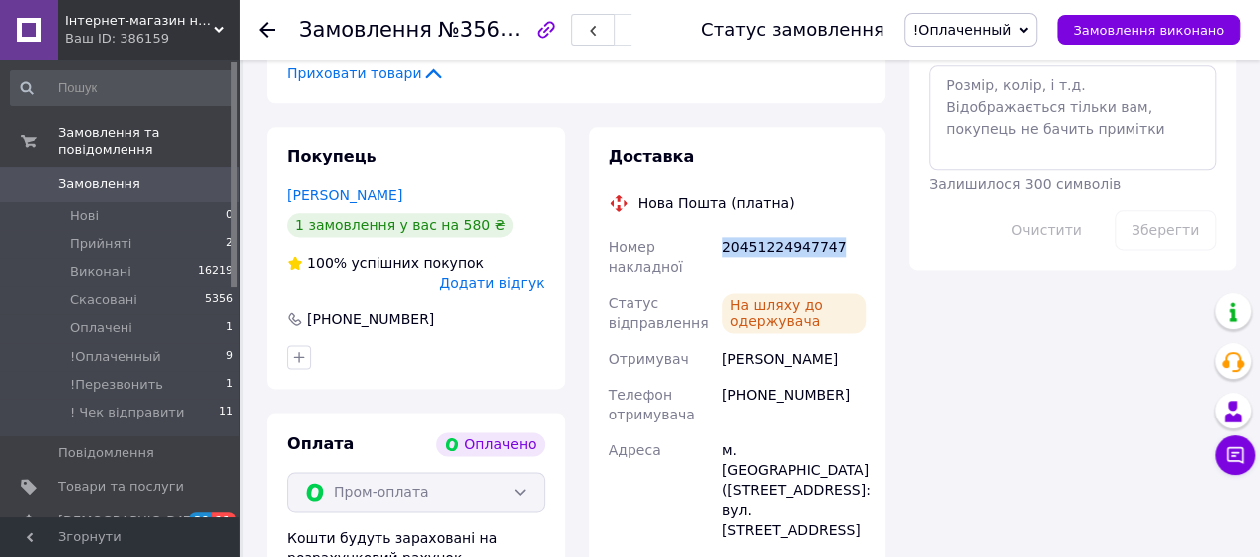
drag, startPoint x: 837, startPoint y: 188, endPoint x: 717, endPoint y: 191, distance: 119.6
click at [718, 229] on div "20451224947747" at bounding box center [793, 257] width 151 height 56
copy div "20451224947747"
click at [1028, 32] on icon at bounding box center [1023, 30] width 9 height 9
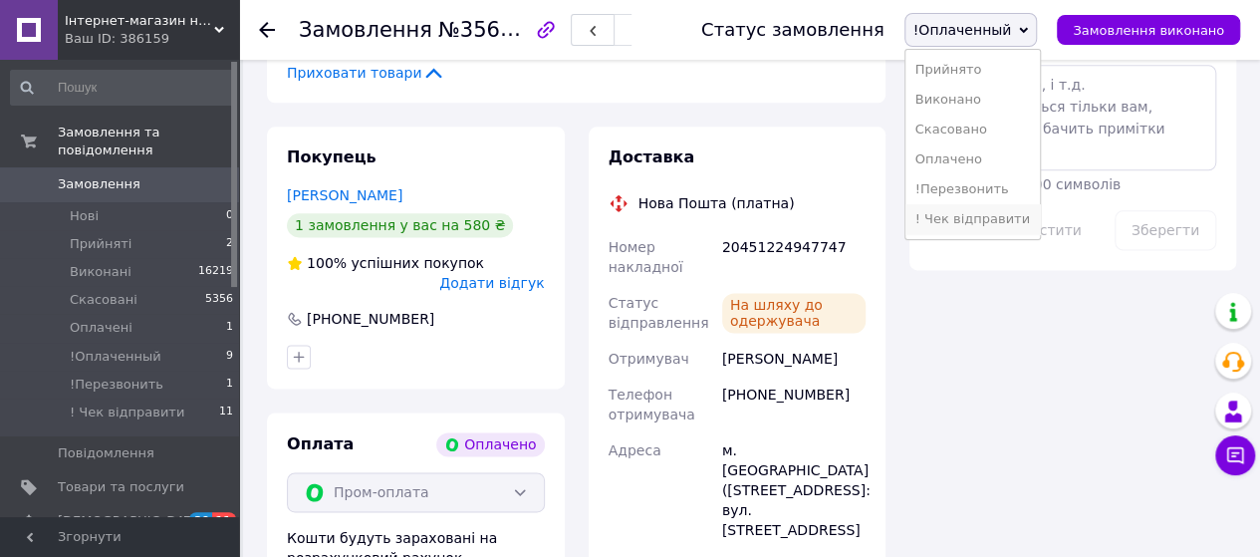
click at [976, 226] on li "! Чек відправити" at bounding box center [972, 219] width 134 height 30
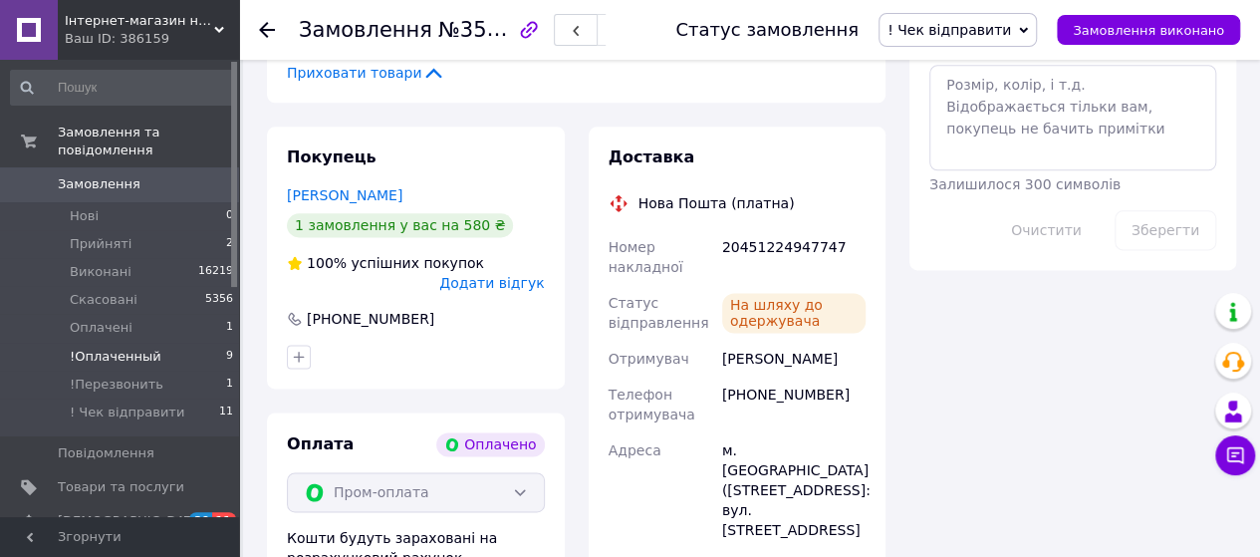
click at [116, 348] on span "!Оплаченный" at bounding box center [116, 357] width 92 height 18
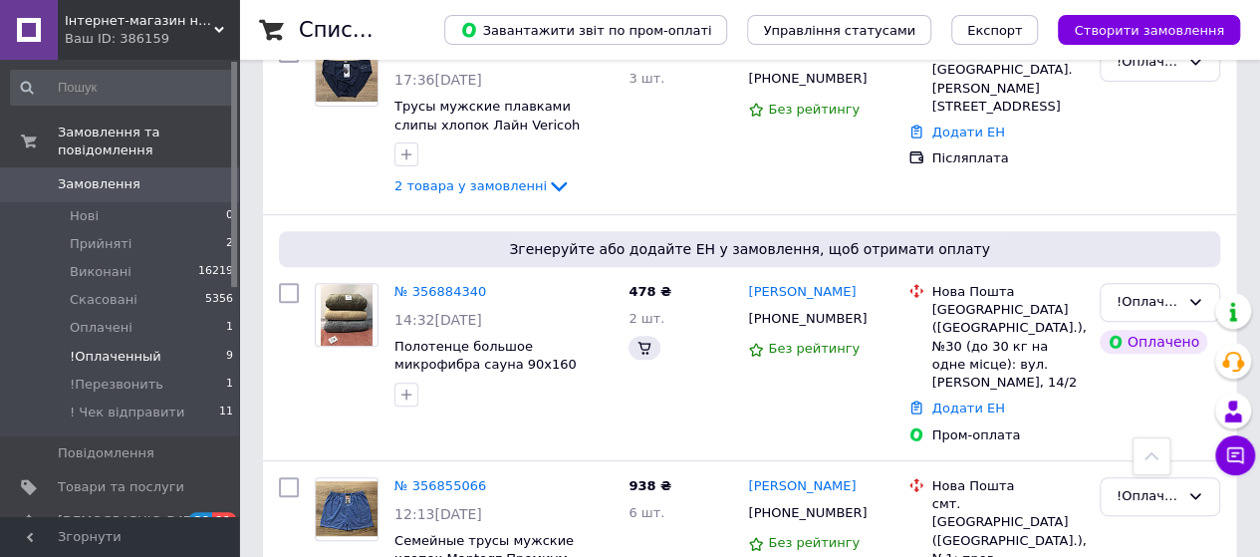
scroll to position [757, 0]
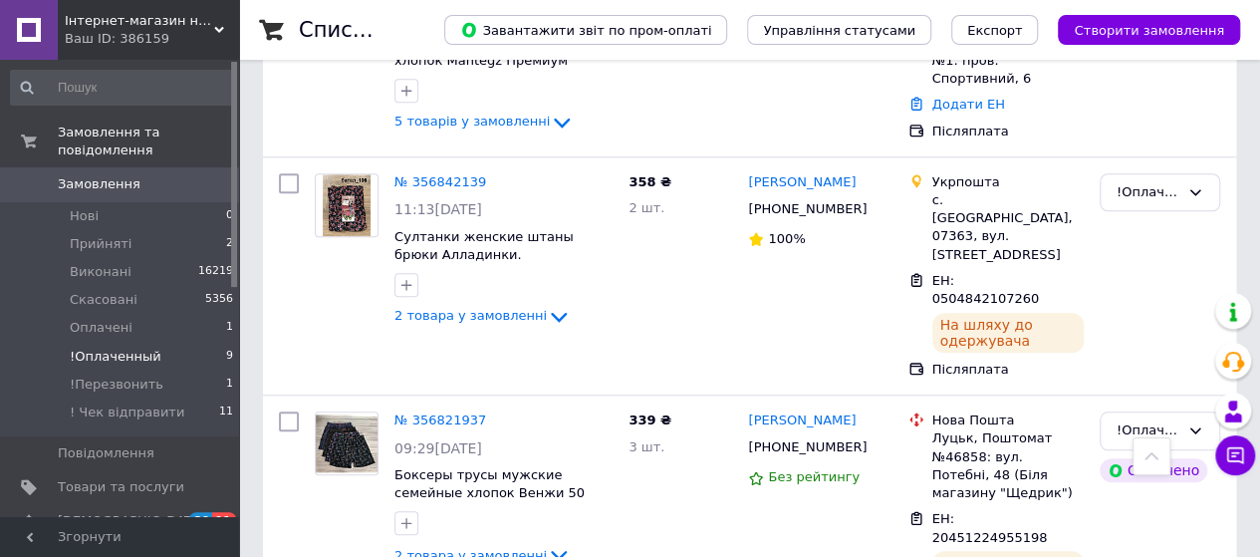
click at [118, 348] on span "!Оплаченный" at bounding box center [116, 357] width 92 height 18
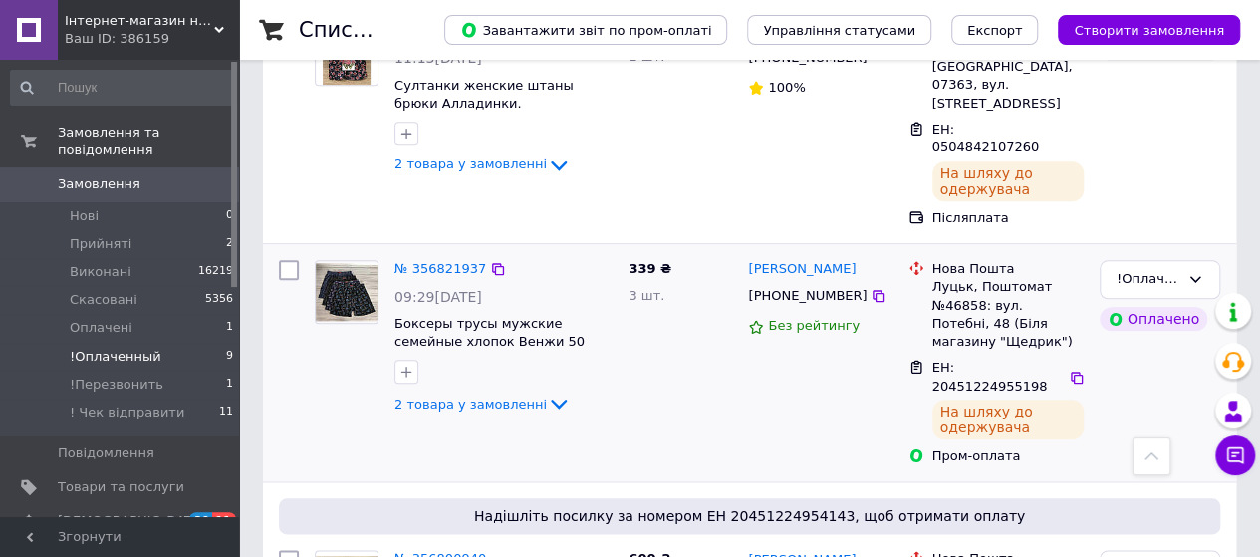
scroll to position [1155, 0]
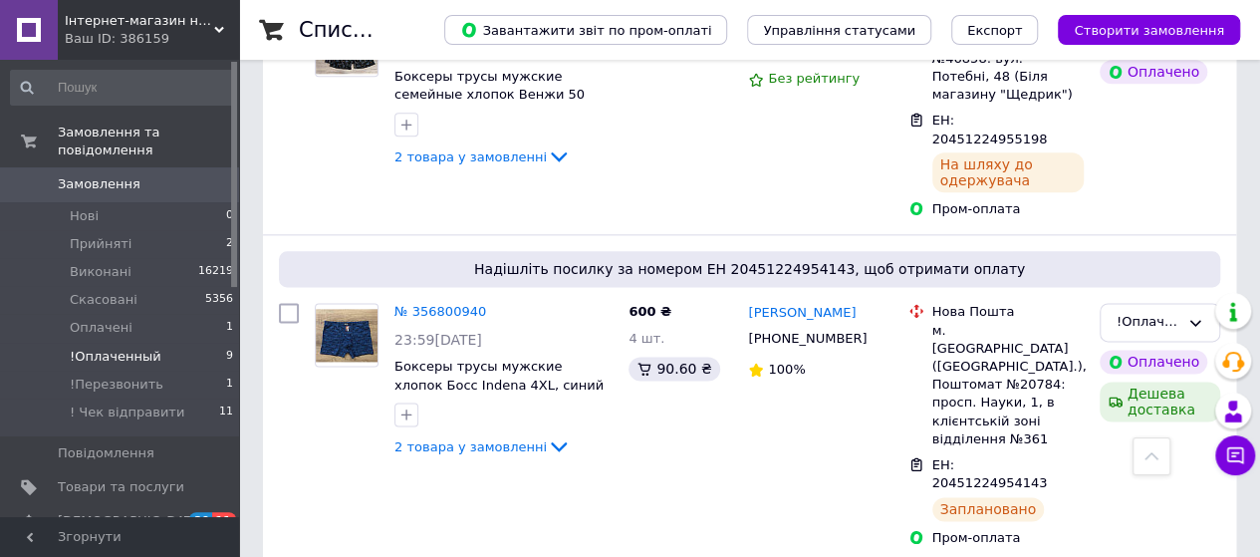
click at [135, 348] on span "!Оплаченный" at bounding box center [116, 357] width 92 height 18
click at [133, 348] on span "!Оплаченный" at bounding box center [116, 357] width 92 height 18
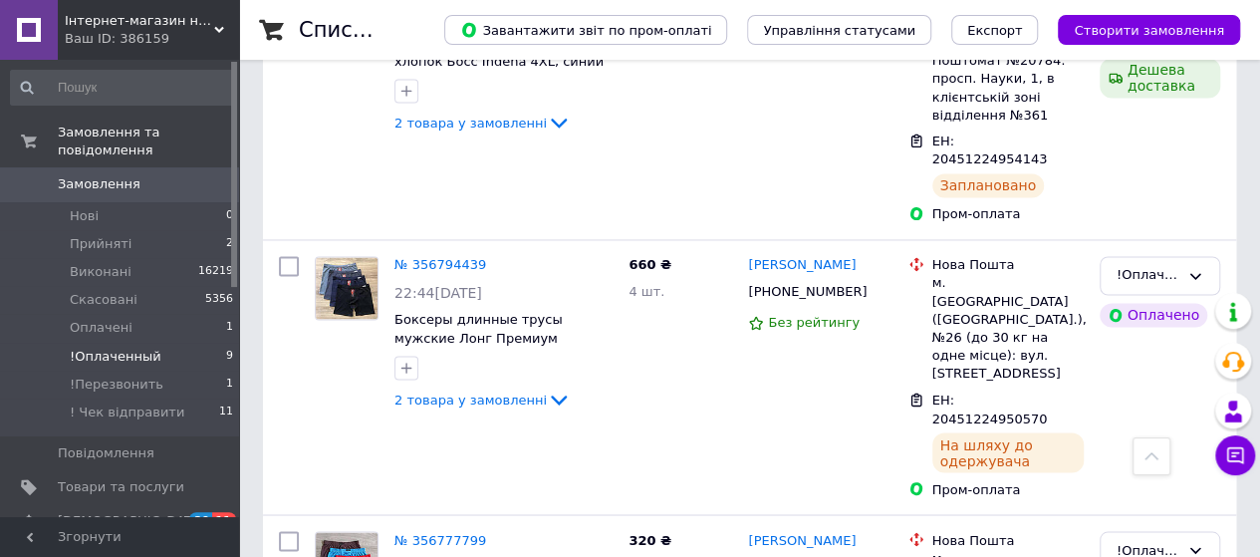
scroll to position [1475, 0]
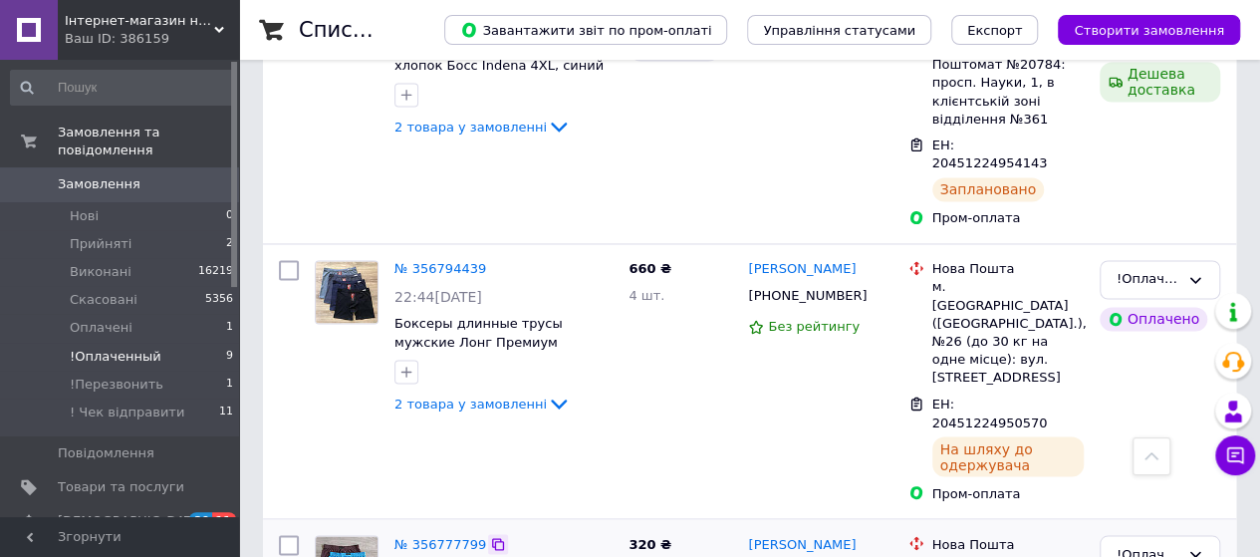
click at [491, 536] on icon at bounding box center [498, 544] width 16 height 16
click at [442, 536] on link "№ 356777799" at bounding box center [440, 543] width 92 height 15
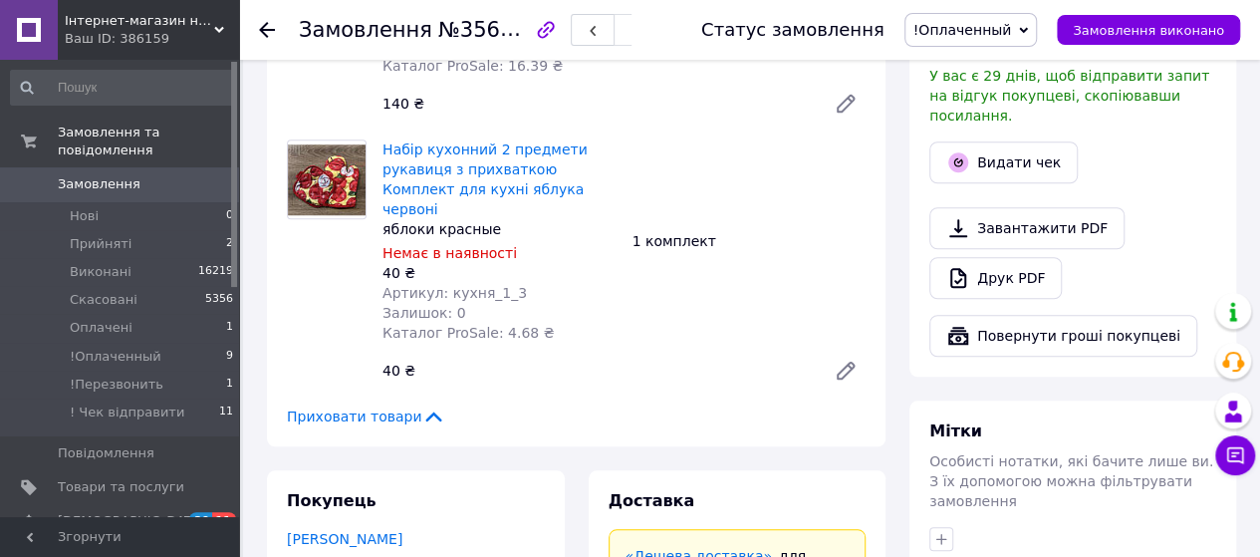
scroll to position [280, 0]
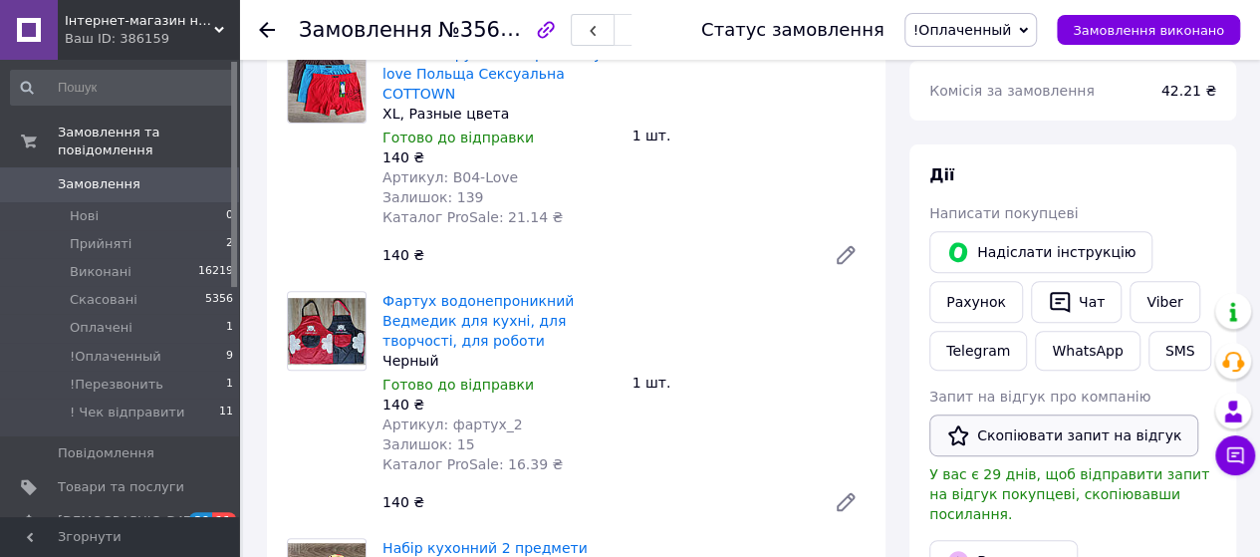
click at [1034, 433] on button "Скопіювати запит на відгук" at bounding box center [1063, 435] width 269 height 42
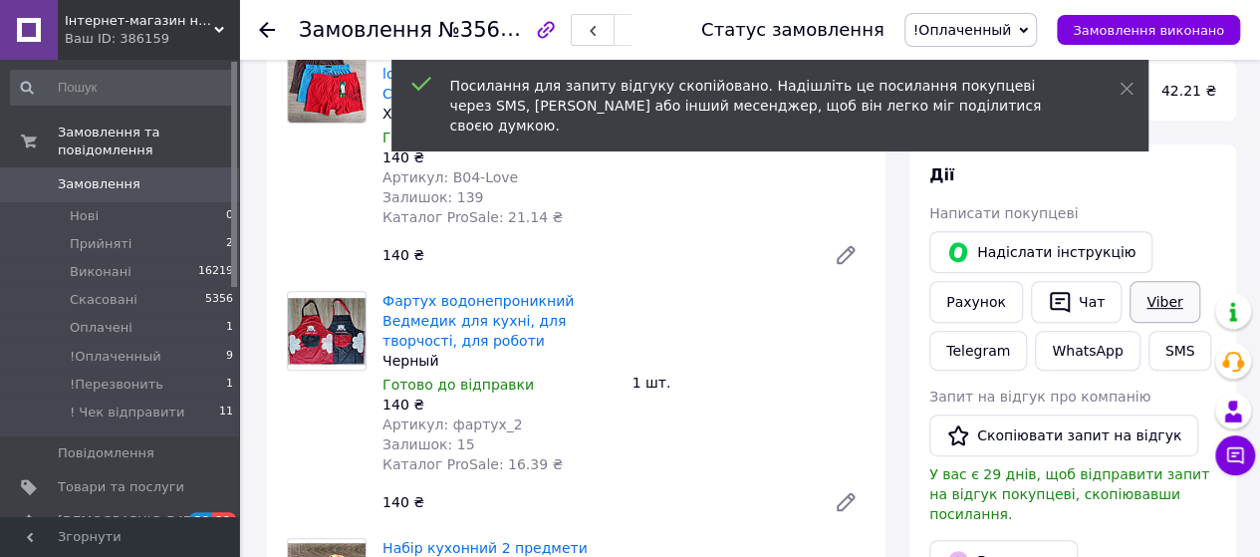
click at [1163, 304] on link "Viber" at bounding box center [1165, 302] width 70 height 42
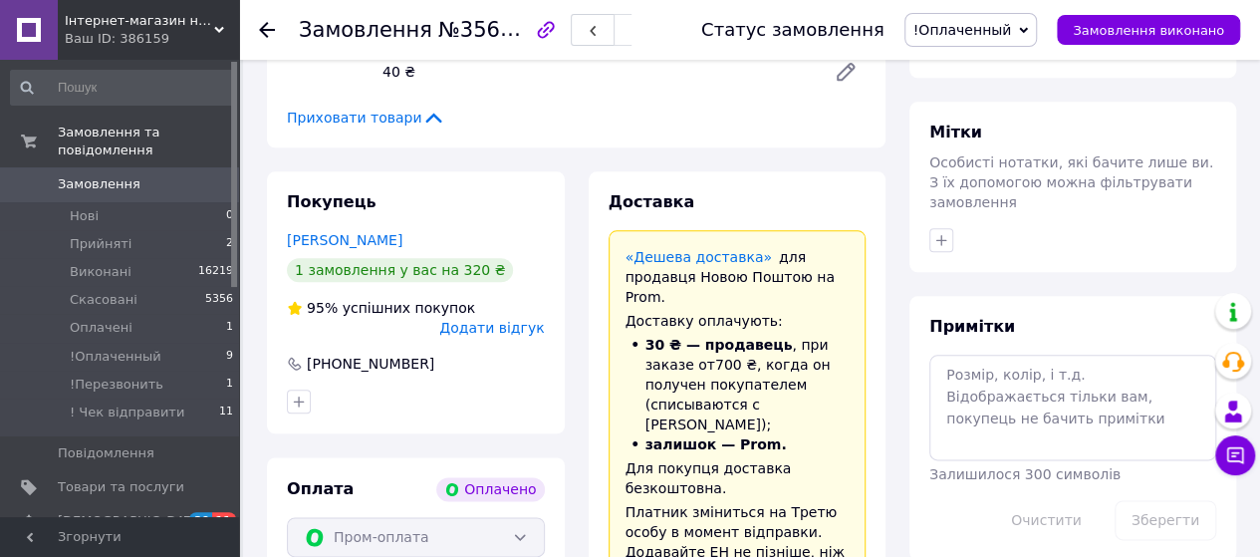
scroll to position [1276, 0]
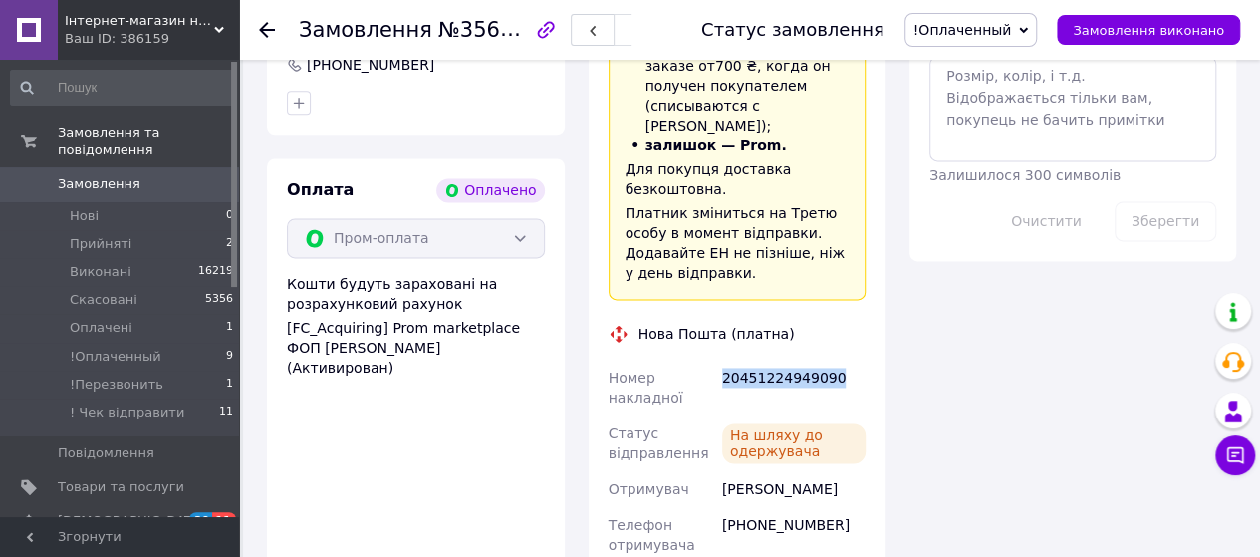
drag, startPoint x: 831, startPoint y: 229, endPoint x: 717, endPoint y: 229, distance: 113.6
click at [718, 360] on div "20451224949090" at bounding box center [793, 388] width 151 height 56
copy div "20451224949090"
click at [987, 34] on span "!Оплаченный" at bounding box center [962, 30] width 99 height 16
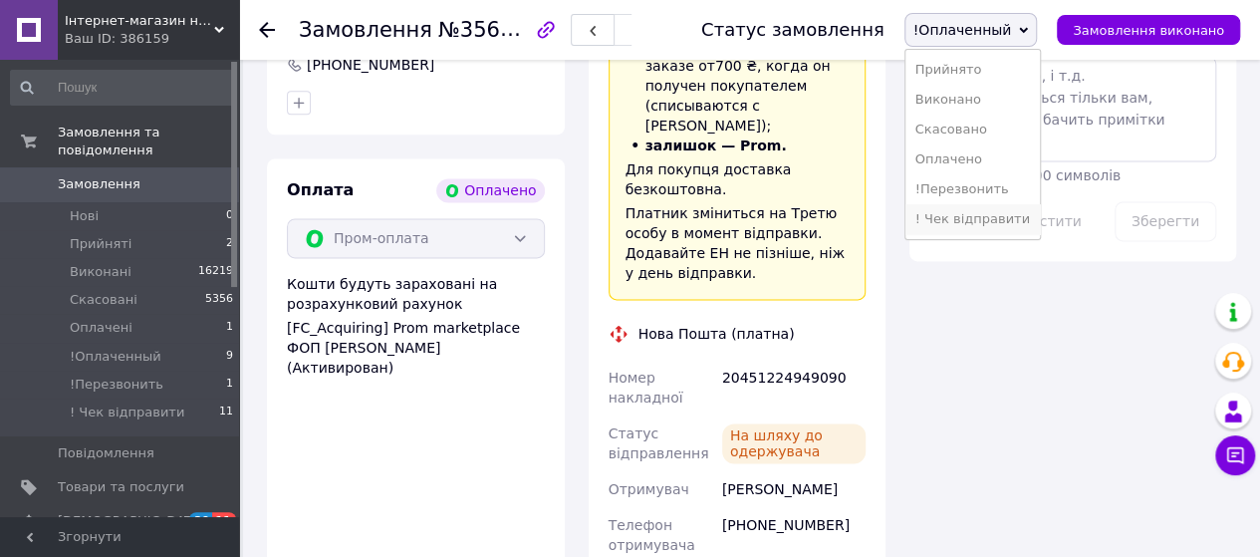
click at [977, 226] on li "! Чек відправити" at bounding box center [972, 219] width 134 height 30
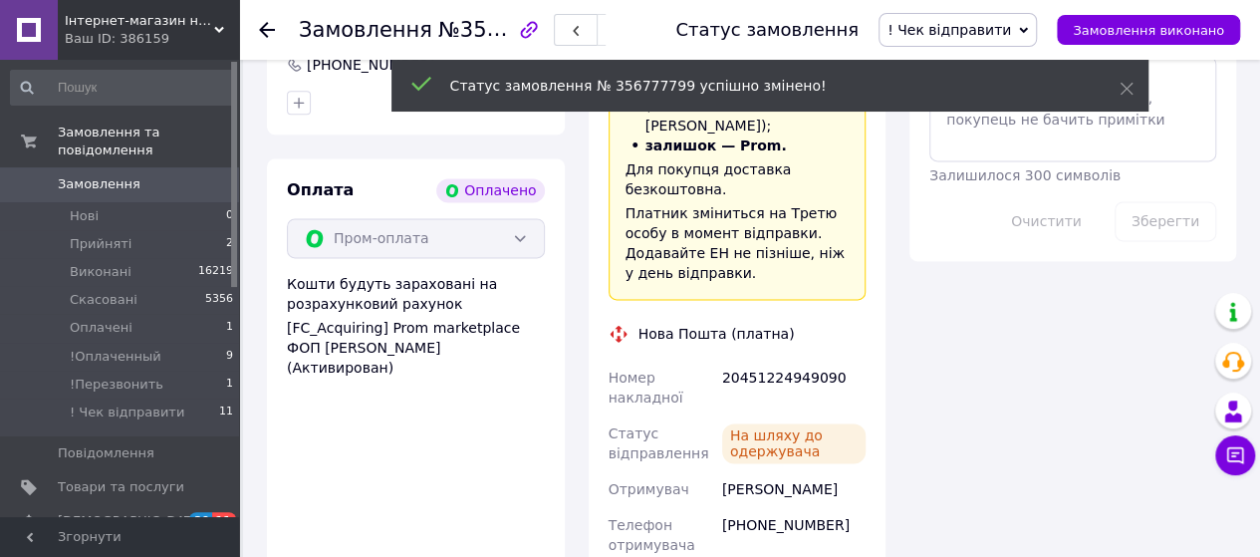
scroll to position [173, 0]
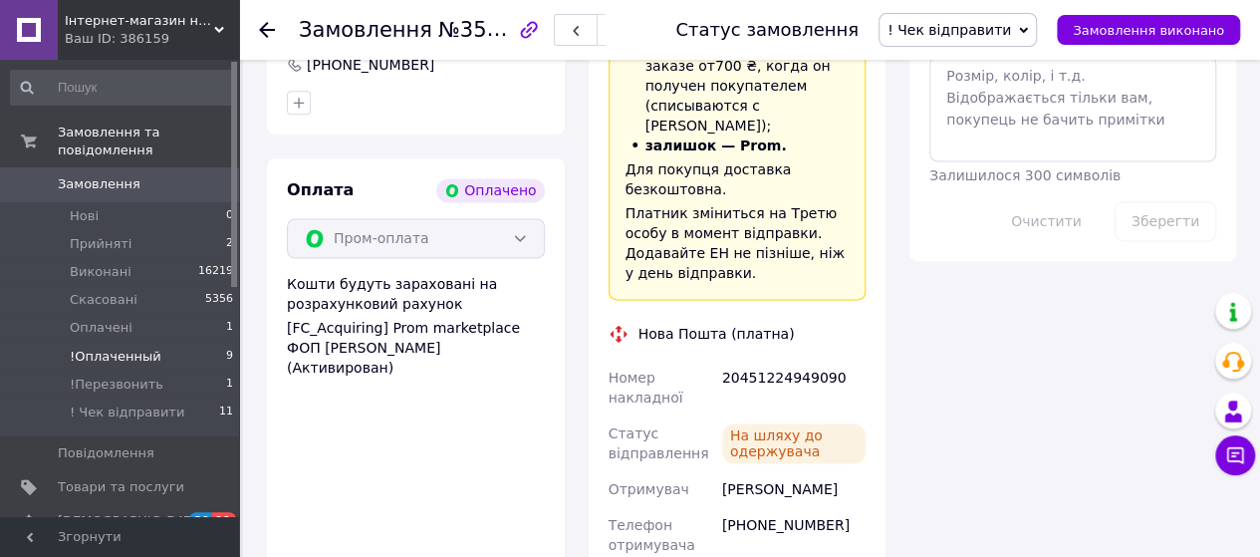
click at [129, 348] on span "!Оплаченный" at bounding box center [116, 357] width 92 height 18
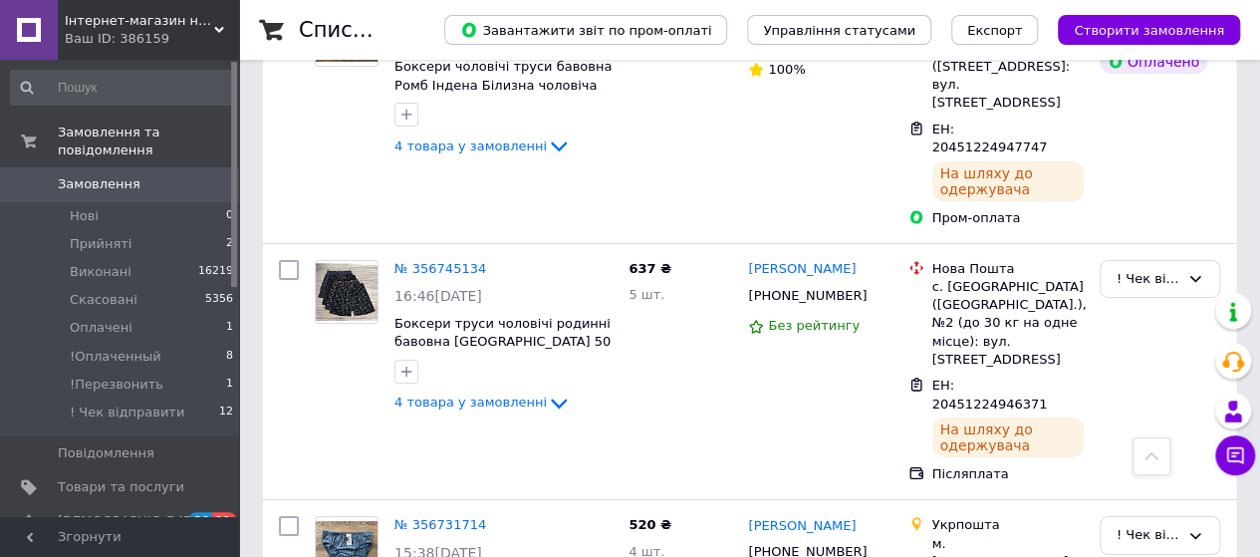
scroll to position [3287, 0]
click at [136, 348] on span "!Оплаченный" at bounding box center [116, 357] width 92 height 18
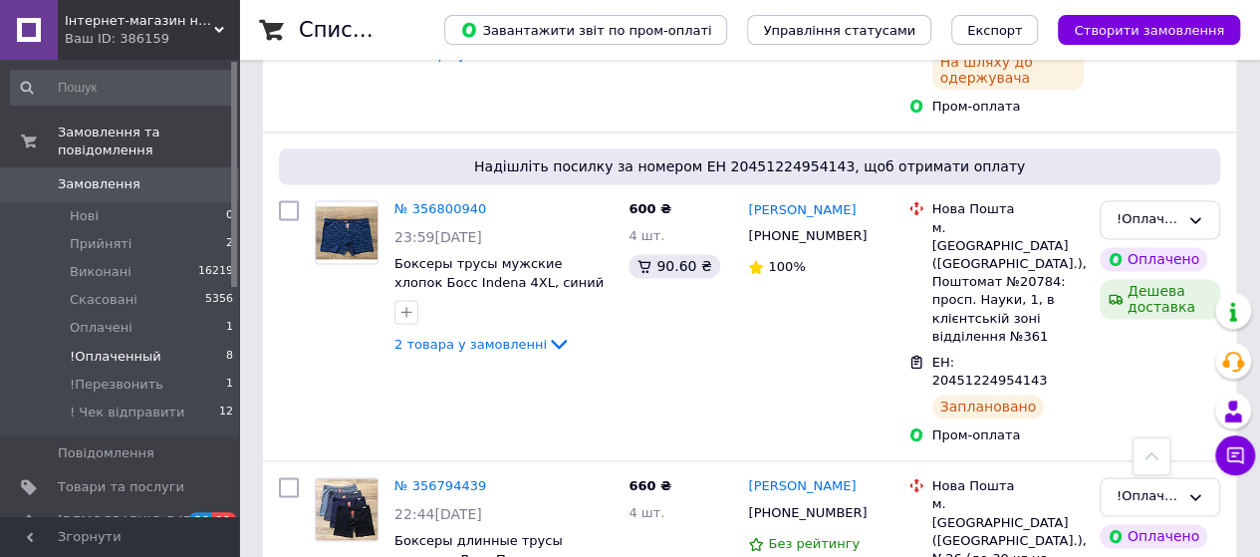
scroll to position [1256, 0]
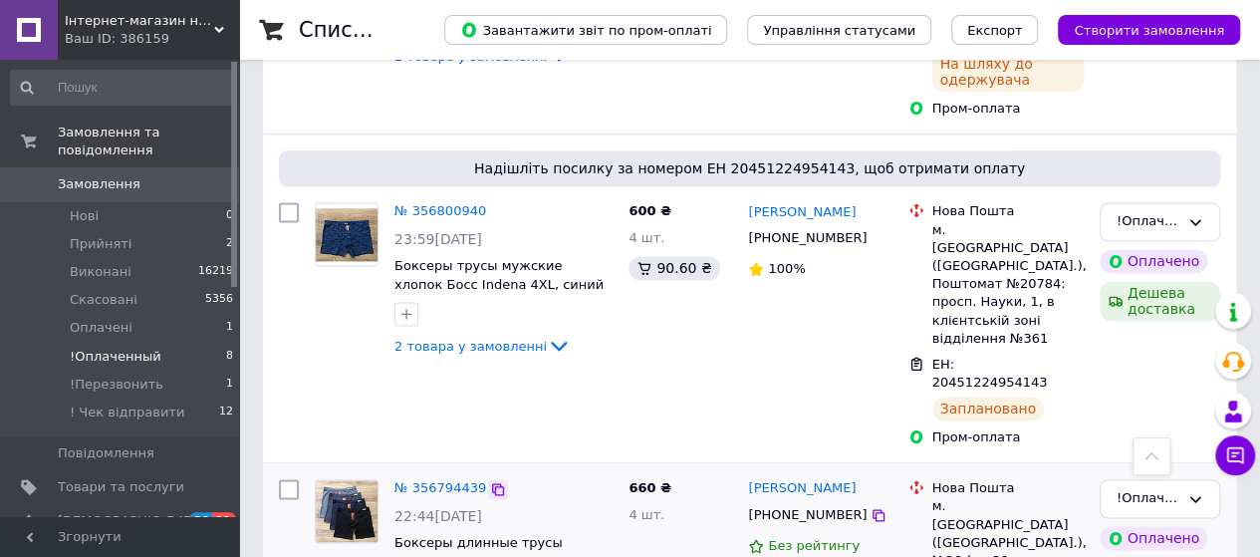
click at [490, 481] on icon at bounding box center [498, 489] width 16 height 16
click at [442, 480] on link "№ 356794439" at bounding box center [440, 487] width 92 height 15
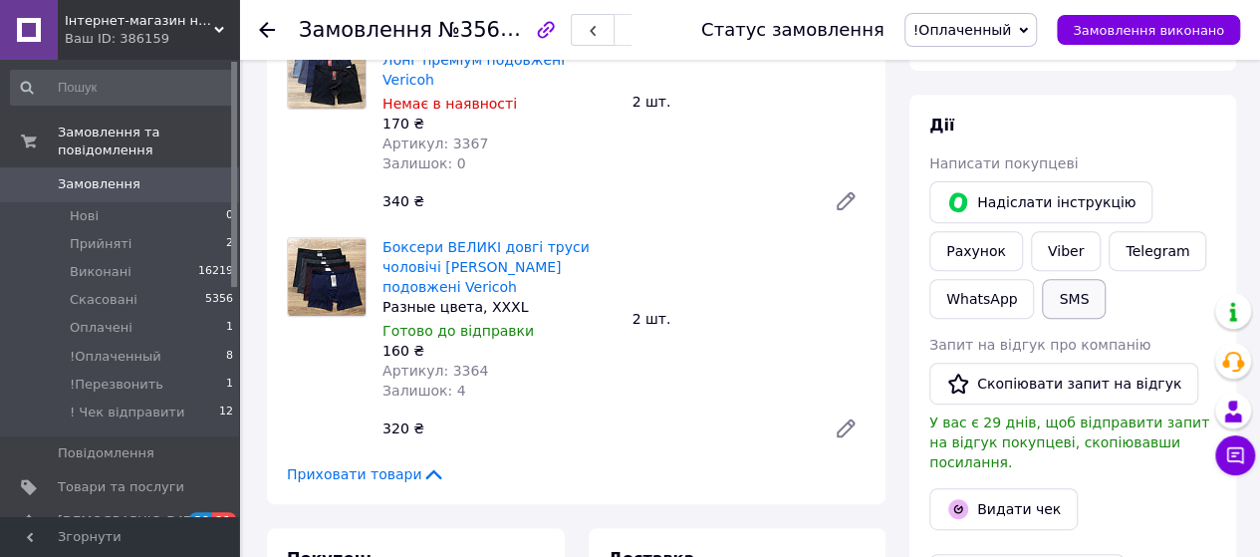
scroll to position [254, 0]
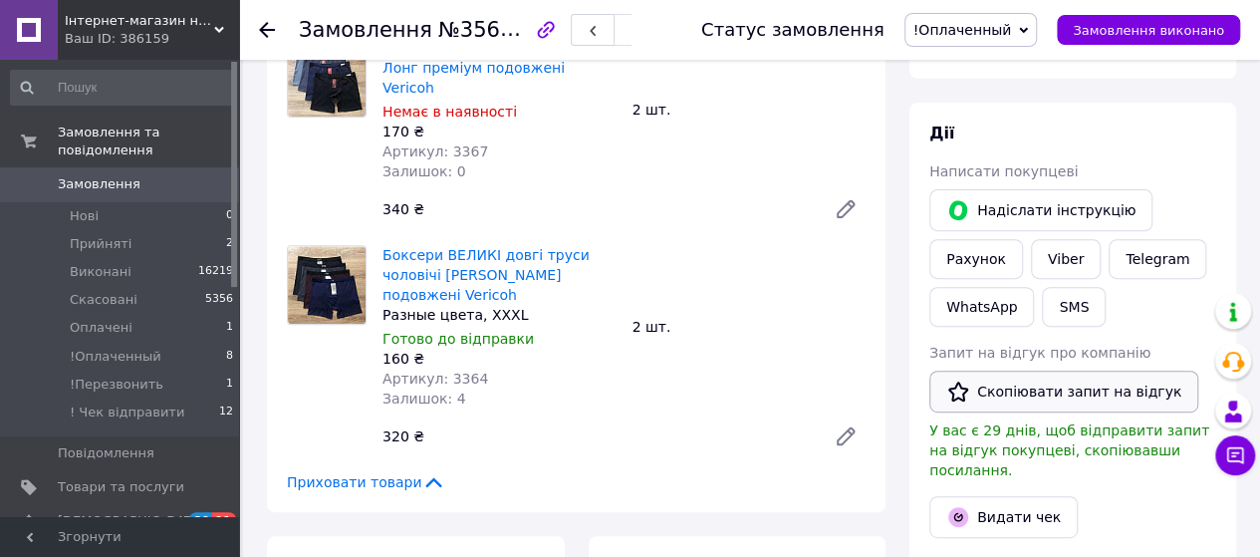
click at [1032, 398] on button "Скопіювати запит на відгук" at bounding box center [1063, 392] width 269 height 42
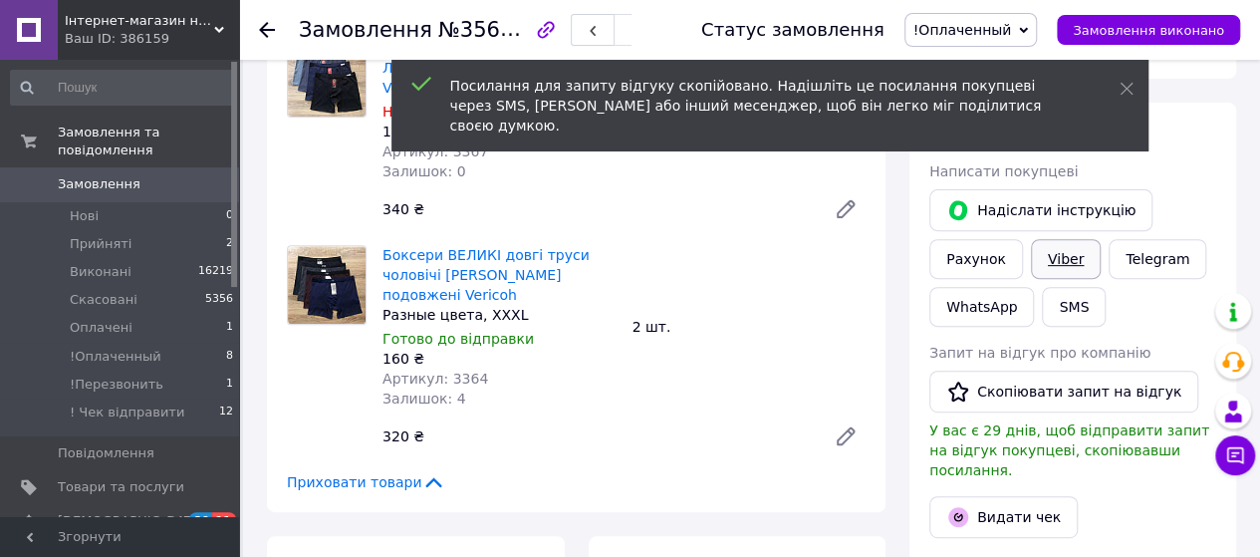
click at [1046, 248] on link "Viber" at bounding box center [1066, 259] width 70 height 40
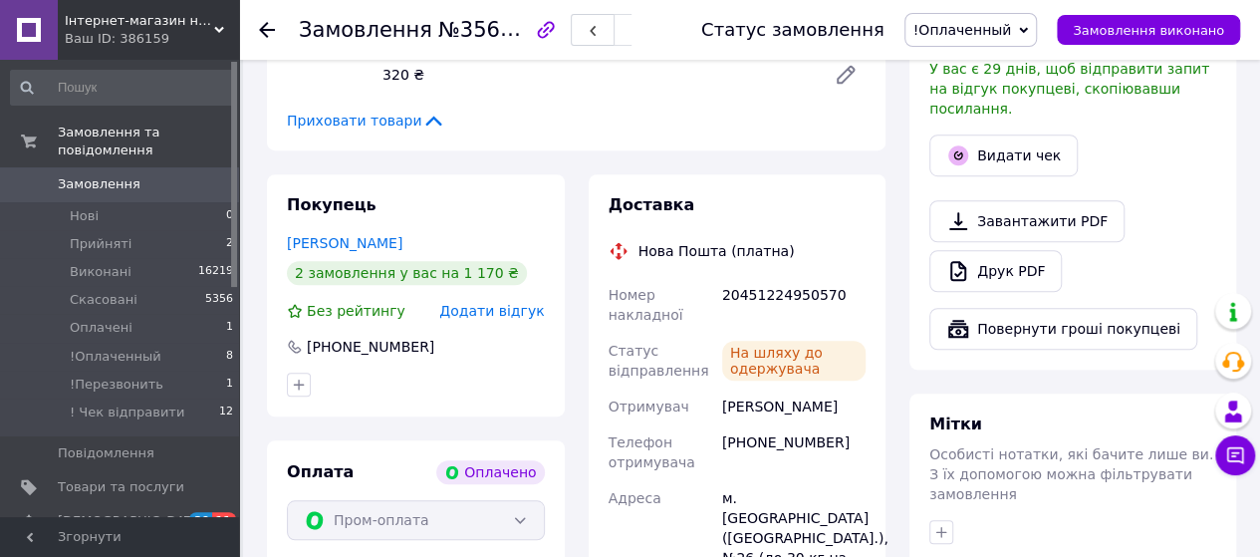
scroll to position [652, 0]
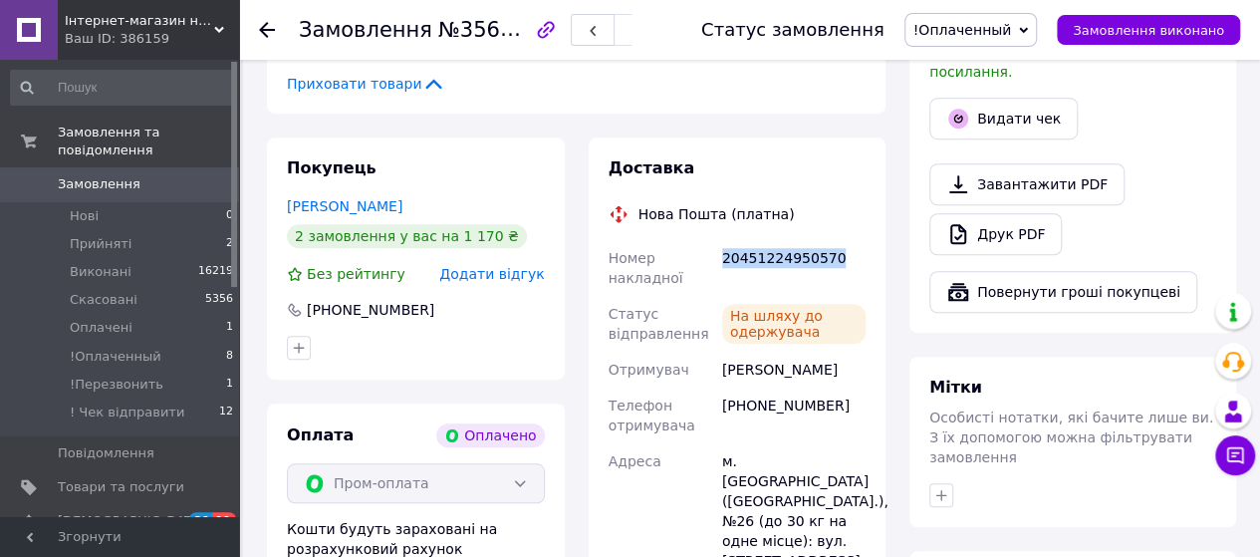
drag, startPoint x: 840, startPoint y: 244, endPoint x: 723, endPoint y: 242, distance: 116.6
click at [723, 242] on div "20451224950570" at bounding box center [793, 268] width 151 height 56
copy div "20451224950570"
click at [1028, 26] on icon at bounding box center [1023, 30] width 9 height 9
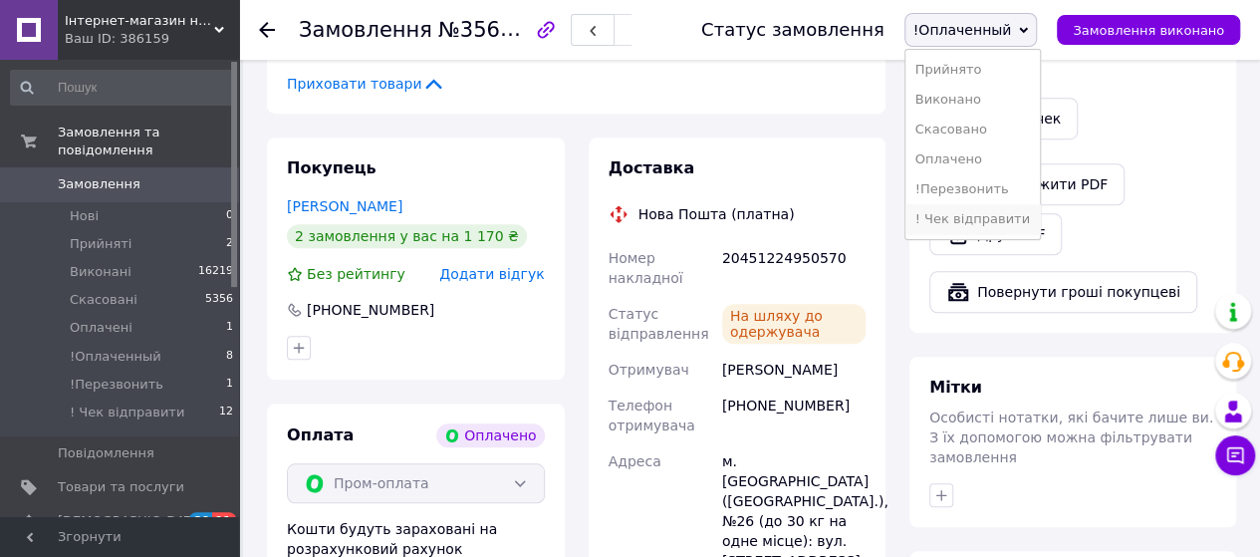
click at [993, 219] on li "! Чек відправити" at bounding box center [972, 219] width 134 height 30
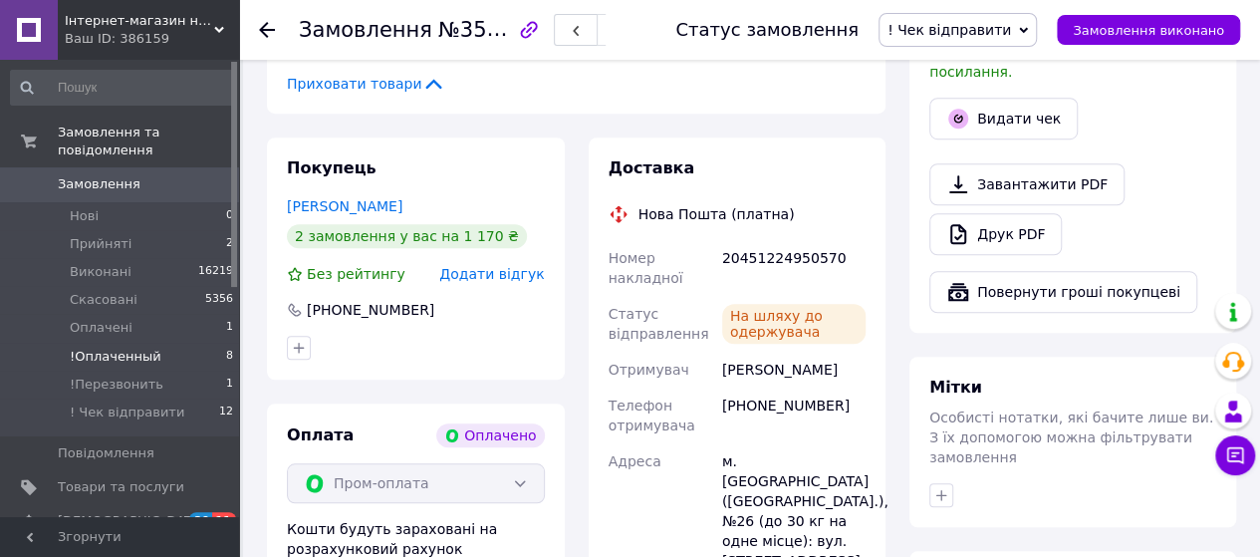
click at [133, 348] on span "!Оплаченный" at bounding box center [116, 357] width 92 height 18
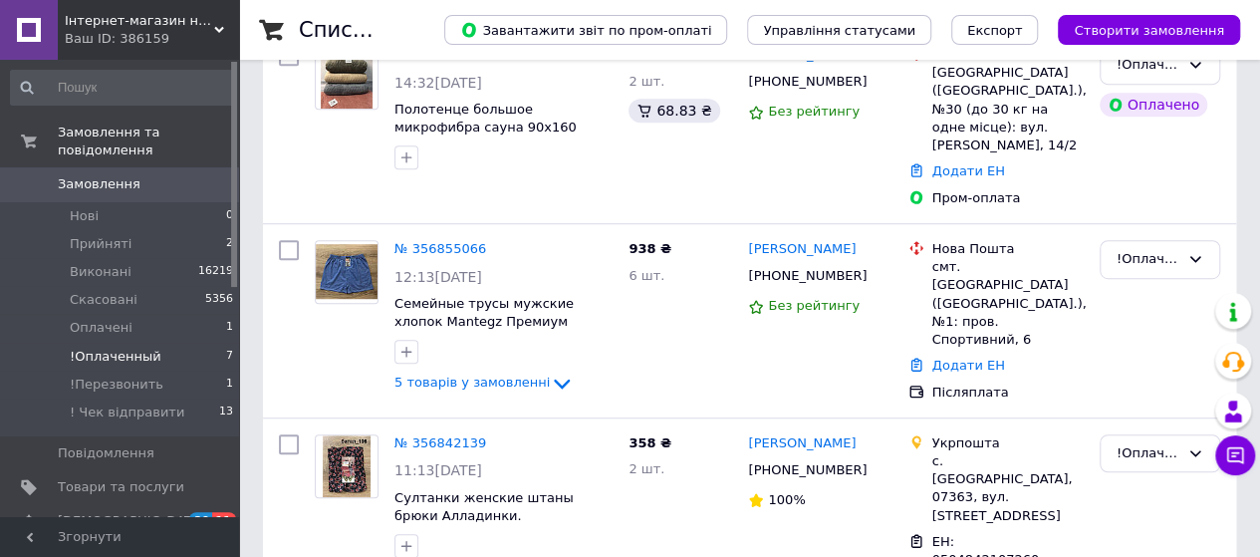
scroll to position [498, 0]
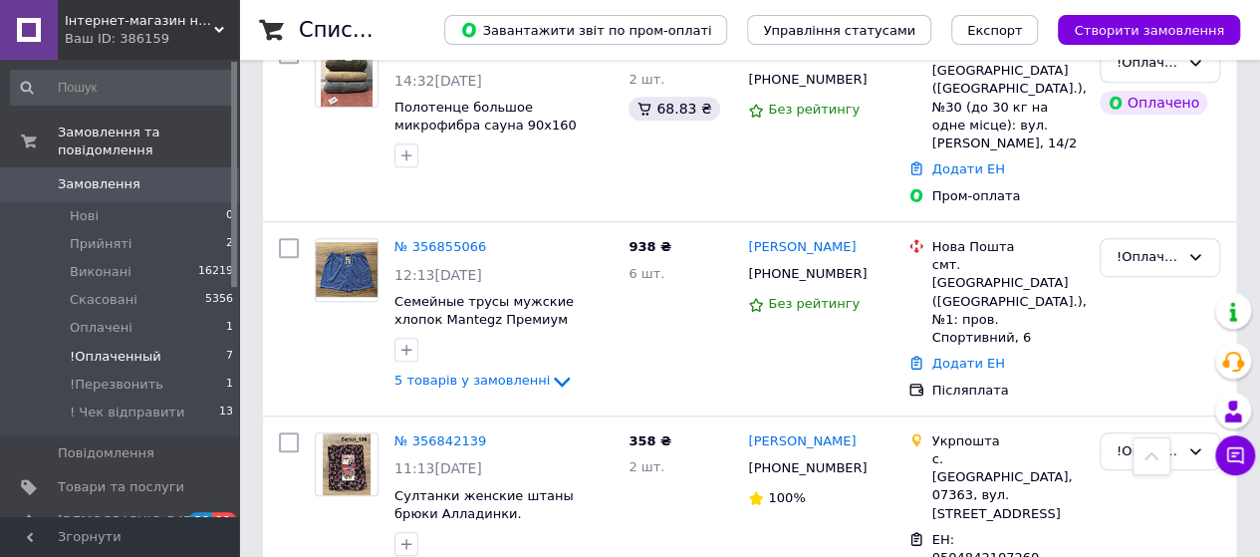
click at [147, 348] on span "!Оплаченный" at bounding box center [116, 357] width 92 height 18
click at [124, 348] on span "!Оплаченный" at bounding box center [116, 357] width 92 height 18
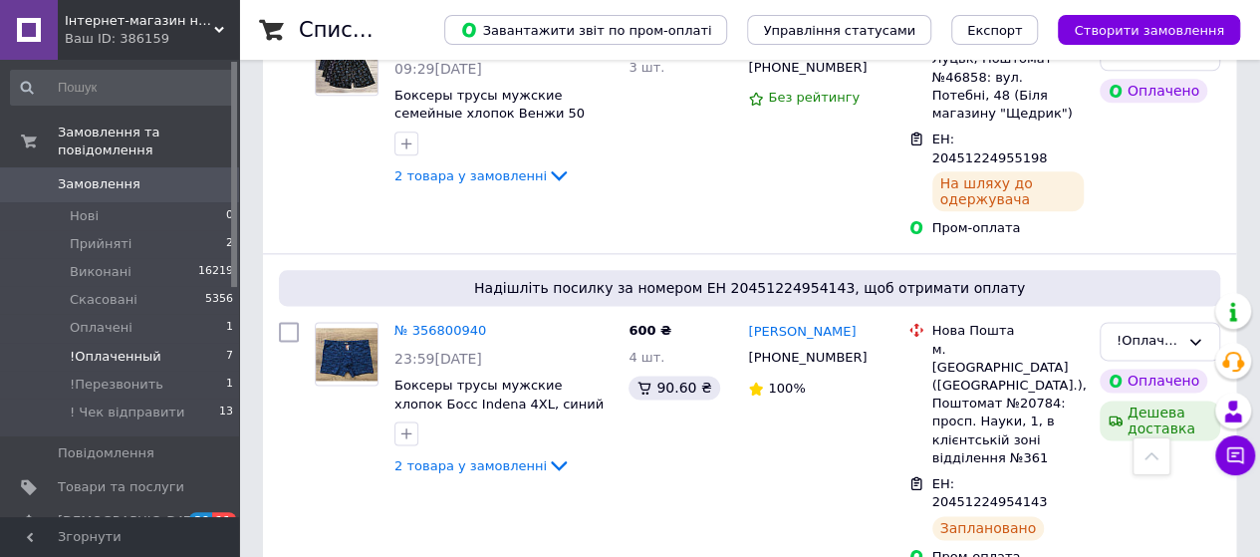
scroll to position [1235, 0]
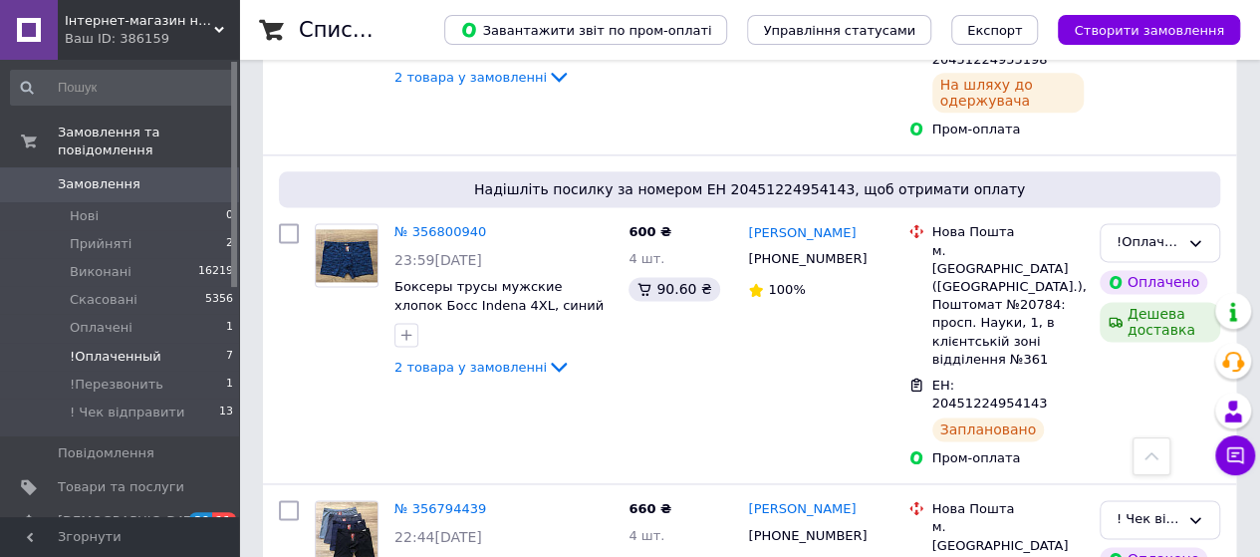
click at [134, 348] on span "!Оплаченный" at bounding box center [116, 357] width 92 height 18
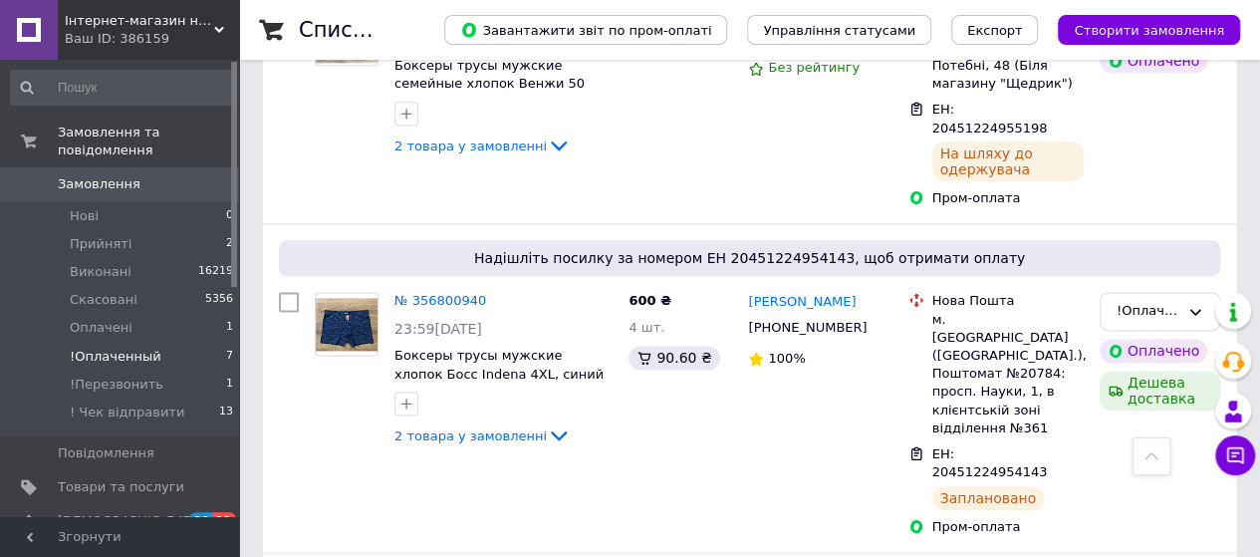
scroll to position [1136, 0]
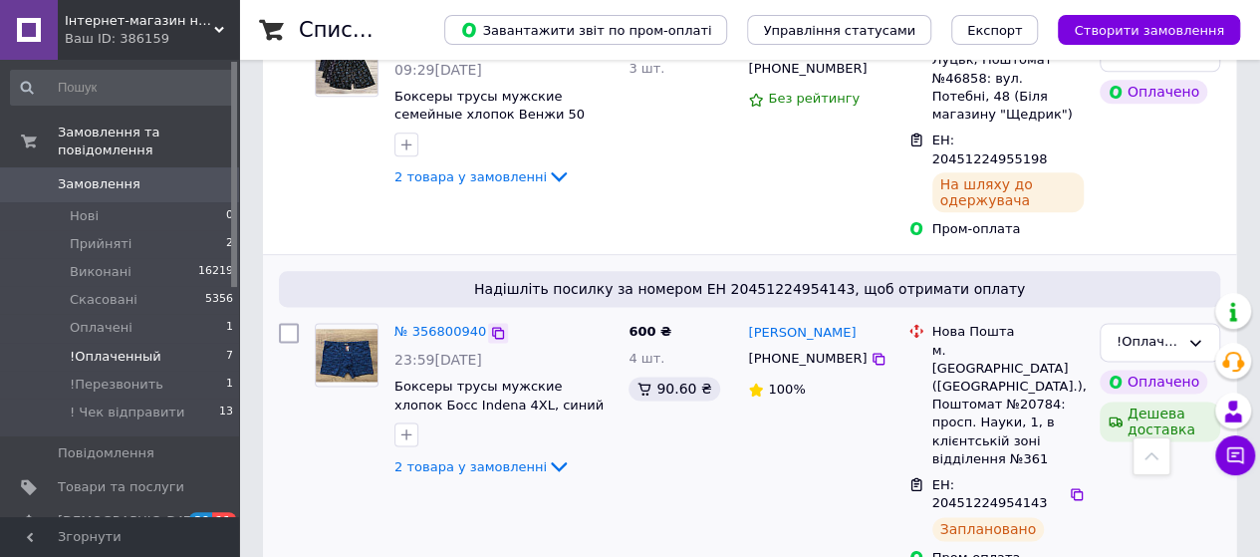
click at [492, 327] on icon at bounding box center [498, 333] width 12 height 12
click at [431, 324] on link "№ 356800940" at bounding box center [440, 331] width 92 height 15
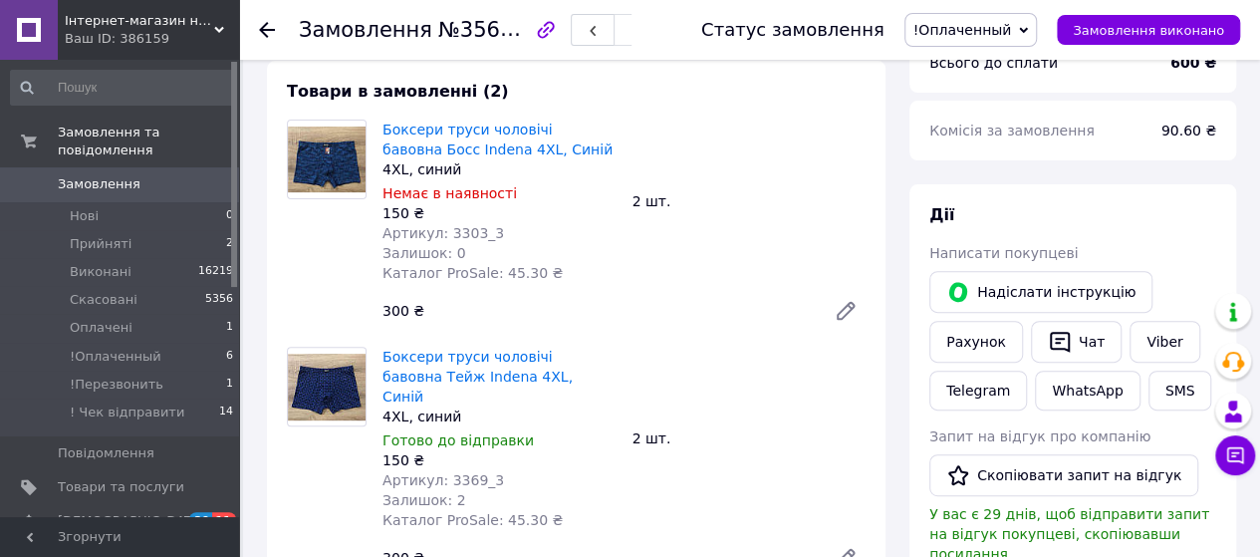
scroll to position [199, 0]
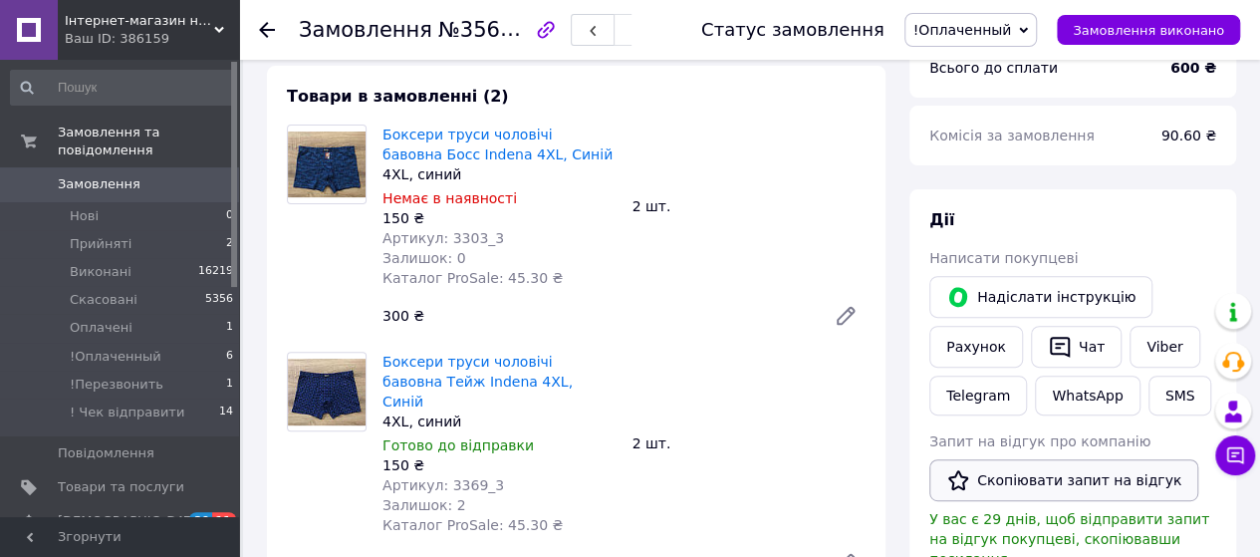
click at [1052, 483] on button "Скопіювати запит на відгук" at bounding box center [1063, 480] width 269 height 42
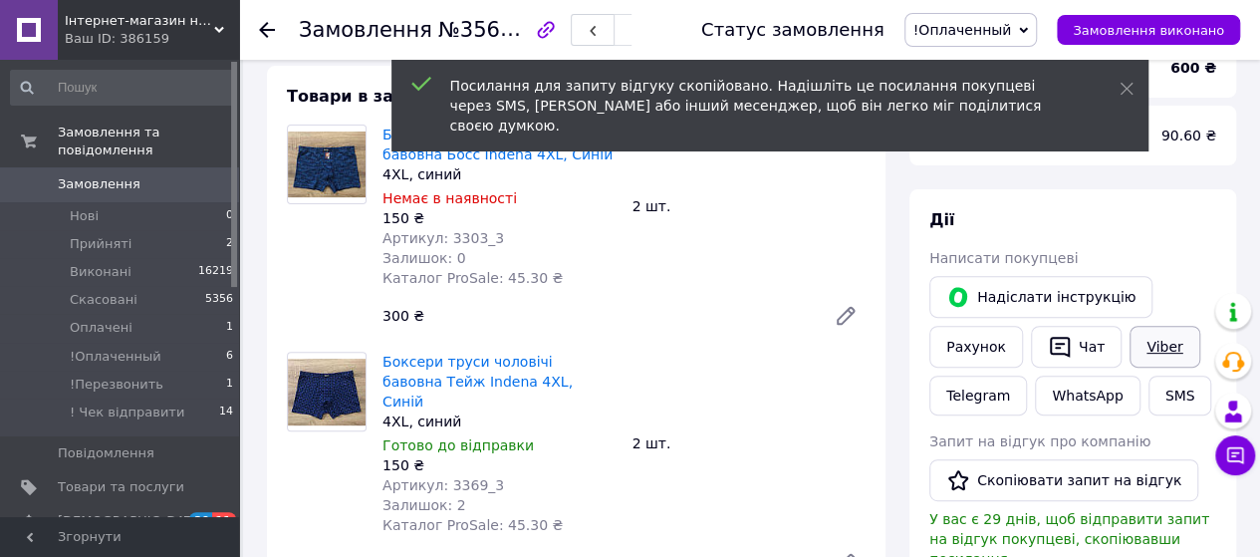
click at [1151, 349] on link "Viber" at bounding box center [1165, 347] width 70 height 42
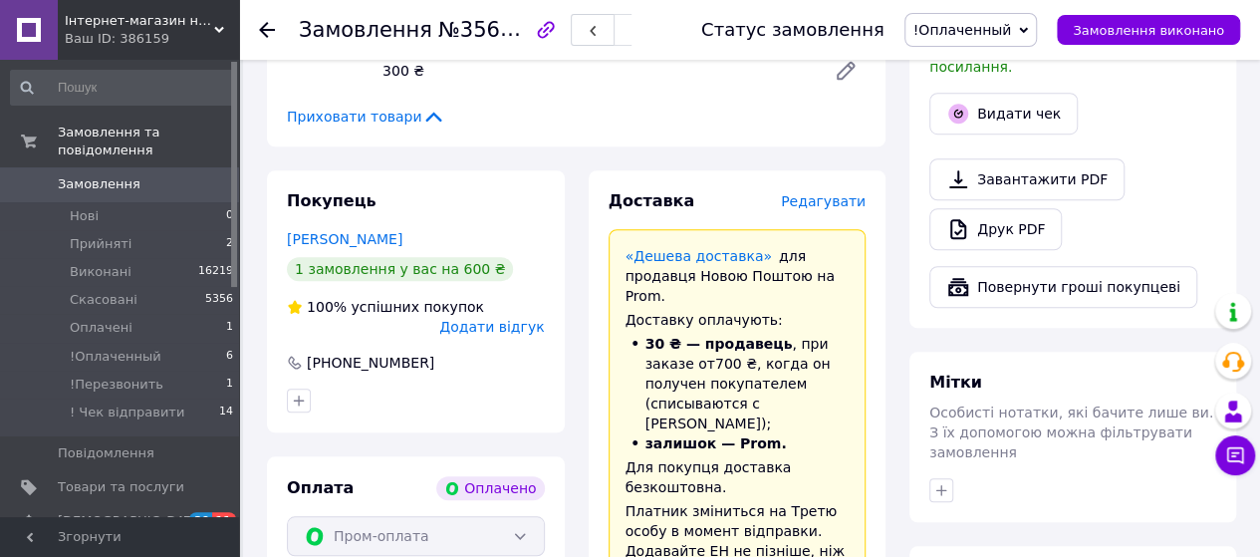
scroll to position [896, 0]
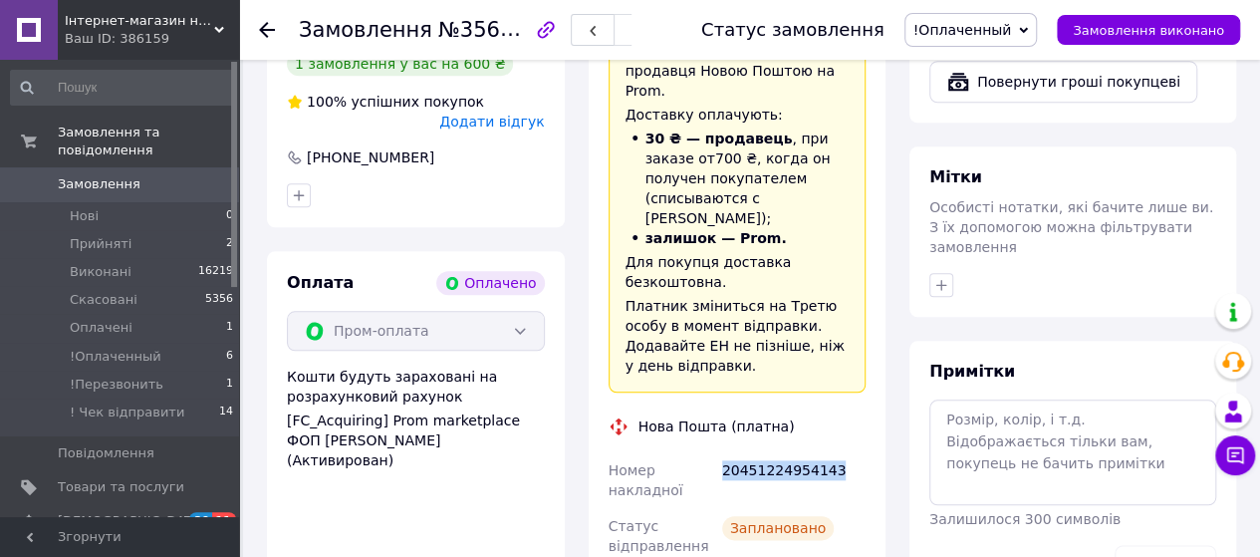
drag, startPoint x: 839, startPoint y: 360, endPoint x: 723, endPoint y: 359, distance: 115.6
click at [723, 452] on div "20451224954143" at bounding box center [793, 480] width 151 height 56
copy div "20451224954143"
click at [1038, 22] on span "!Оплаченный" at bounding box center [970, 30] width 133 height 34
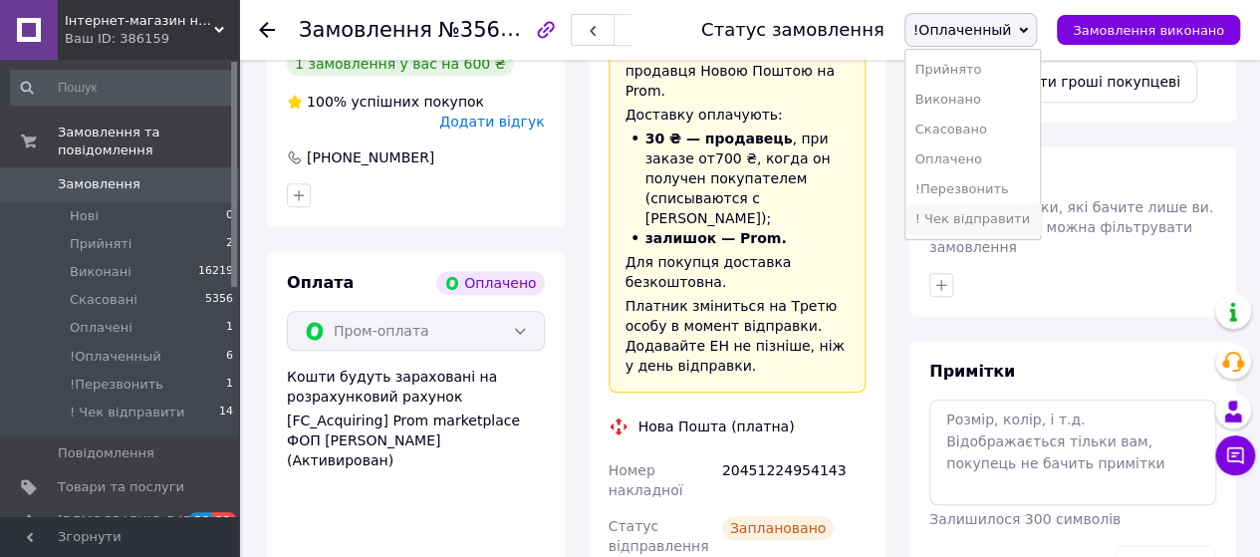
click at [960, 218] on li "! Чек відправити" at bounding box center [972, 219] width 134 height 30
